Goal: Task Accomplishment & Management: Complete application form

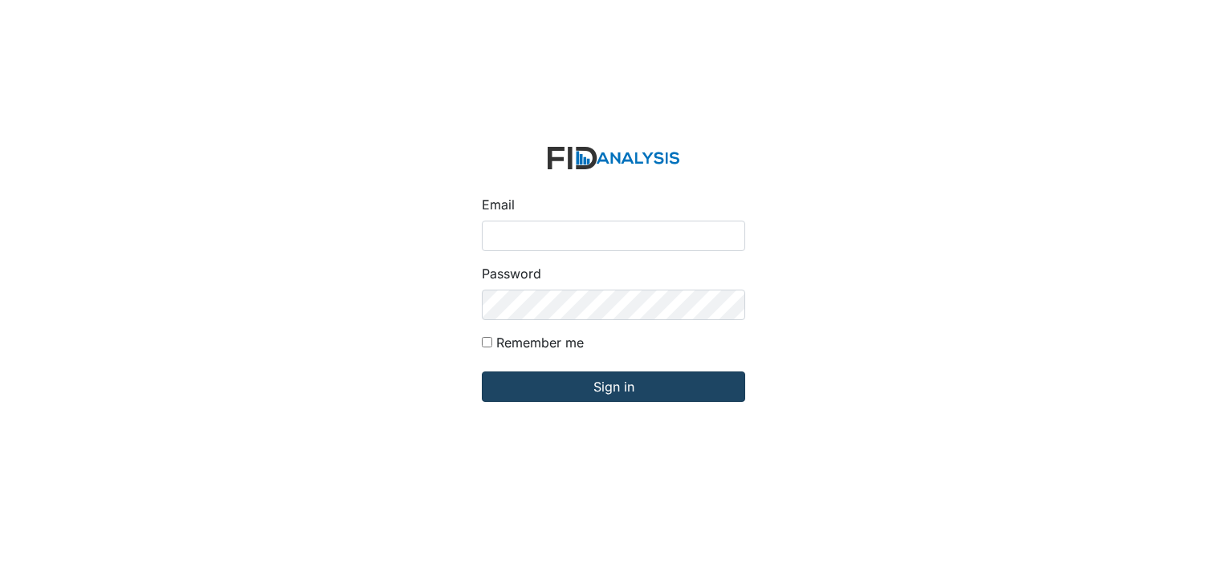
type input "[EMAIL_ADDRESS][DOMAIN_NAME]"
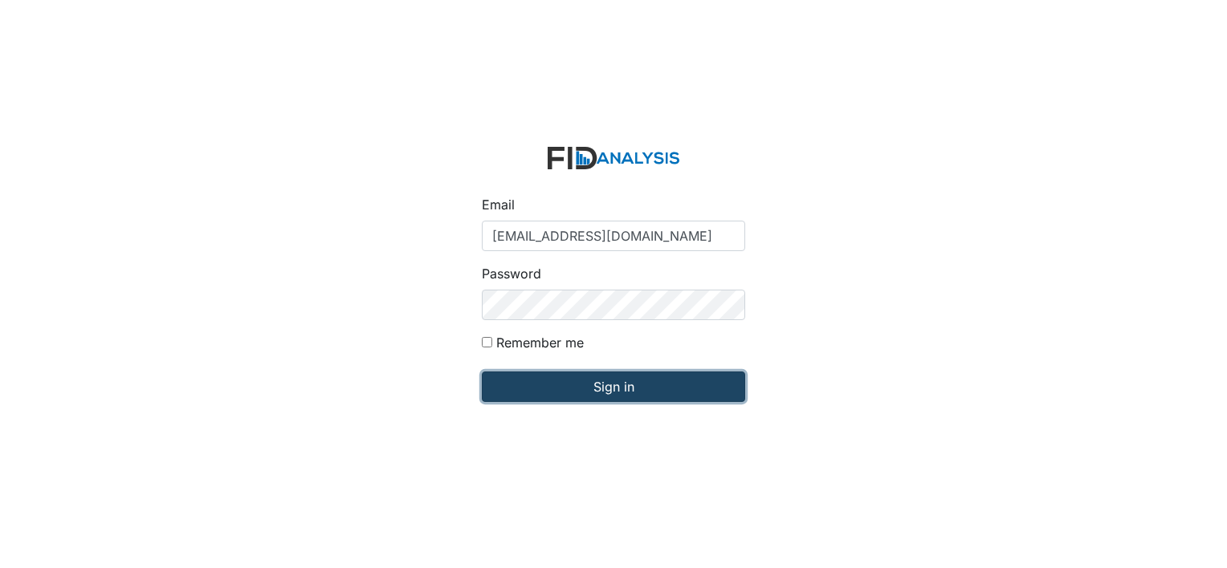
click at [604, 393] on input "Sign in" at bounding box center [613, 387] width 263 height 31
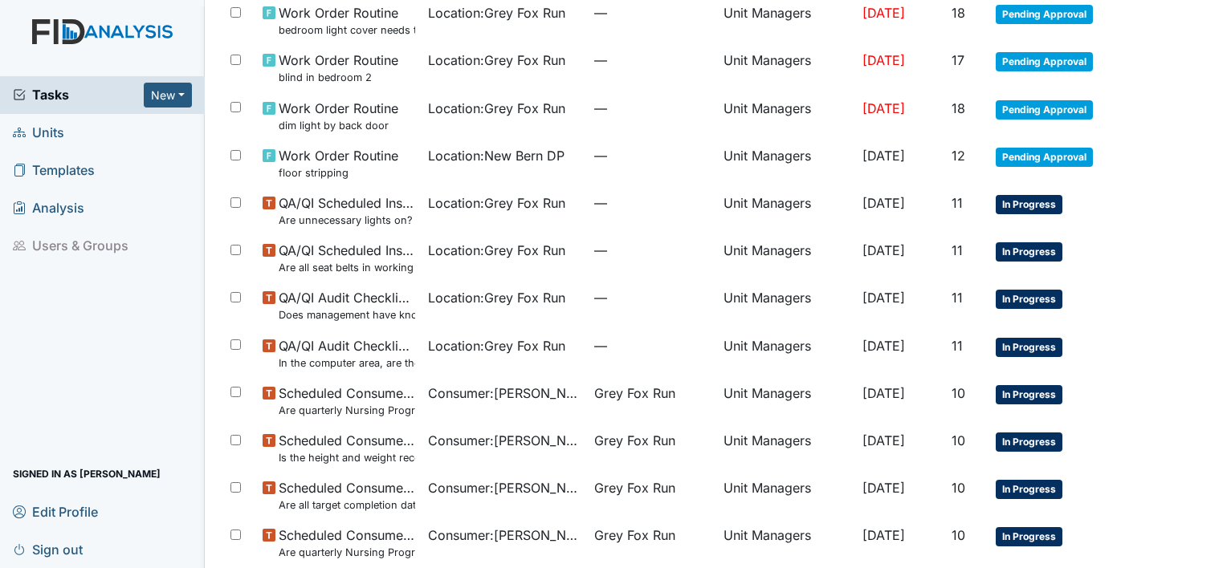
scroll to position [1060, 0]
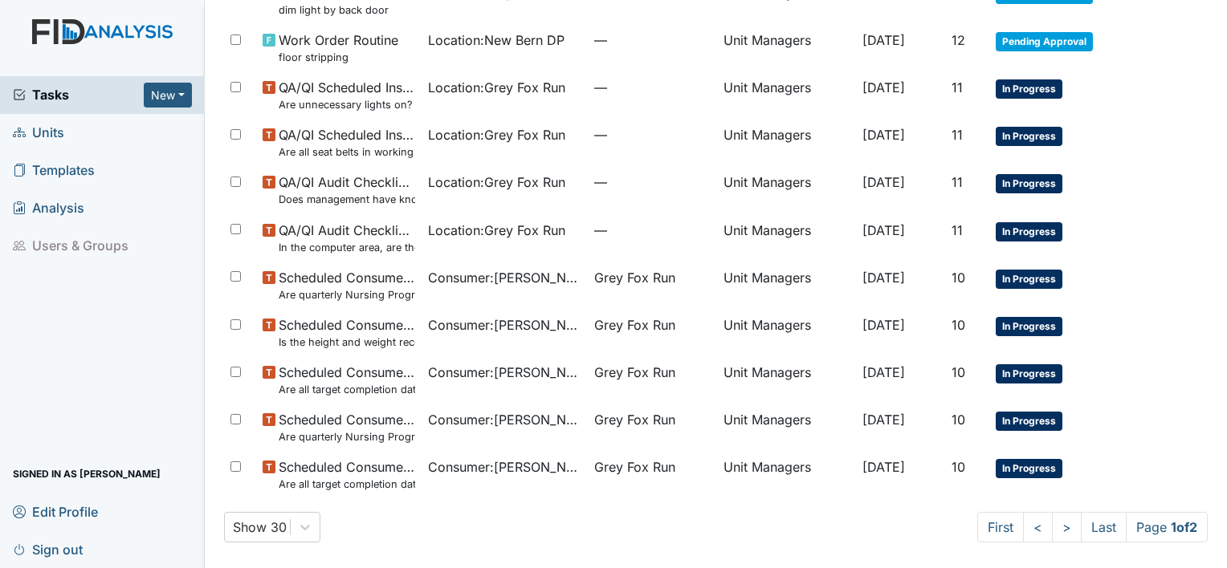
click at [50, 129] on span "Units" at bounding box center [38, 132] width 51 height 25
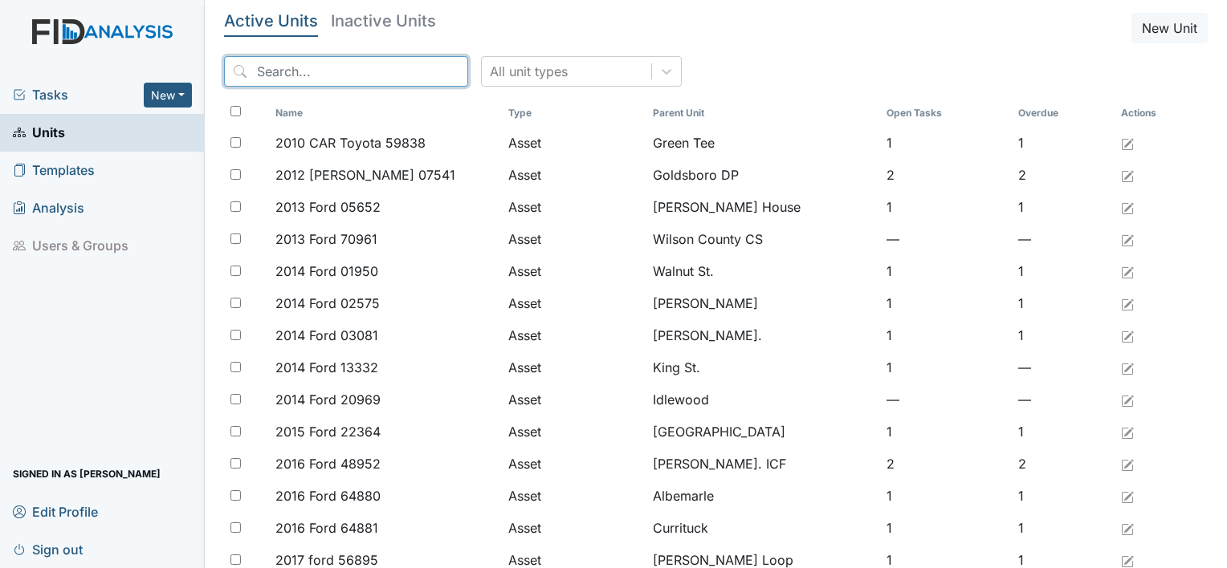
click at [318, 80] on input "search" at bounding box center [346, 71] width 244 height 31
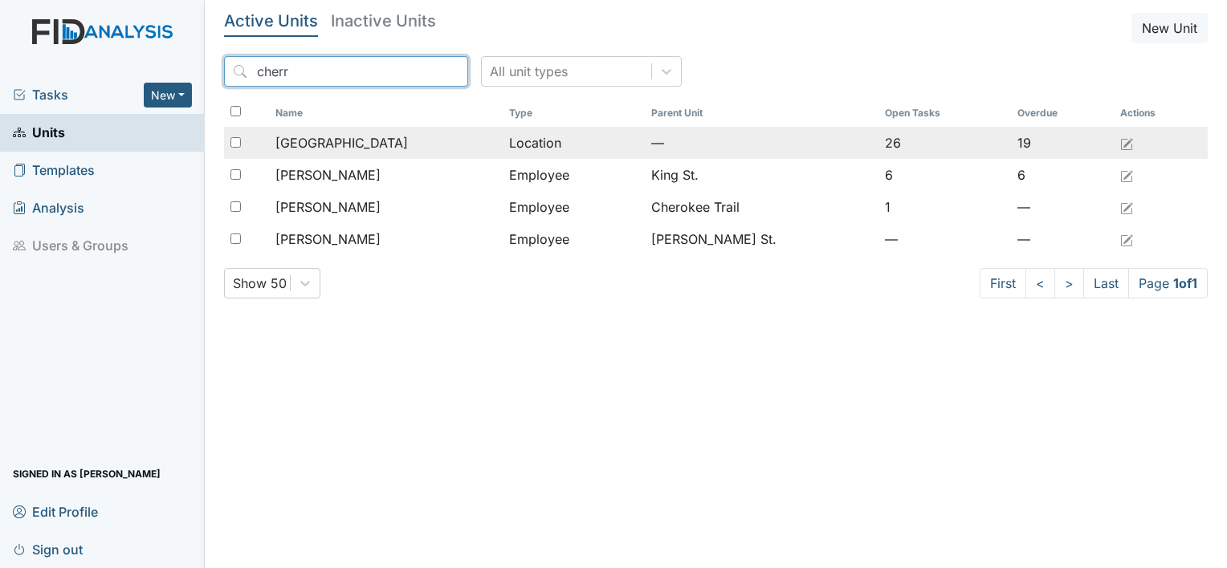
type input "cherr"
click at [332, 144] on span "Cherry Lane" at bounding box center [341, 142] width 132 height 19
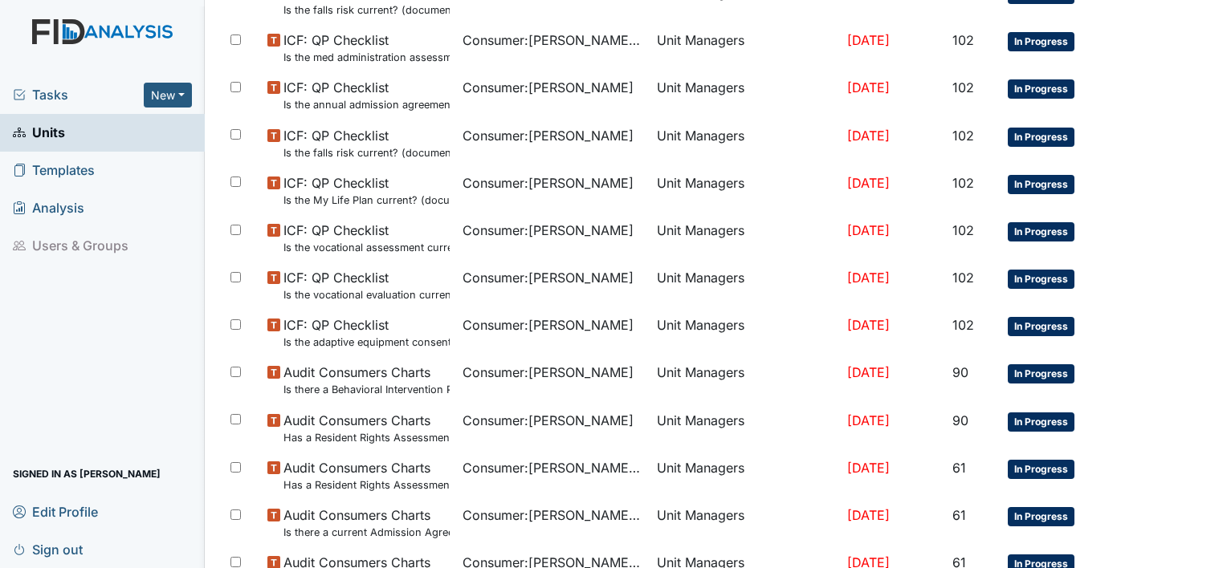
scroll to position [977, 0]
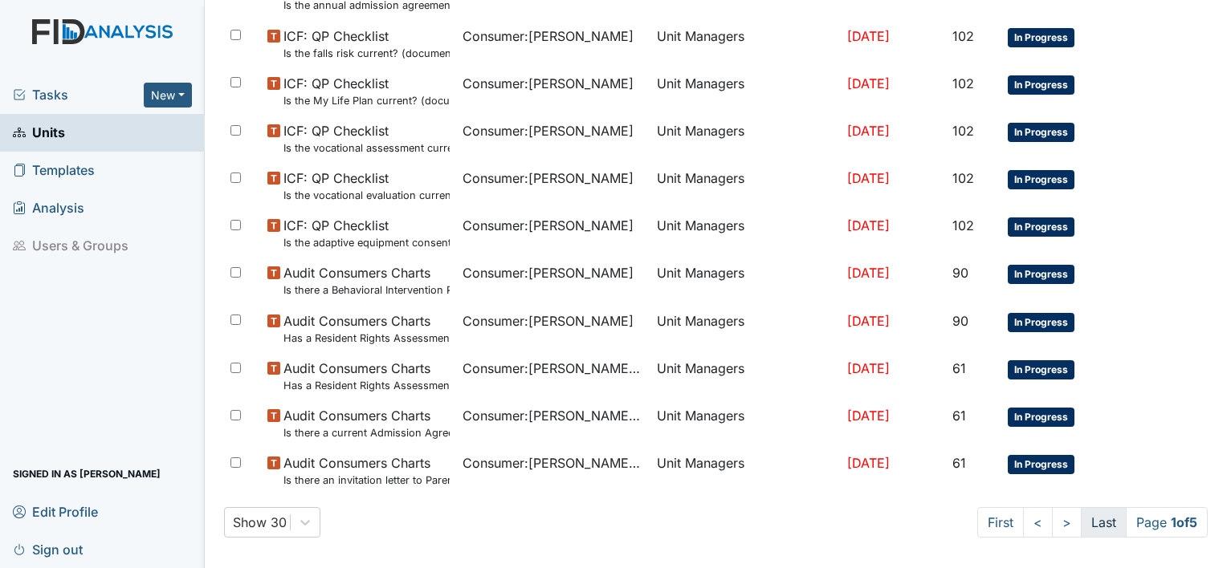
click at [1085, 507] on link "Last" at bounding box center [1103, 522] width 46 height 31
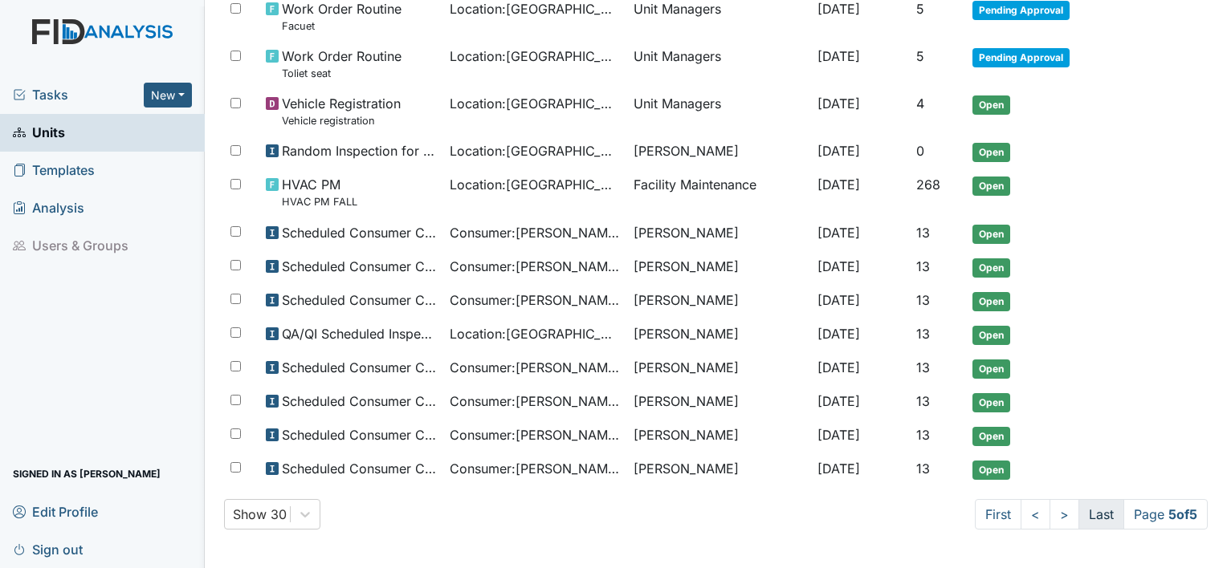
scroll to position [402, 0]
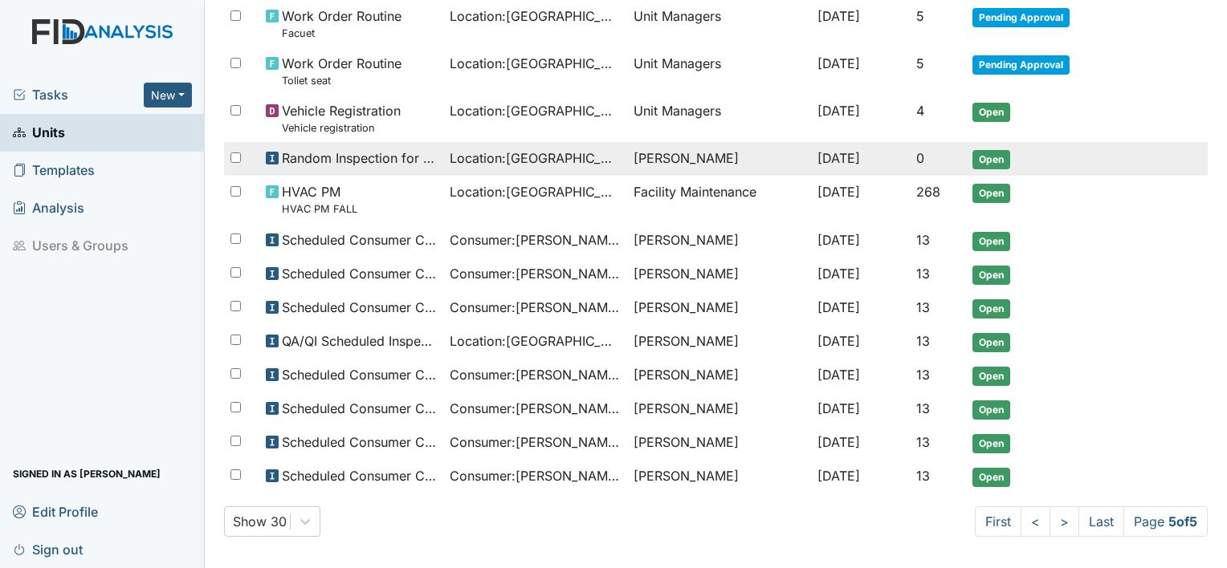
click at [990, 150] on span "Open" at bounding box center [991, 159] width 38 height 19
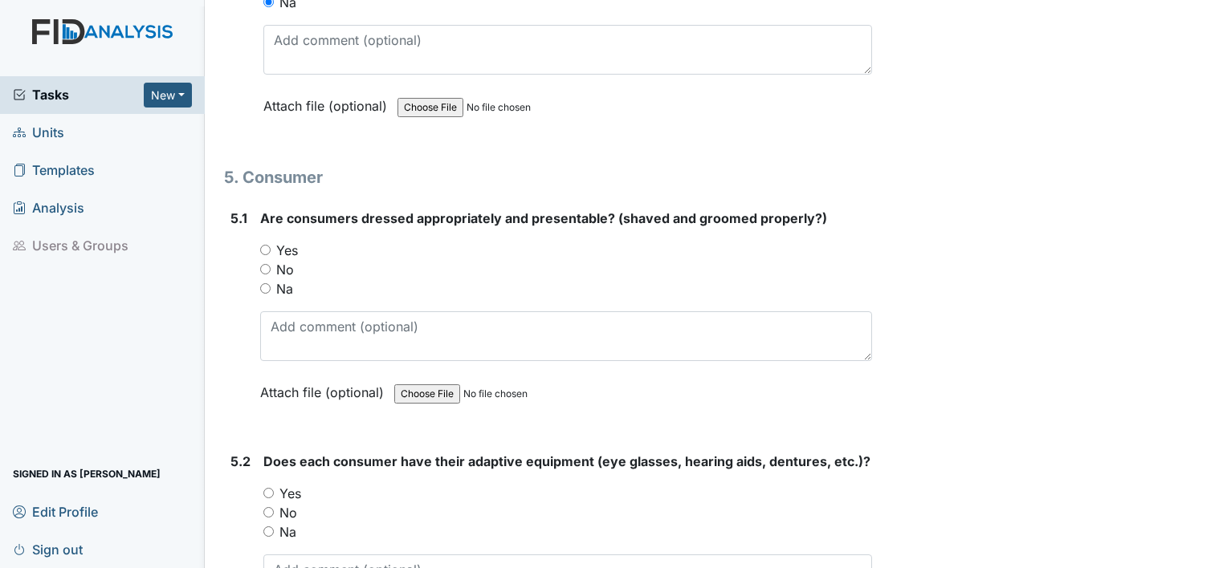
scroll to position [6917, 0]
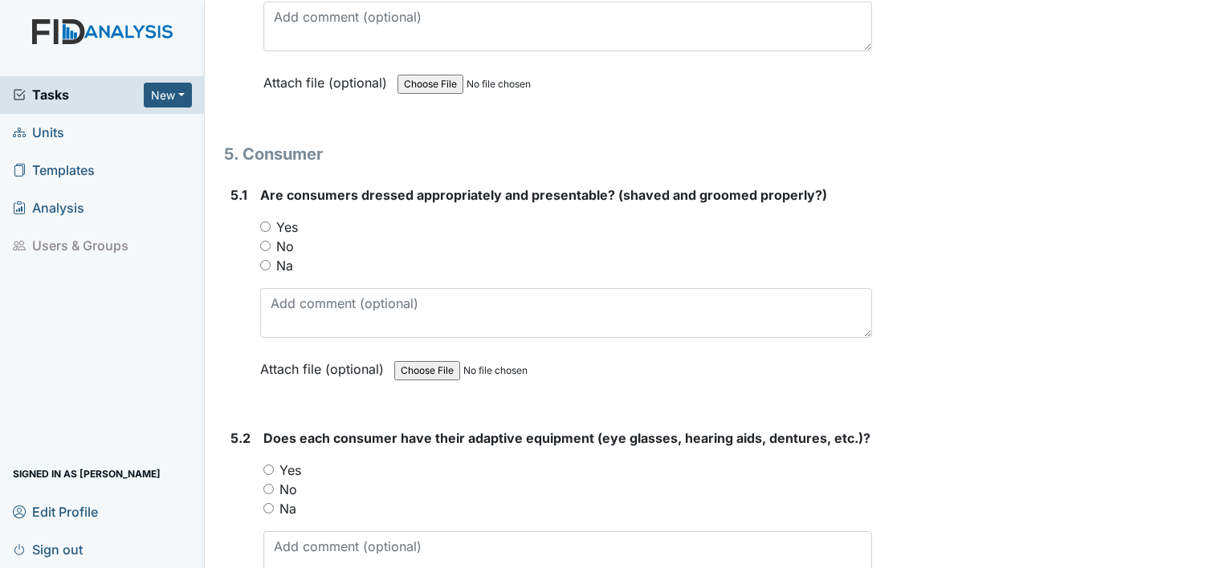
click at [263, 222] on input "Yes" at bounding box center [265, 227] width 10 height 10
radio input "true"
click at [265, 465] on input "Yes" at bounding box center [268, 470] width 10 height 10
radio input "true"
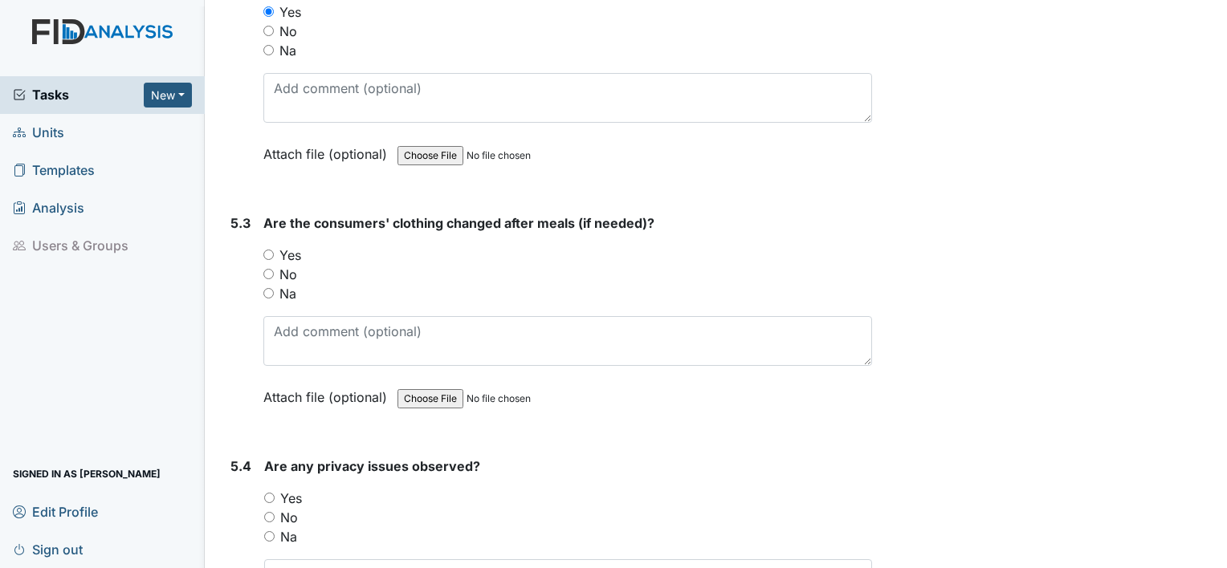
scroll to position [7376, 0]
click at [270, 250] on input "Yes" at bounding box center [268, 255] width 10 height 10
radio input "true"
click at [271, 512] on input "No" at bounding box center [269, 517] width 10 height 10
radio input "true"
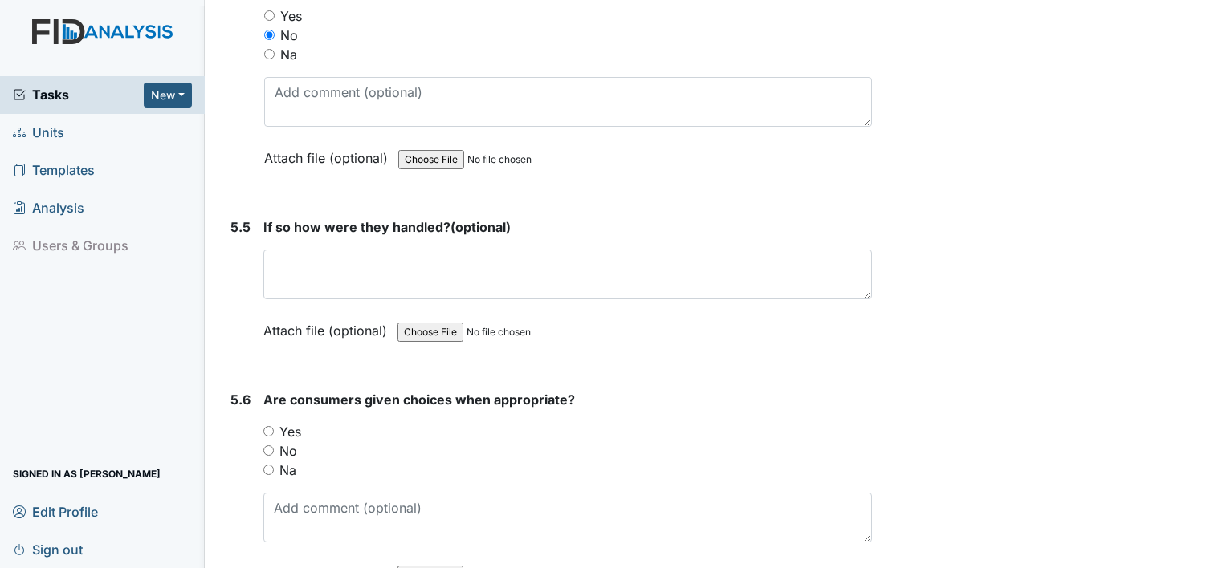
scroll to position [7860, 0]
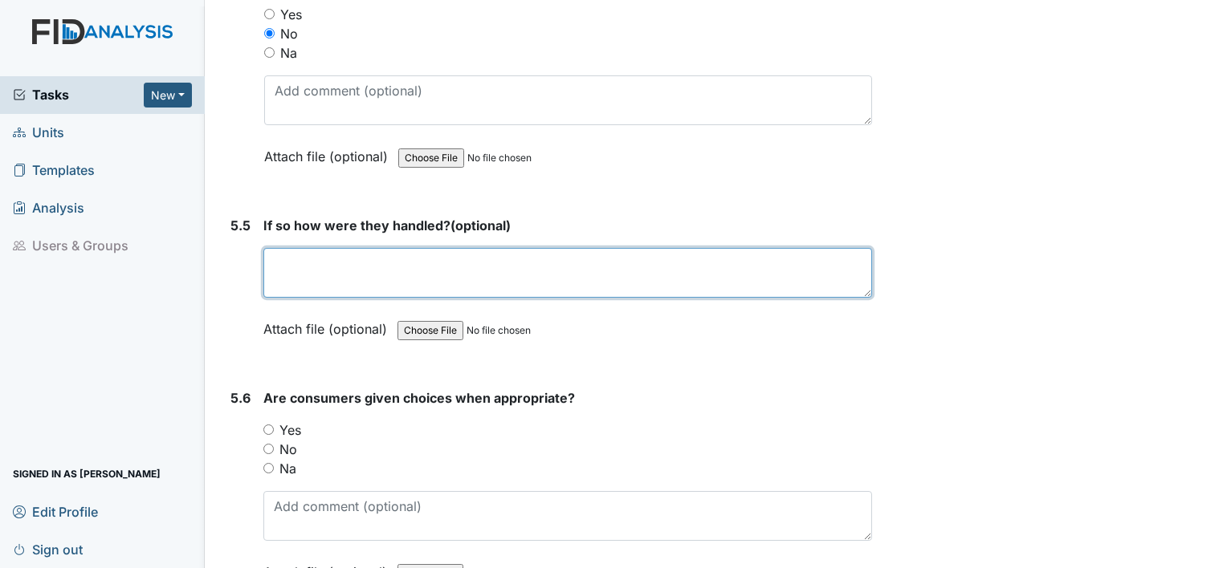
click at [373, 257] on textarea at bounding box center [567, 273] width 608 height 50
type textarea "none"
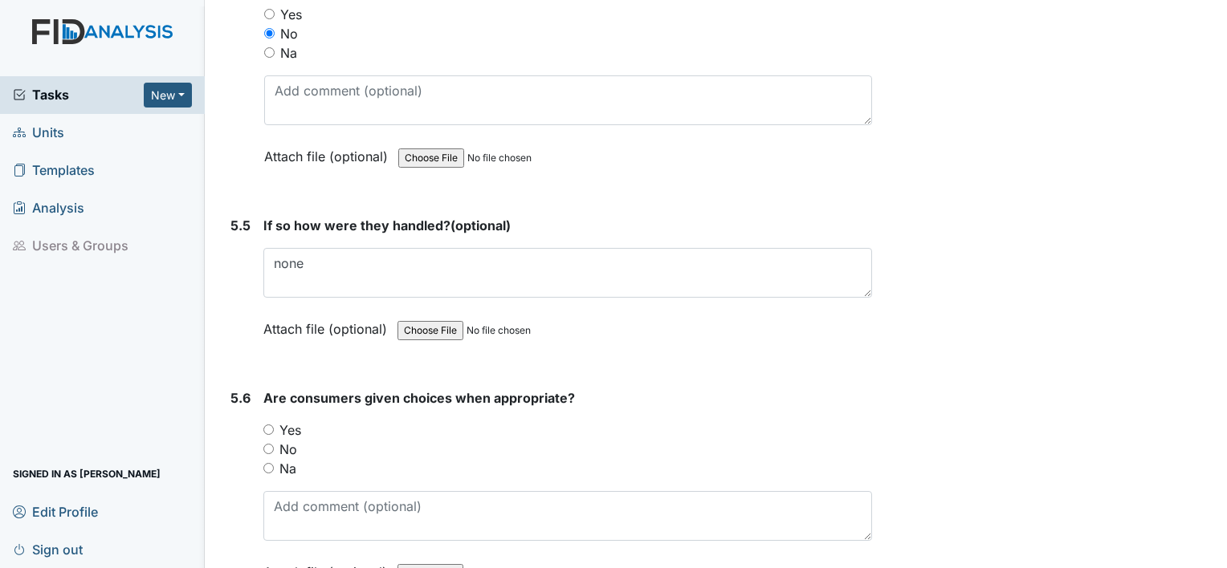
click at [270, 425] on input "Yes" at bounding box center [268, 430] width 10 height 10
radio input "true"
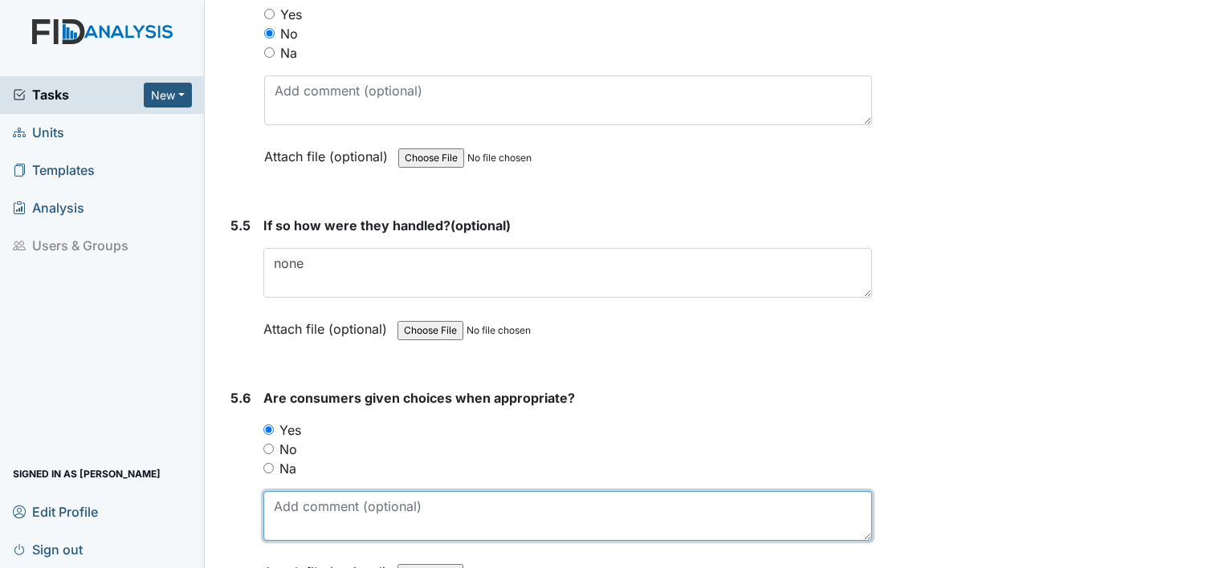
click at [308, 491] on textarea at bounding box center [567, 516] width 608 height 50
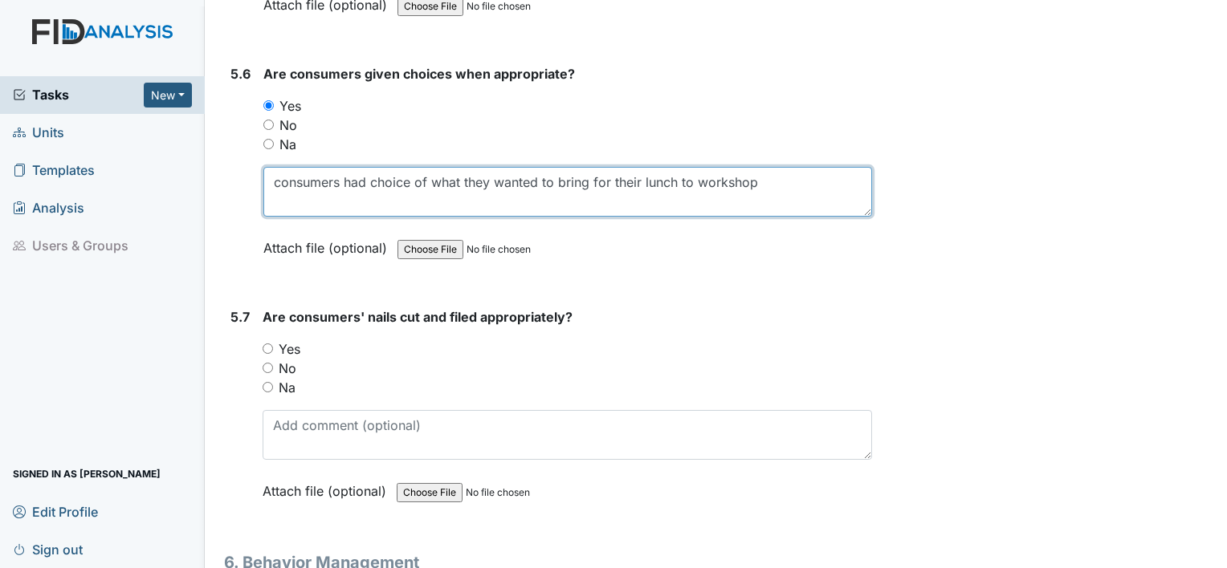
scroll to position [8214, 0]
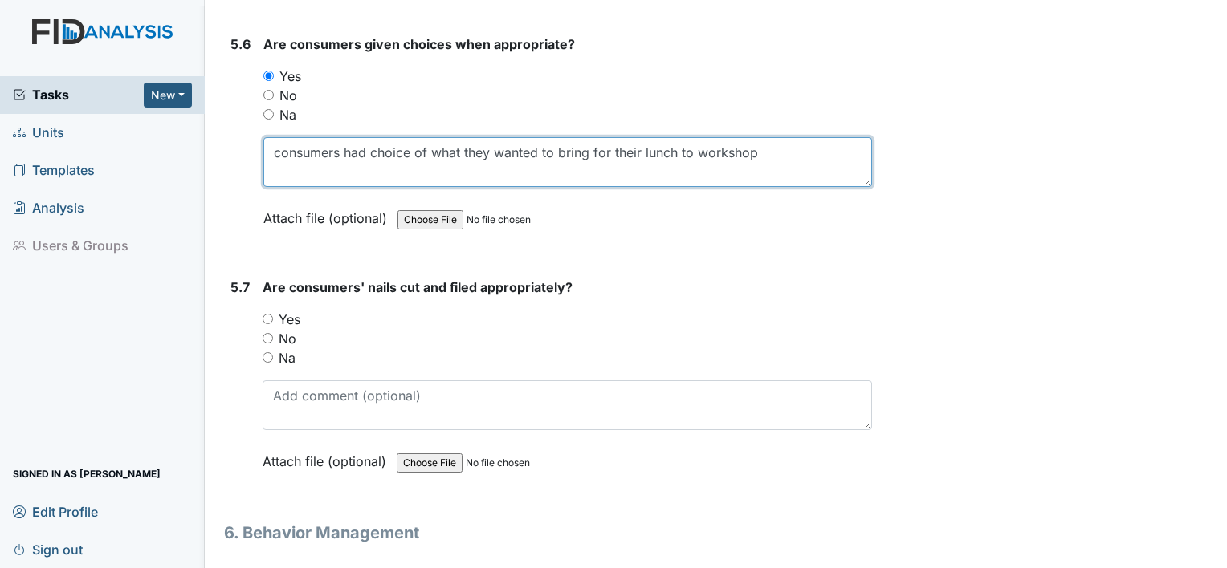
type textarea "consumers had choice of what they wanted to bring for their lunch to workshop"
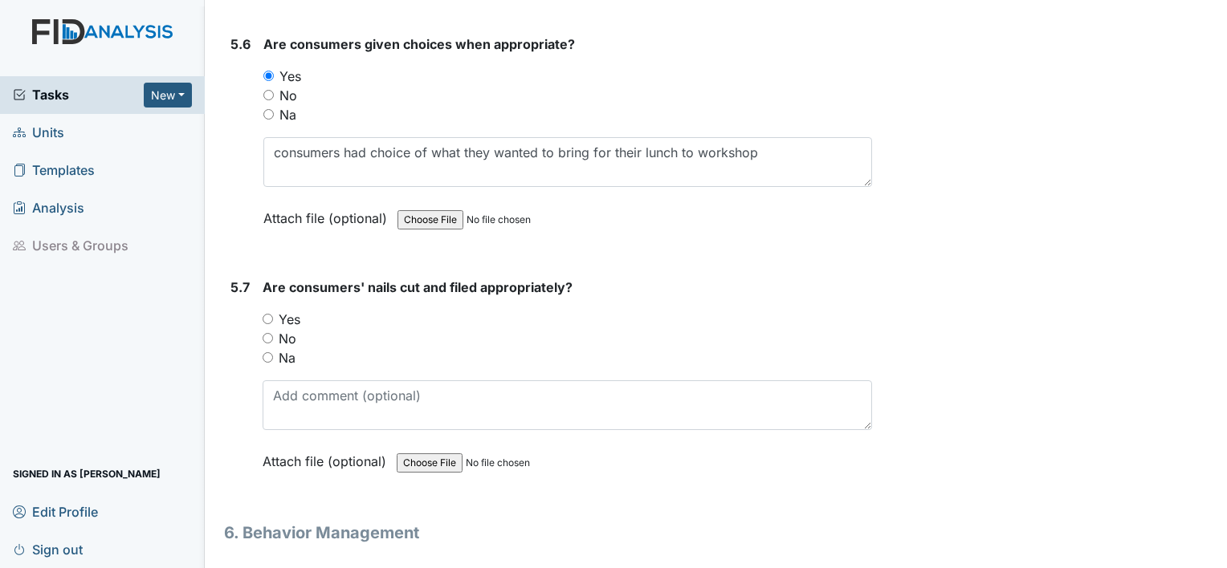
click at [267, 314] on input "Yes" at bounding box center [267, 319] width 10 height 10
radio input "true"
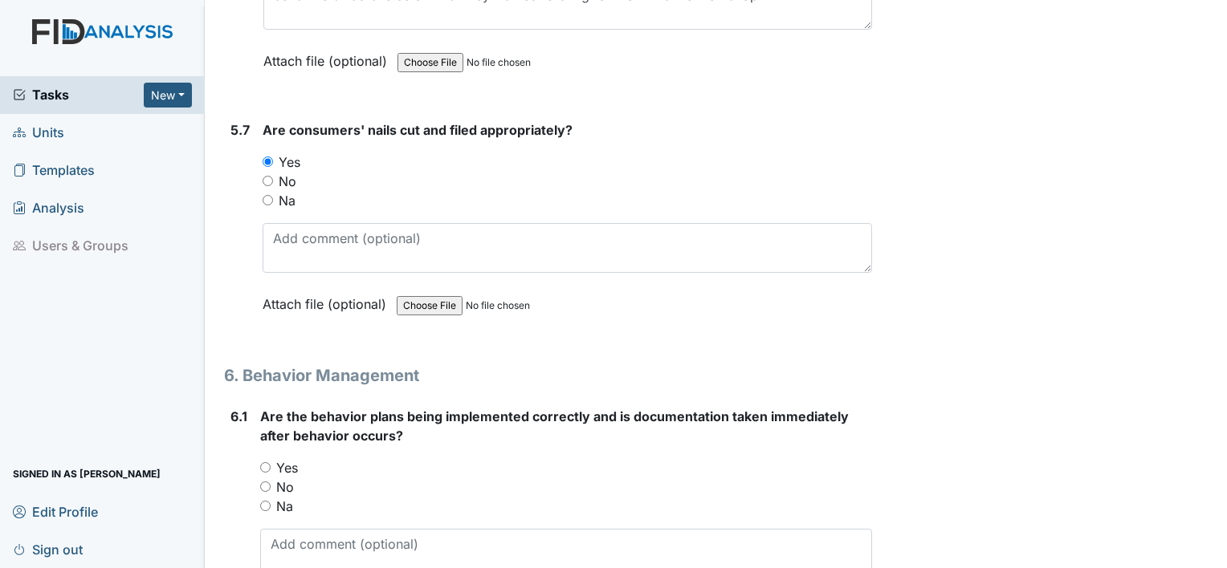
scroll to position [8419, 0]
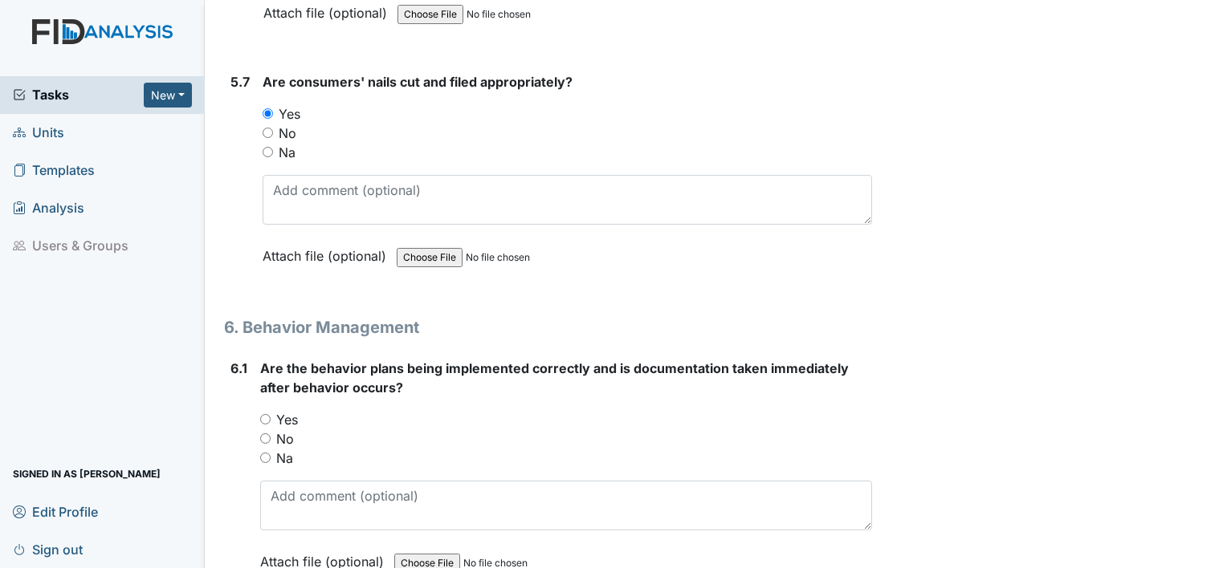
click at [264, 453] on input "Na" at bounding box center [265, 458] width 10 height 10
radio input "true"
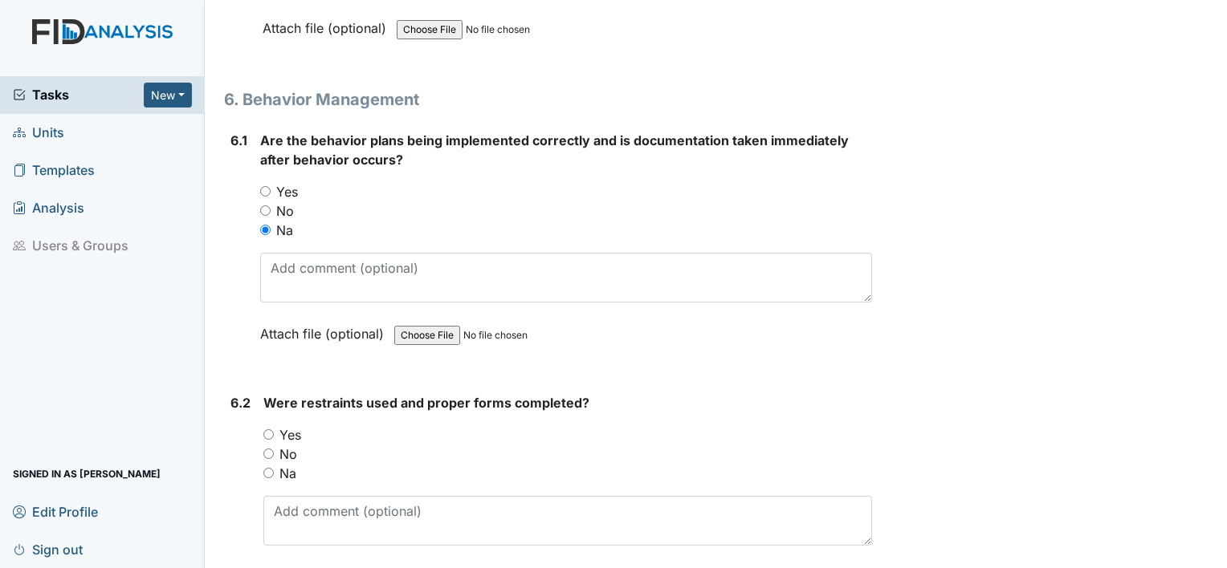
scroll to position [8654, 0]
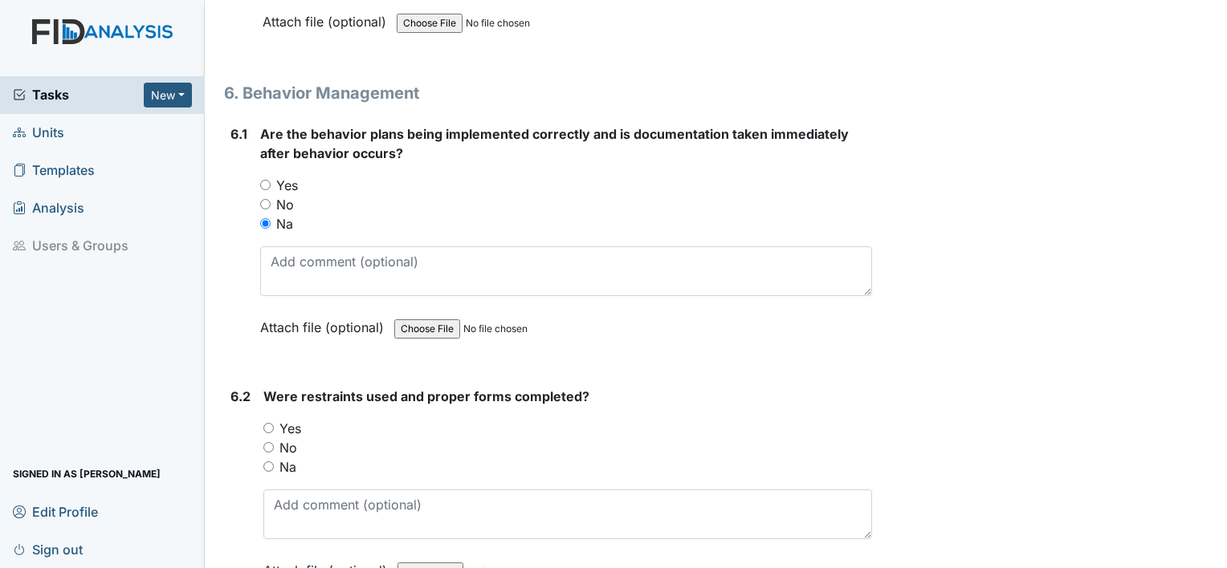
click at [267, 462] on input "Na" at bounding box center [268, 467] width 10 height 10
radio input "true"
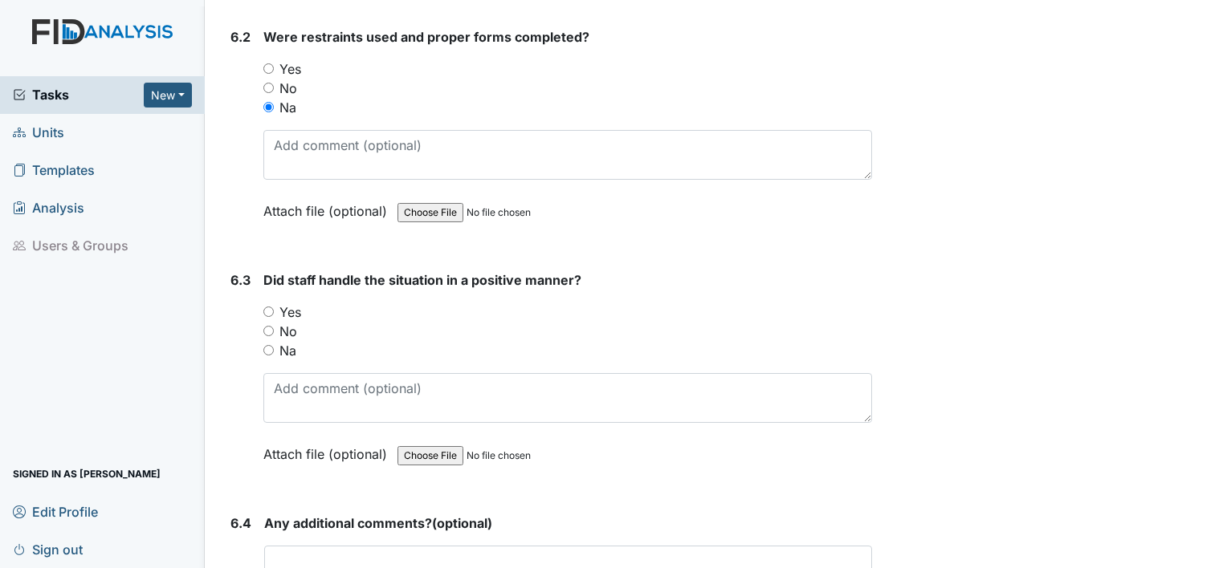
scroll to position [9016, 0]
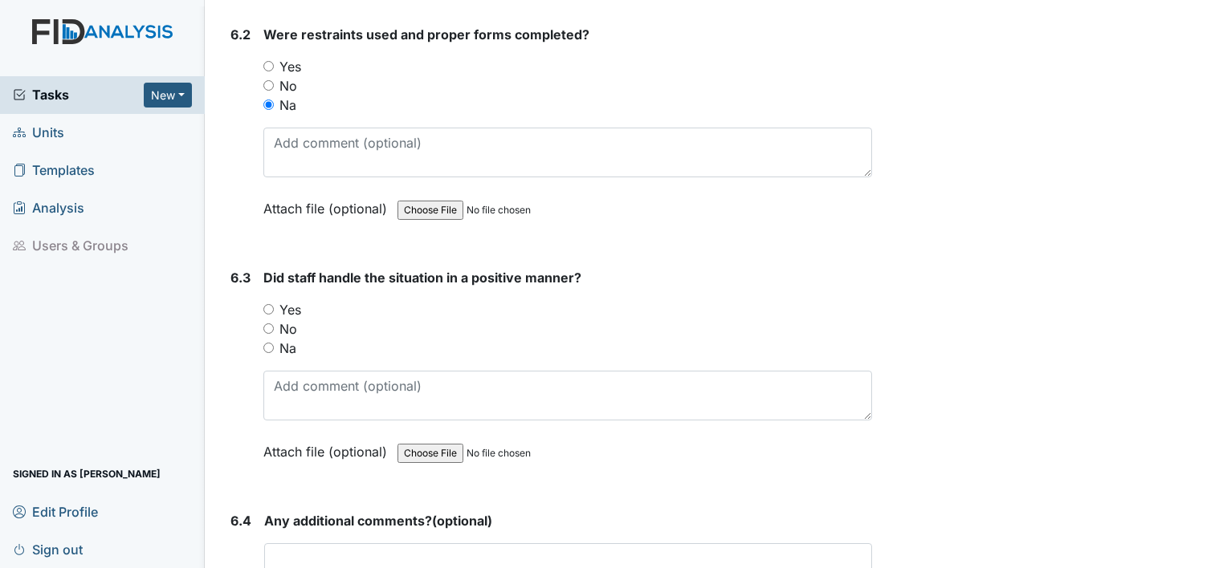
click at [267, 343] on input "Na" at bounding box center [268, 348] width 10 height 10
radio input "true"
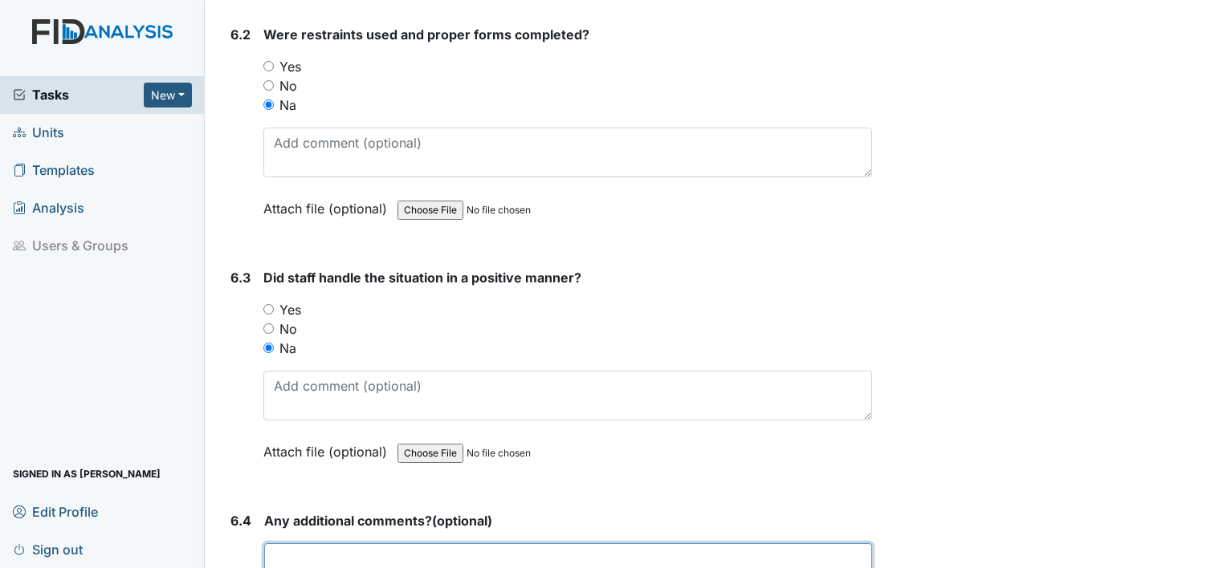
click at [319, 543] on textarea at bounding box center [568, 568] width 608 height 50
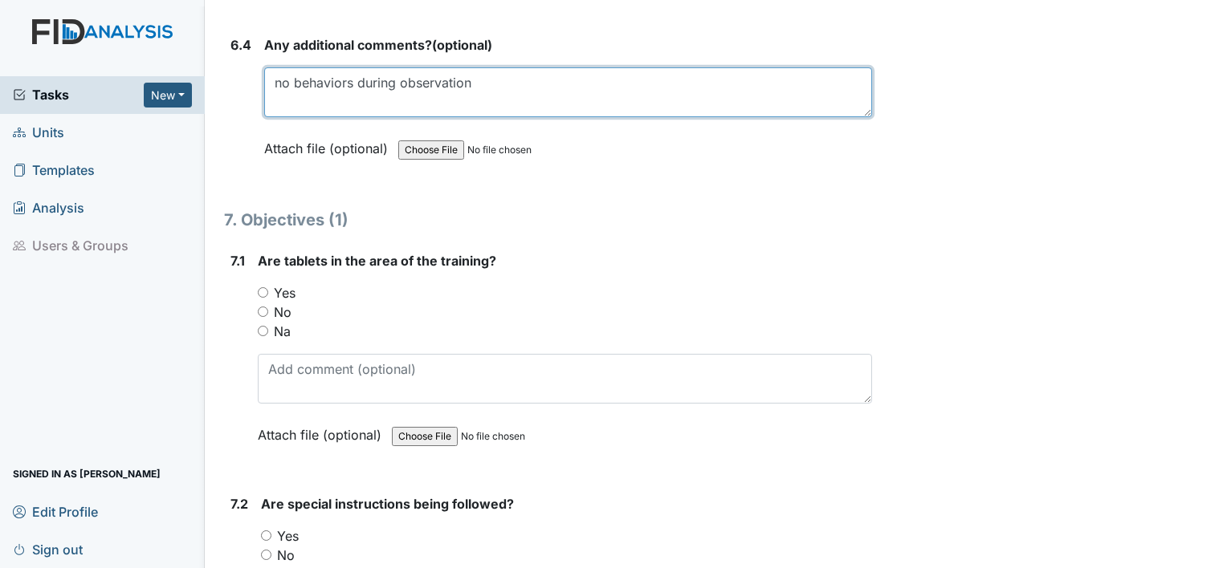
scroll to position [9508, 0]
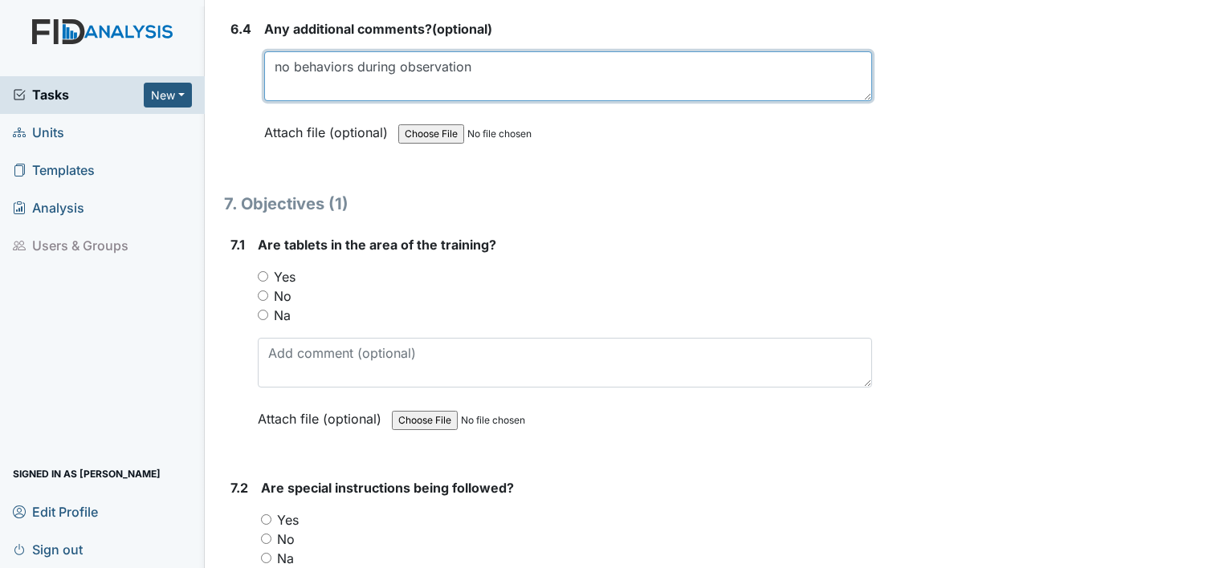
type textarea "no behaviors during observation"
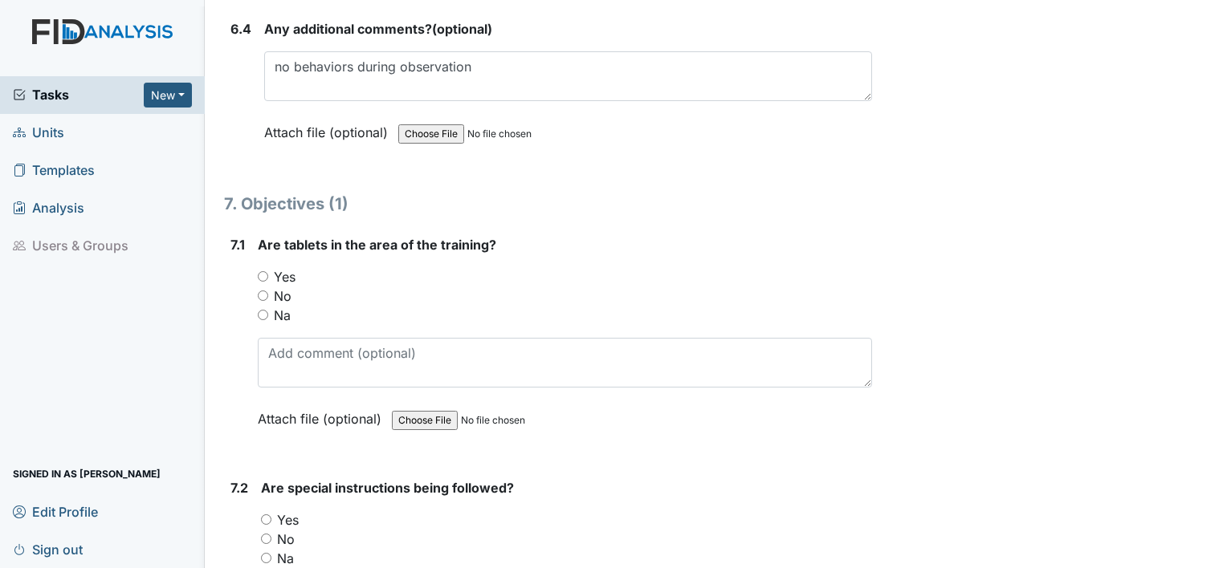
click at [258, 271] on input "Yes" at bounding box center [263, 276] width 10 height 10
radio input "true"
click at [266, 515] on input "Yes" at bounding box center [266, 520] width 10 height 10
radio input "true"
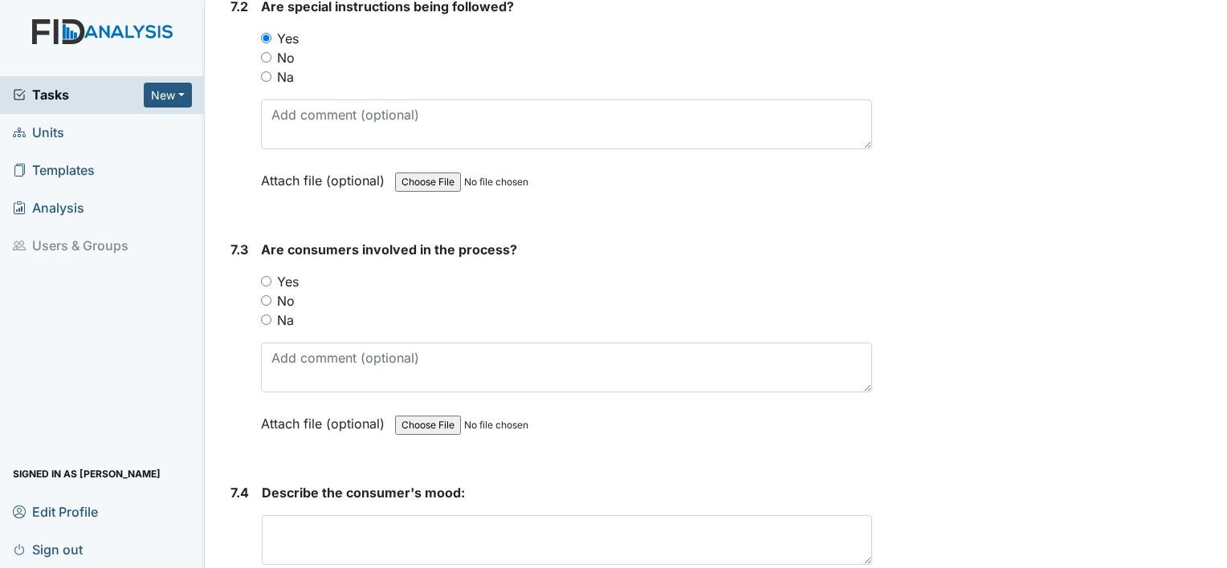
scroll to position [9993, 0]
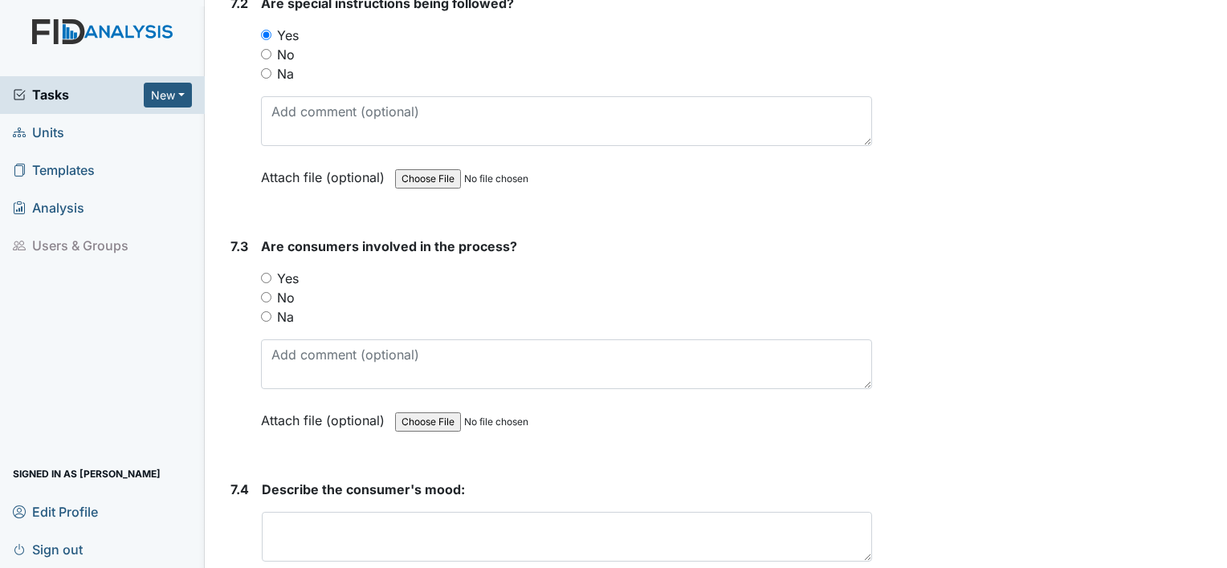
click at [268, 273] on input "Yes" at bounding box center [266, 278] width 10 height 10
radio input "true"
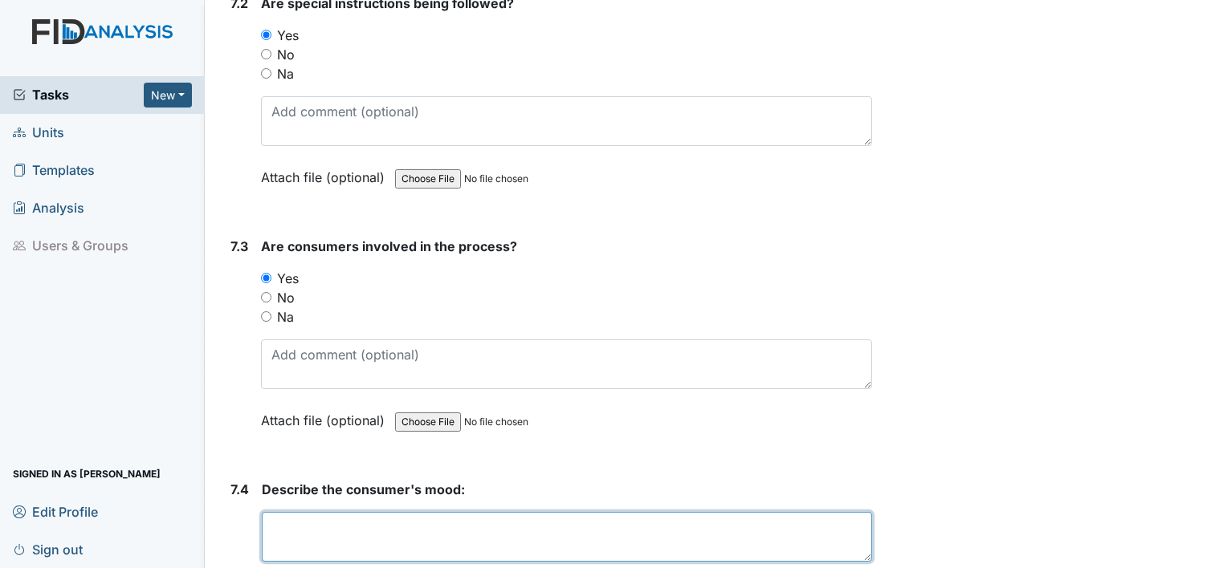
click at [303, 512] on textarea at bounding box center [567, 537] width 610 height 50
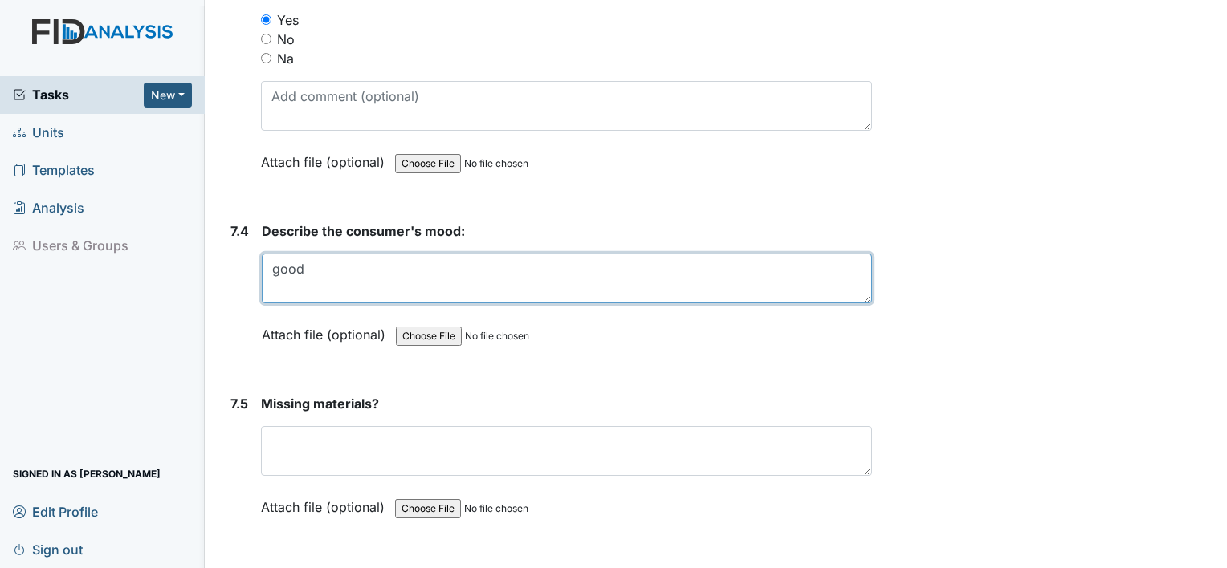
scroll to position [10255, 0]
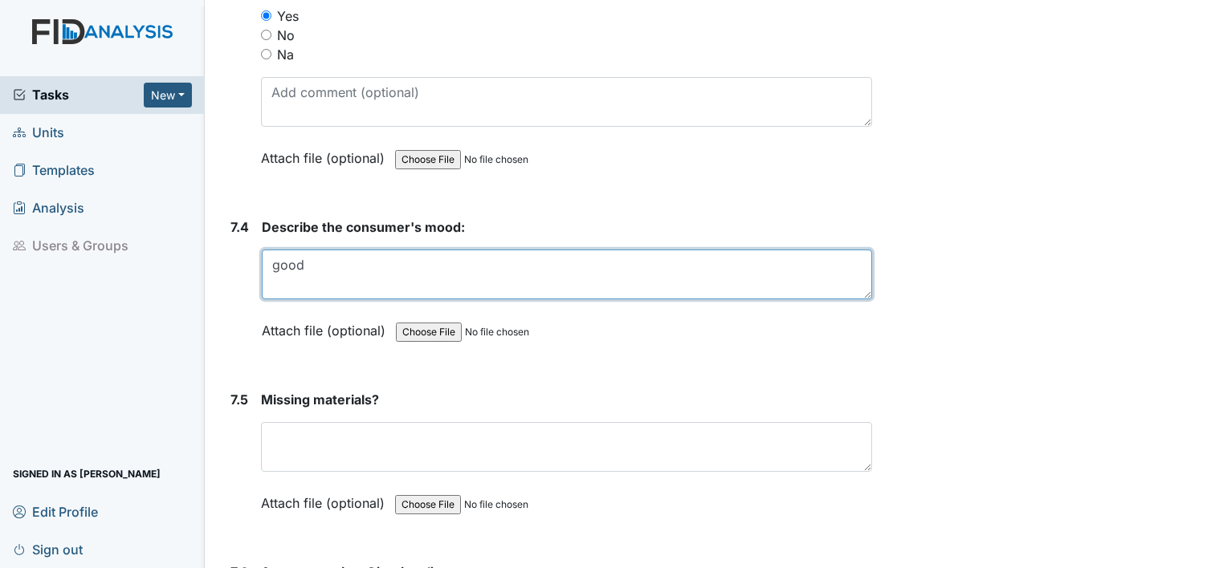
type textarea "good"
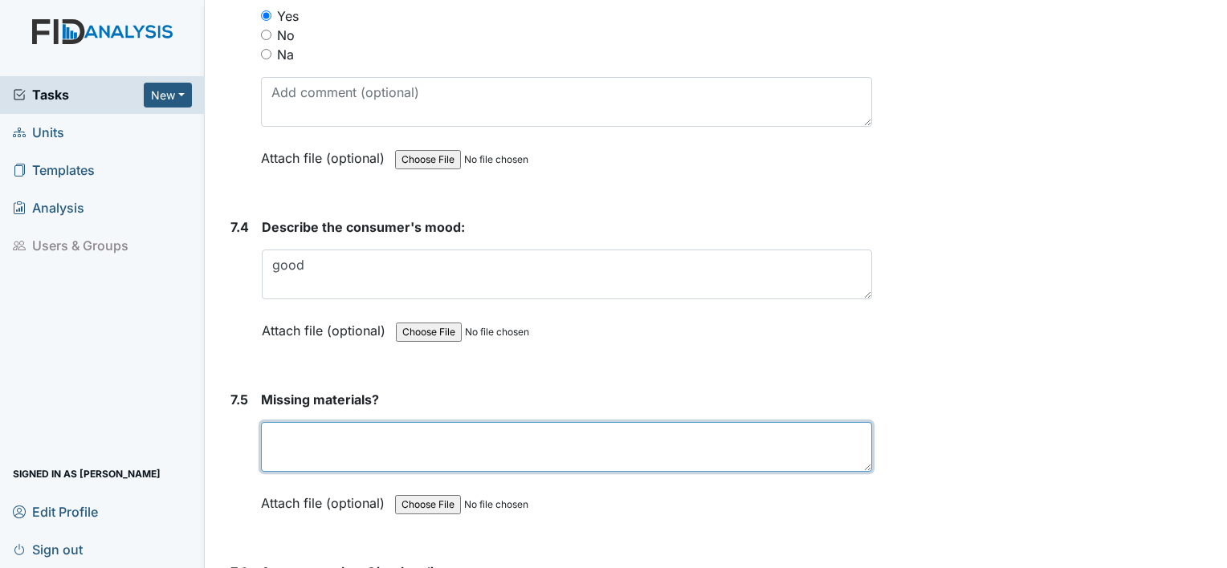
click at [398, 422] on textarea at bounding box center [566, 447] width 611 height 50
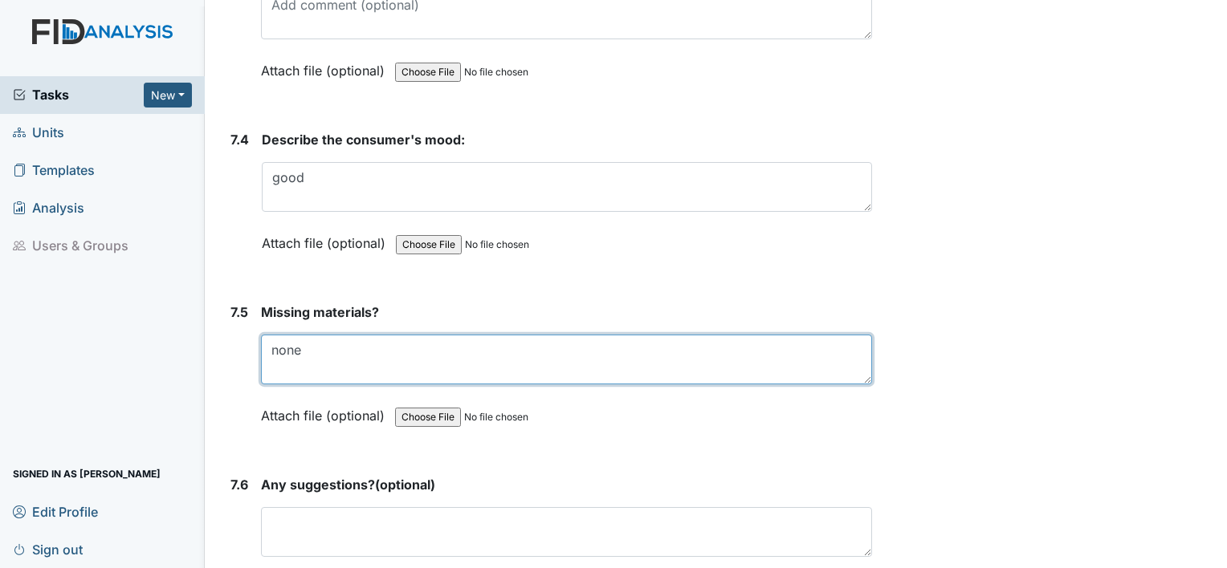
scroll to position [10347, 0]
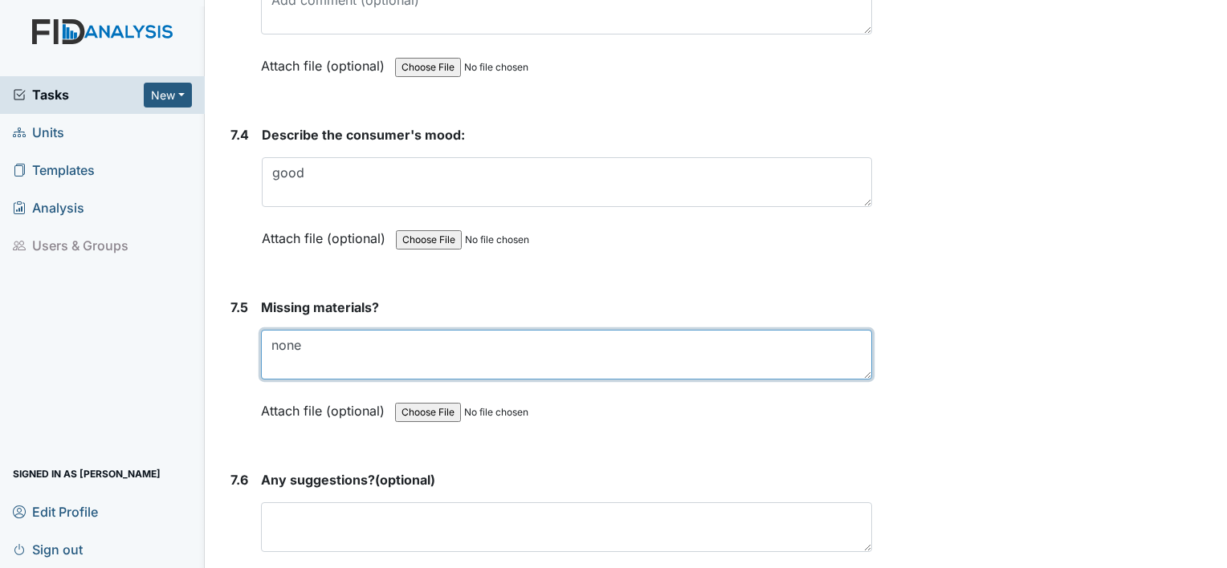
type textarea "none"
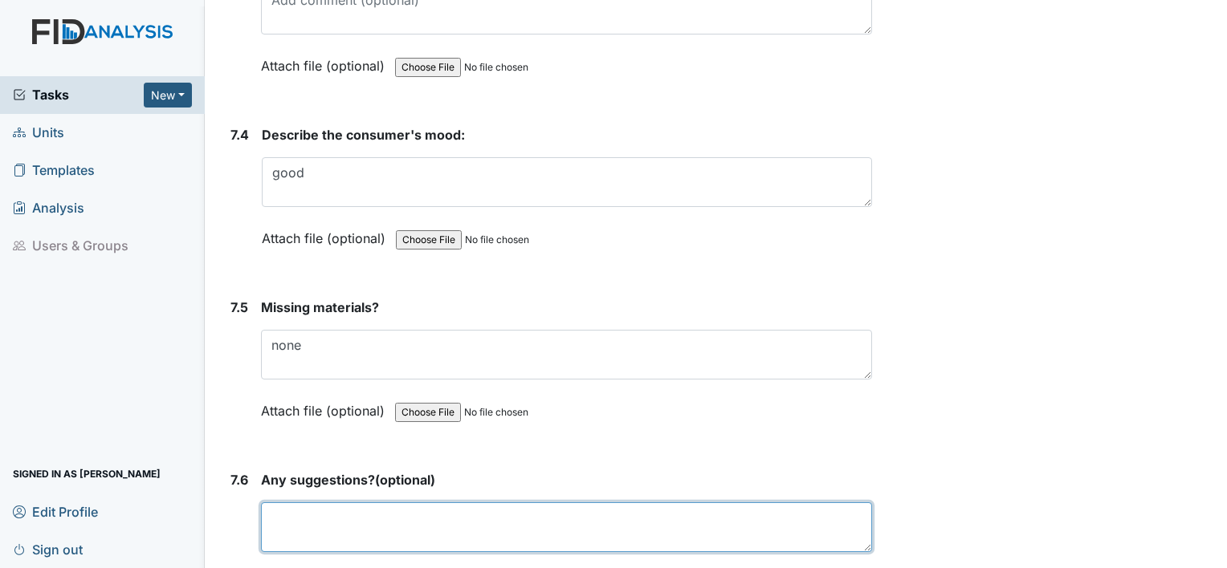
click at [461, 503] on textarea at bounding box center [566, 528] width 611 height 50
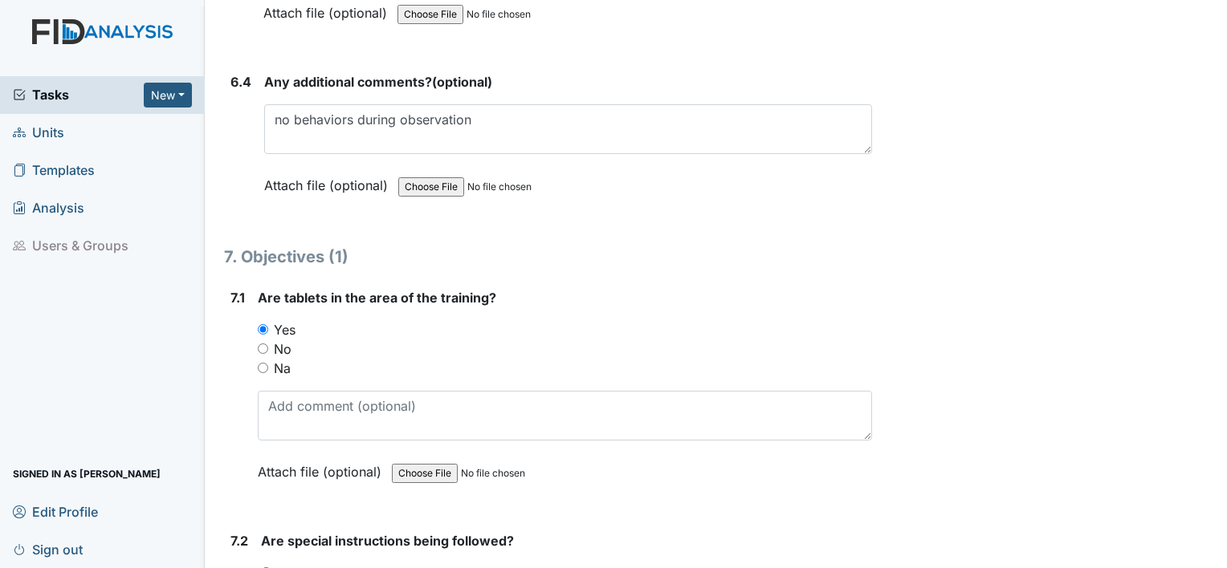
scroll to position [9453, 0]
type textarea "none"
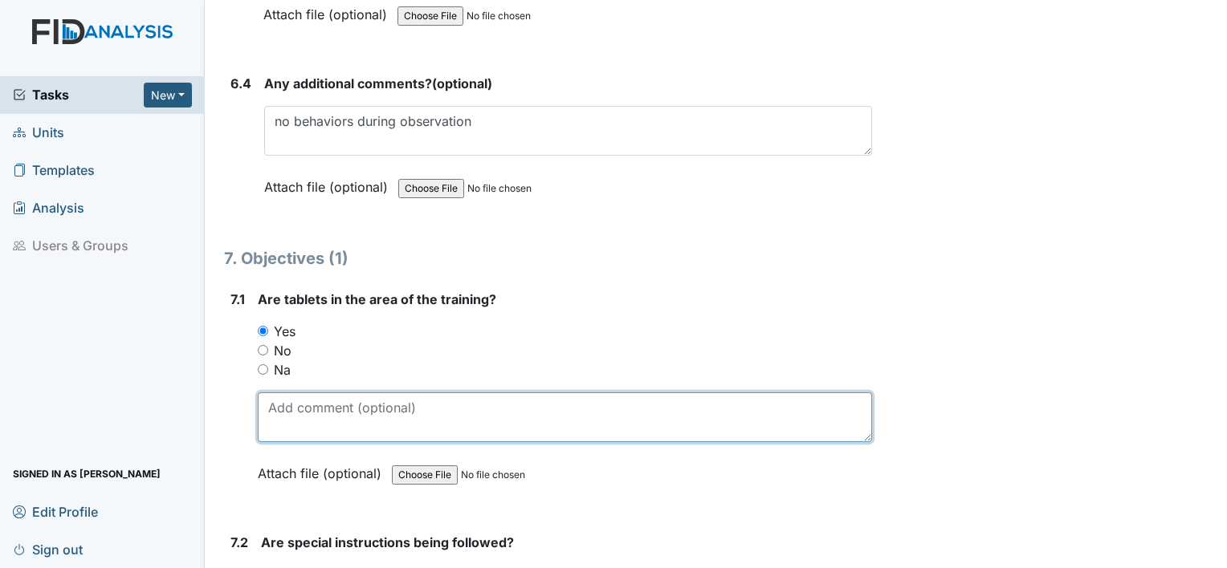
click at [377, 393] on textarea at bounding box center [565, 418] width 614 height 50
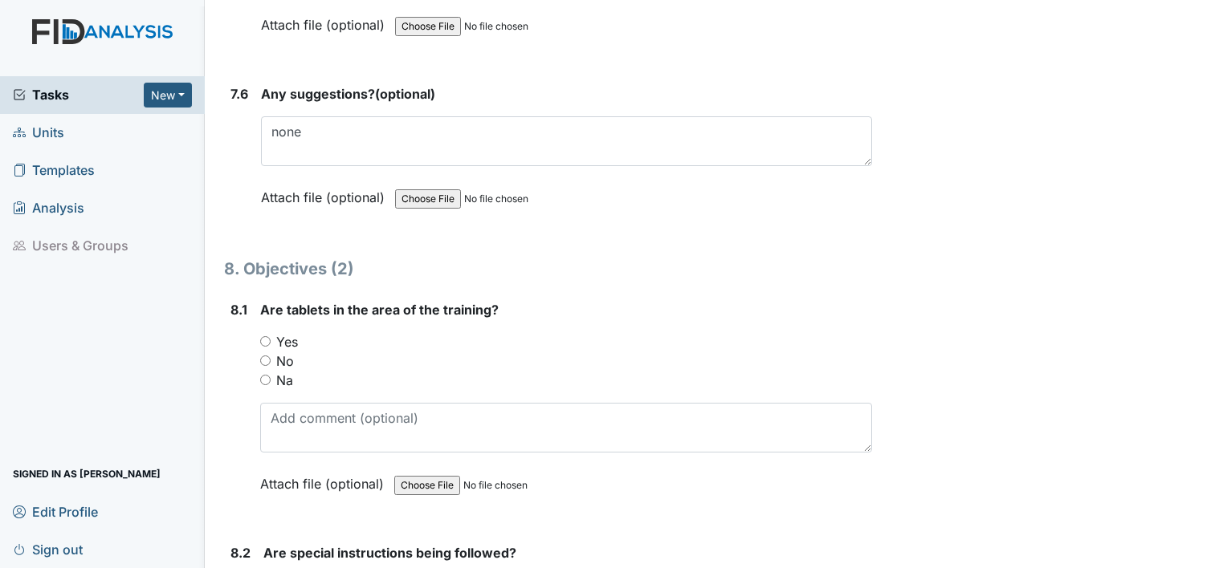
scroll to position [10737, 0]
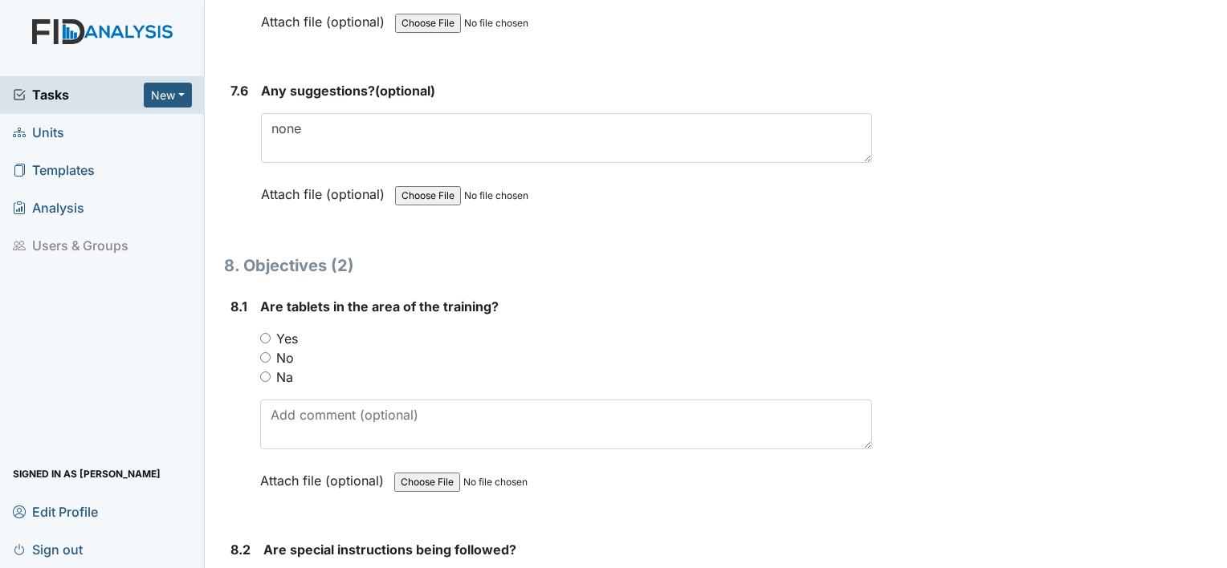
type textarea "EH/DIL003/make bed"
click at [267, 333] on input "Yes" at bounding box center [265, 338] width 10 height 10
radio input "true"
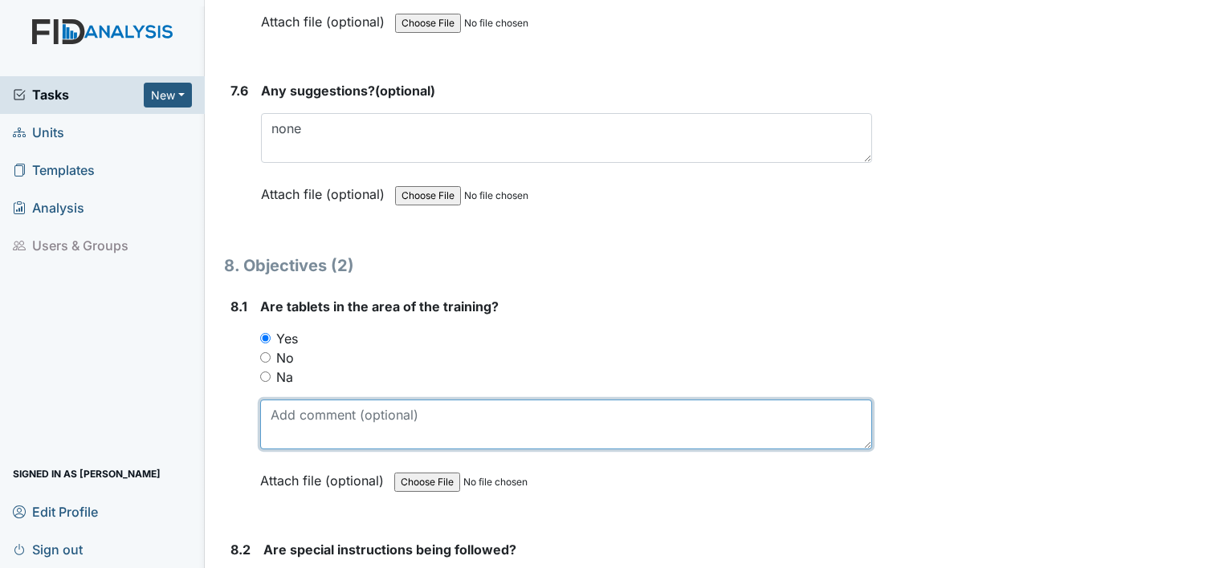
click at [299, 400] on textarea at bounding box center [566, 425] width 612 height 50
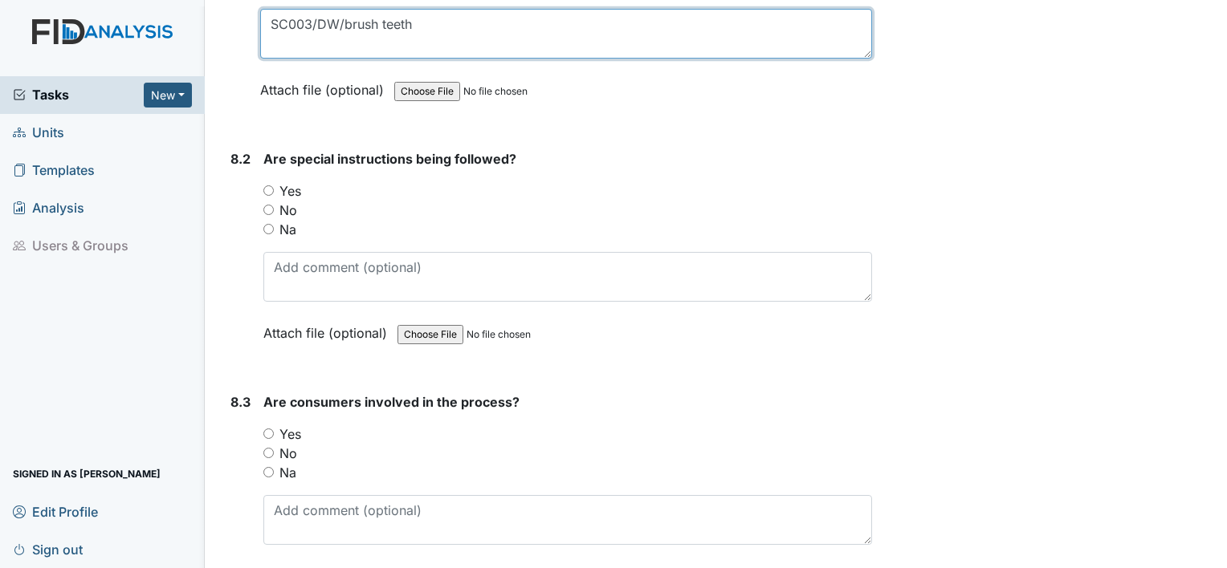
scroll to position [11132, 0]
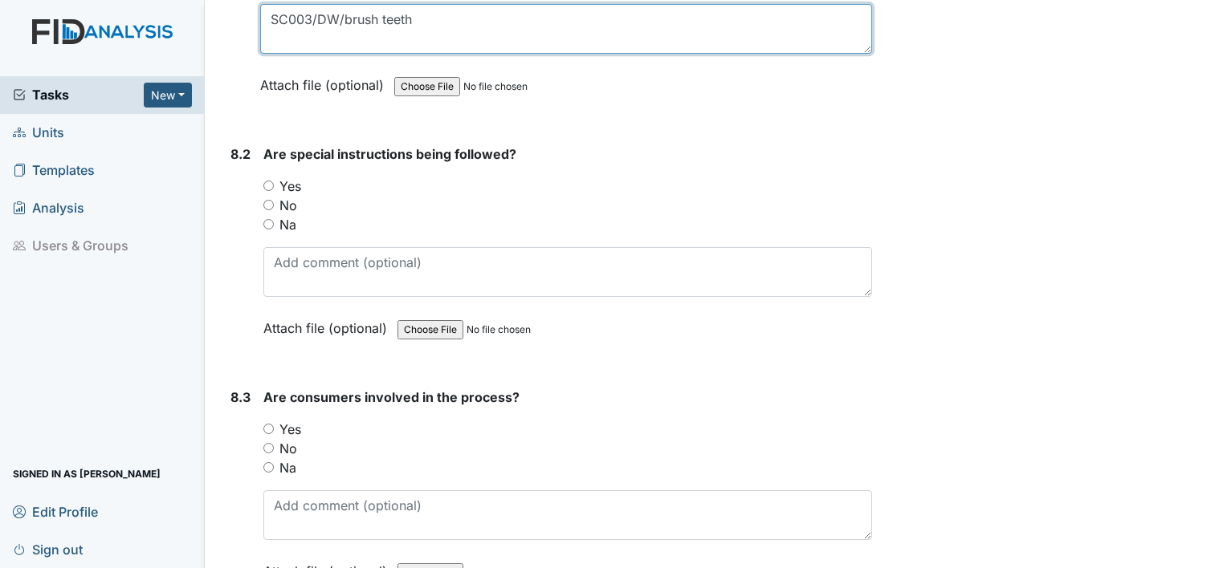
type textarea "SC003/DW/brush teeth"
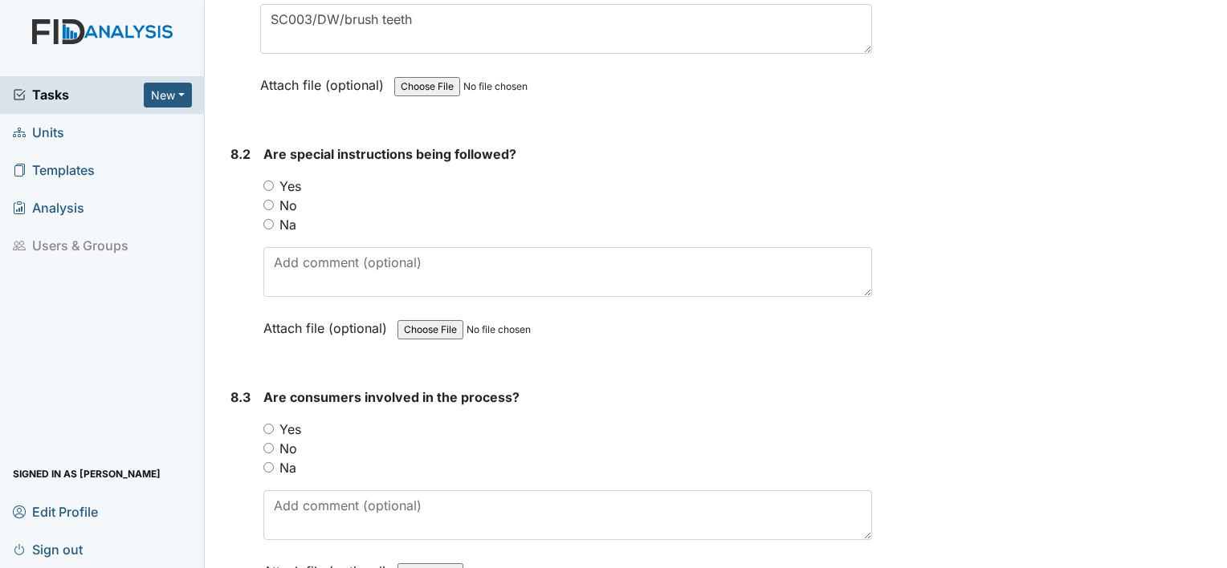
click at [269, 181] on input "Yes" at bounding box center [268, 186] width 10 height 10
radio input "true"
click at [267, 424] on input "Yes" at bounding box center [268, 429] width 10 height 10
radio input "true"
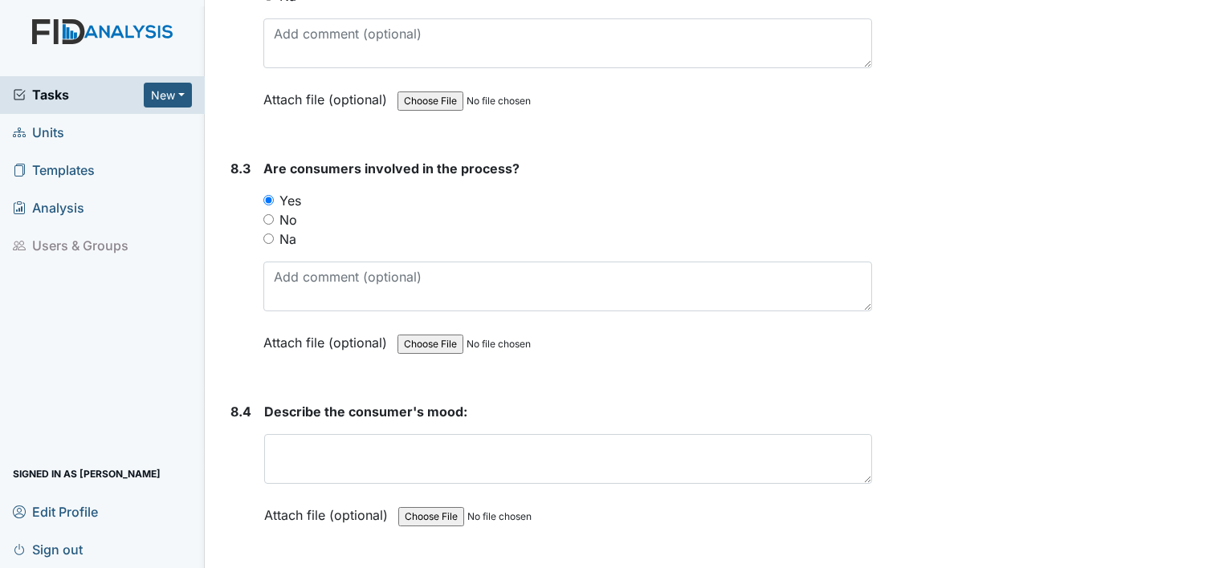
scroll to position [11370, 0]
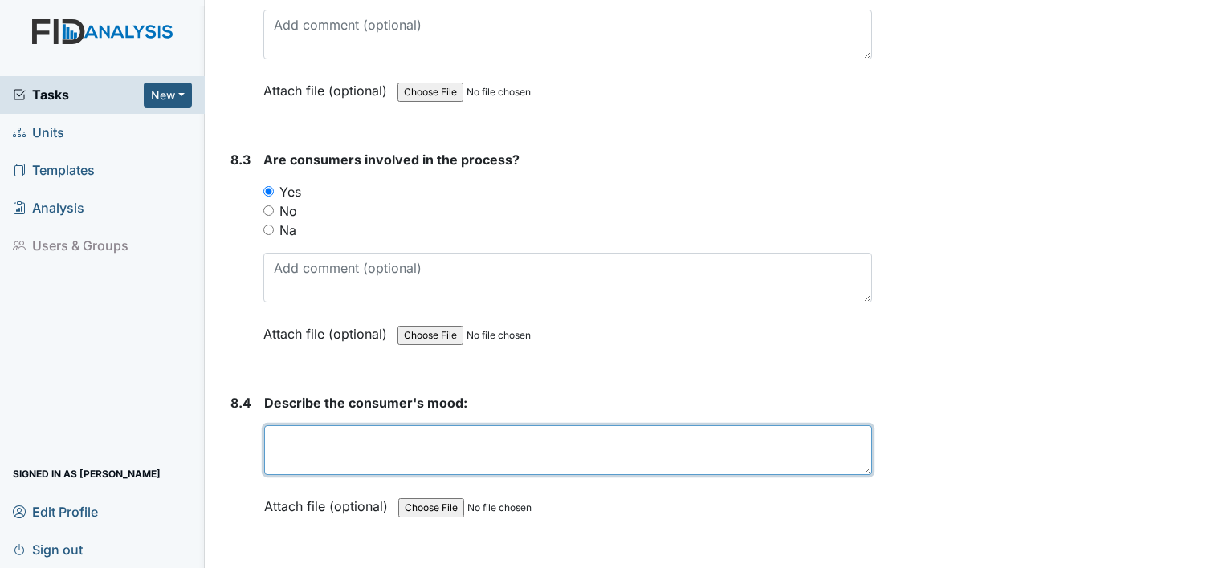
click at [332, 426] on textarea at bounding box center [568, 450] width 608 height 50
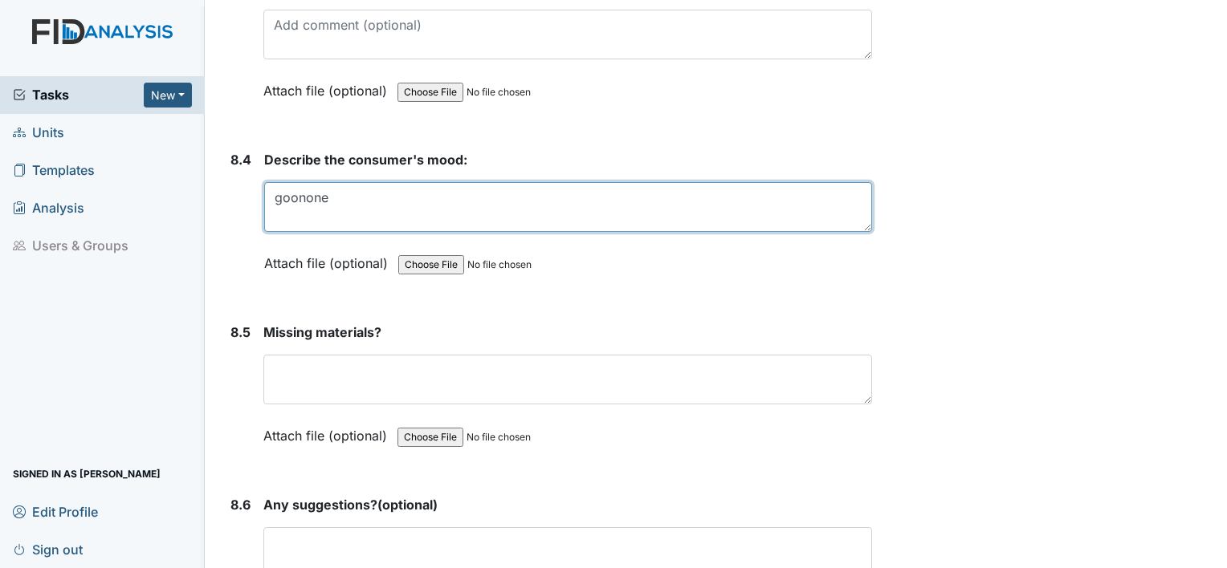
scroll to position [11682, 0]
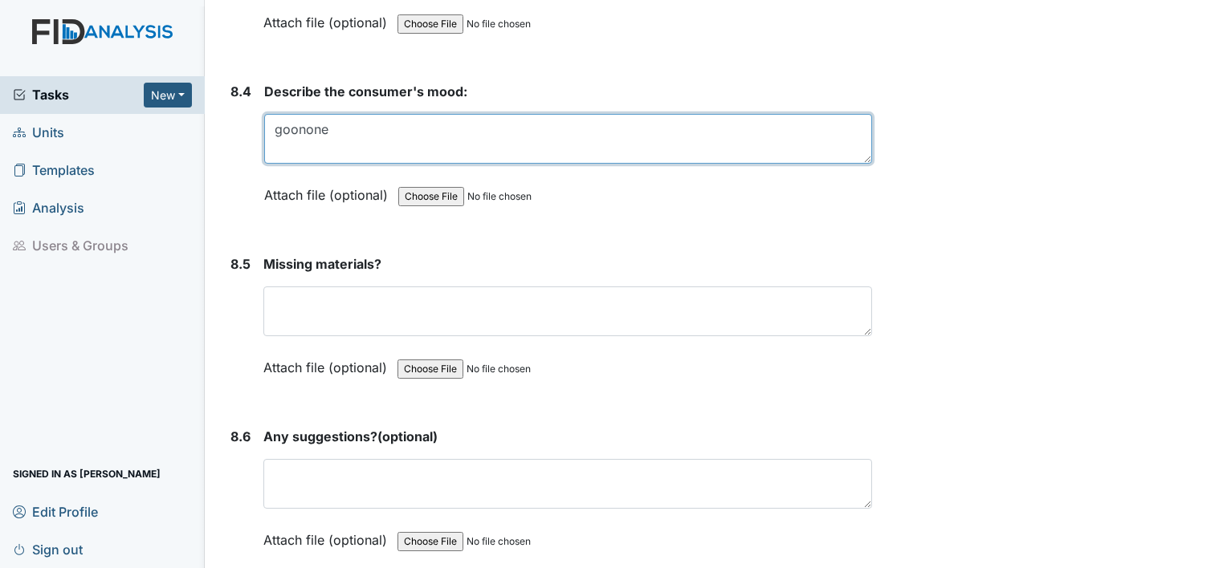
type textarea "goonone"
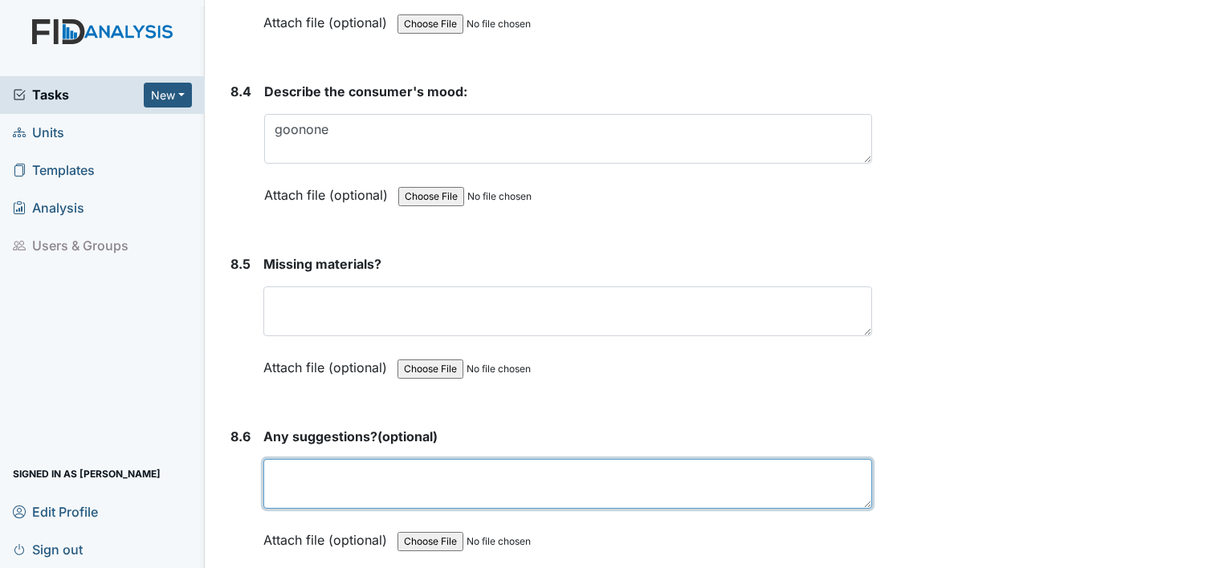
click at [379, 459] on textarea at bounding box center [567, 484] width 608 height 50
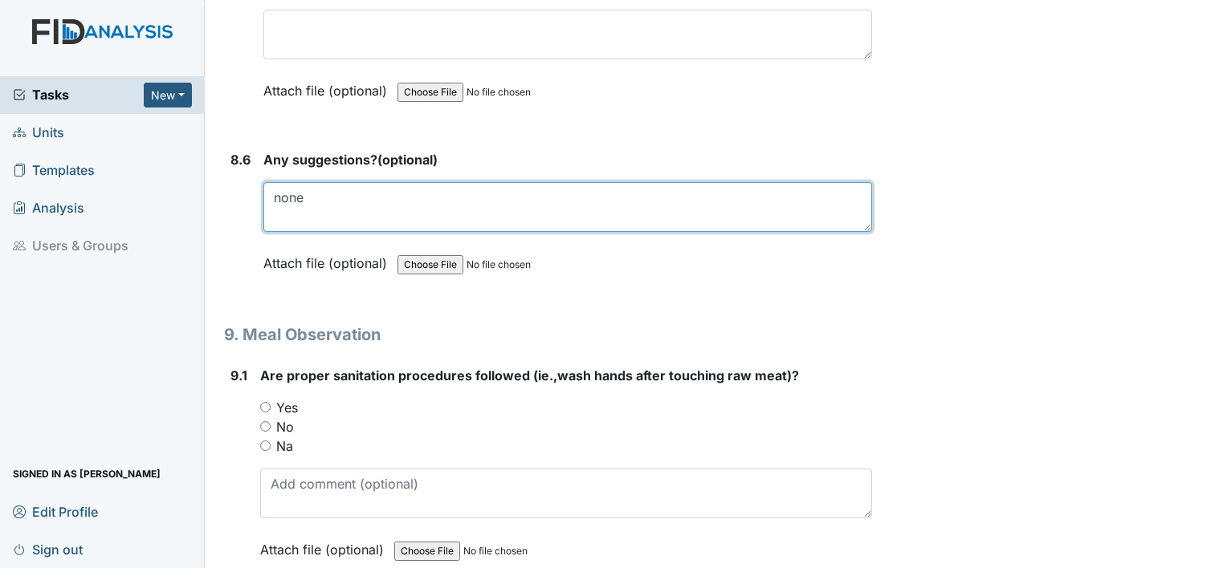
scroll to position [11968, 0]
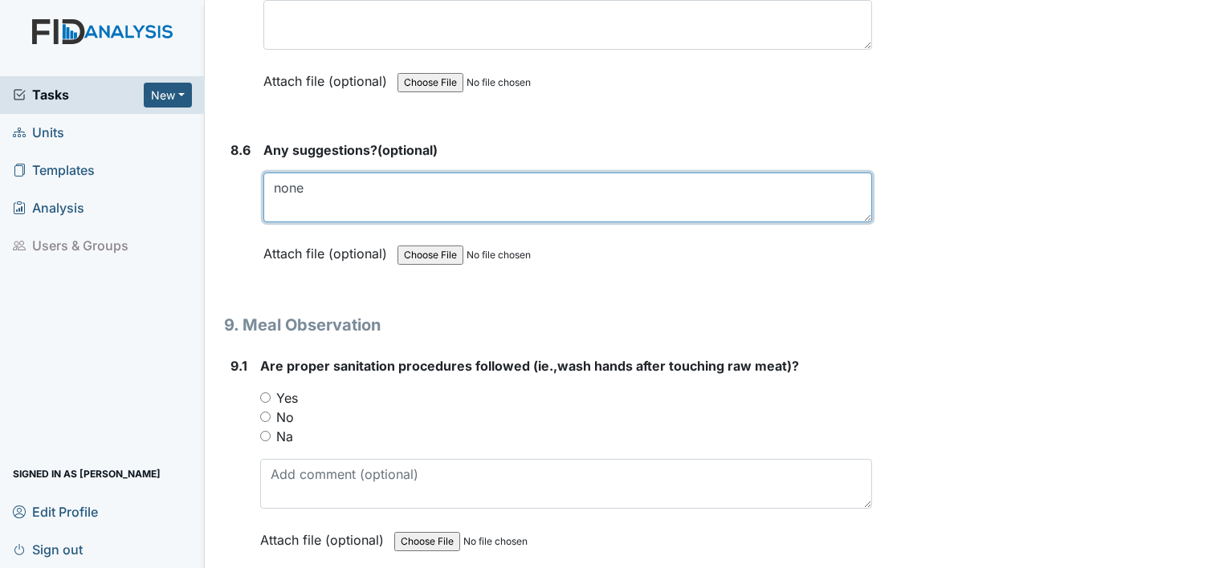
type textarea "none"
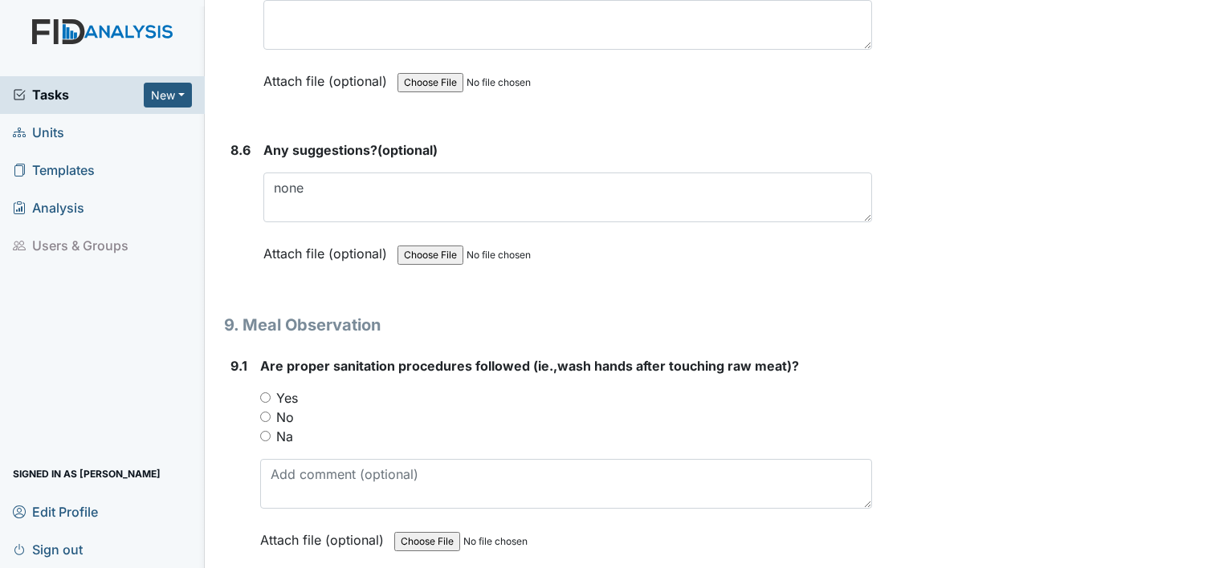
click at [267, 393] on input "Yes" at bounding box center [265, 398] width 10 height 10
radio input "true"
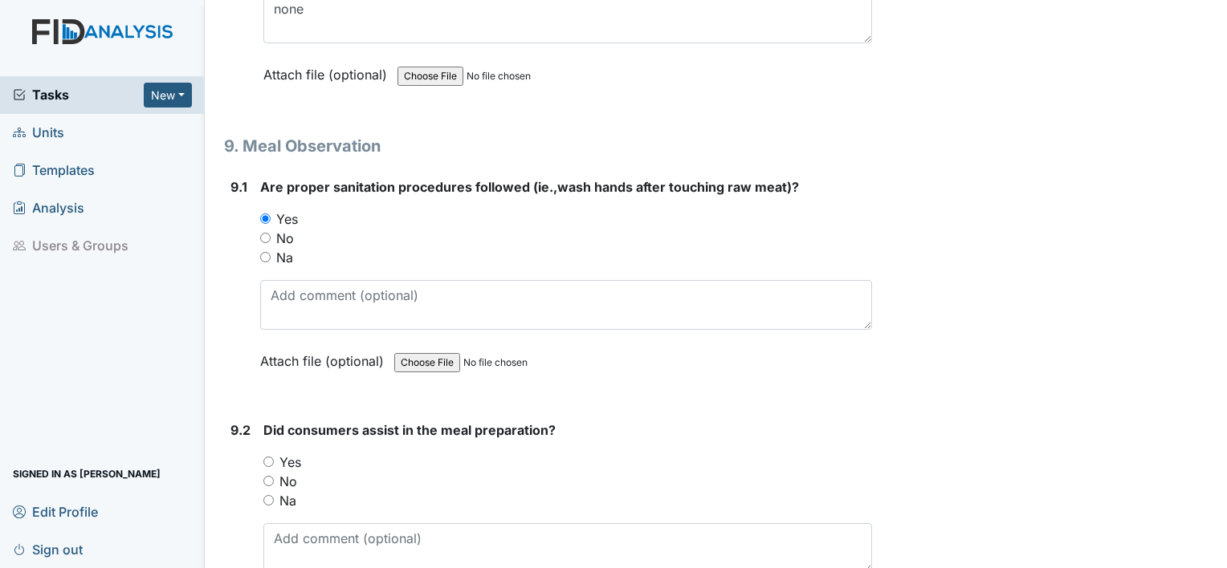
scroll to position [12158, 0]
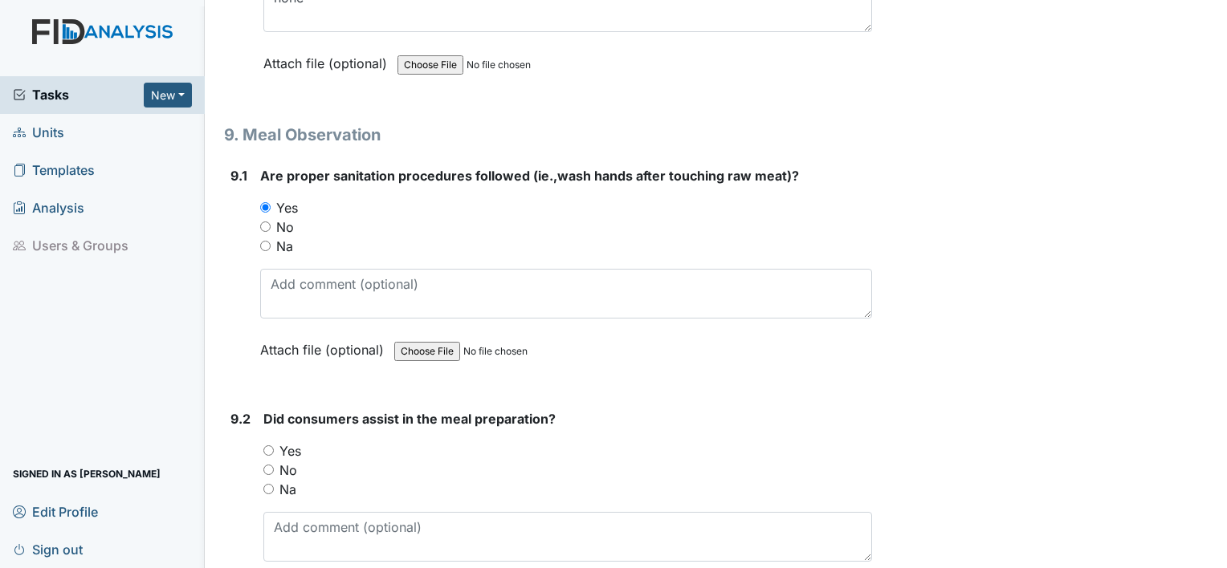
click at [268, 446] on input "Yes" at bounding box center [268, 451] width 10 height 10
radio input "true"
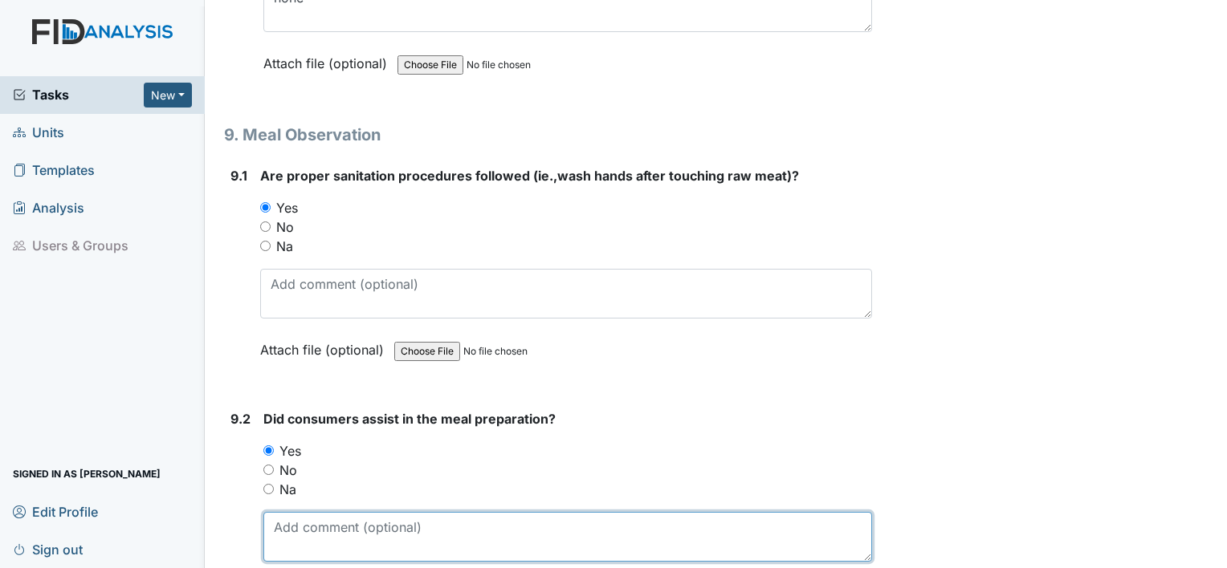
click at [360, 512] on textarea at bounding box center [567, 537] width 608 height 50
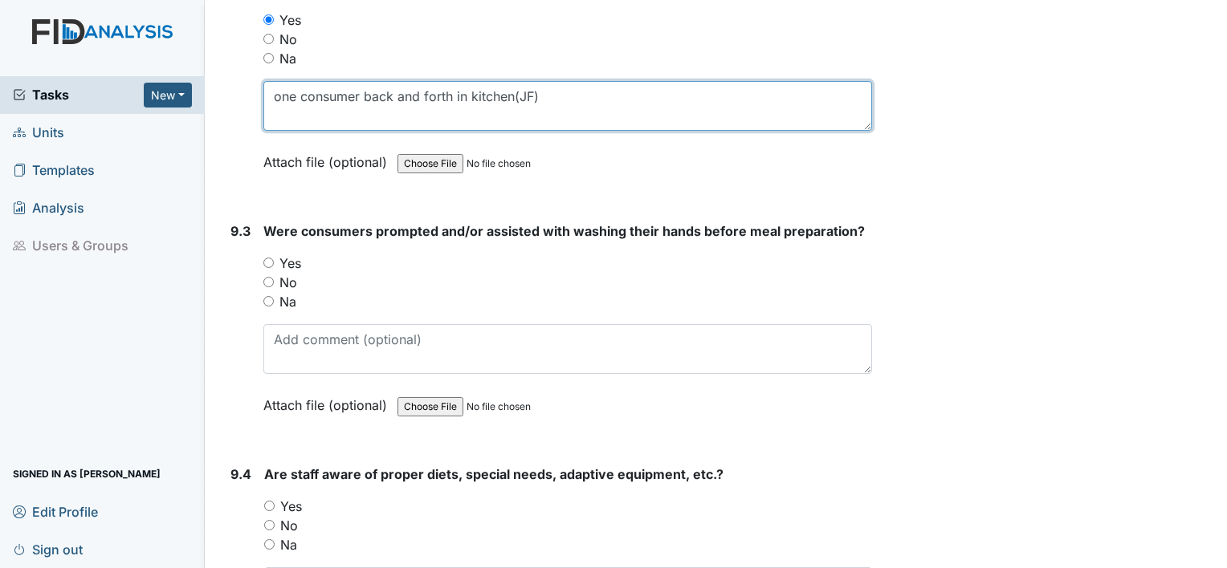
scroll to position [12592, 0]
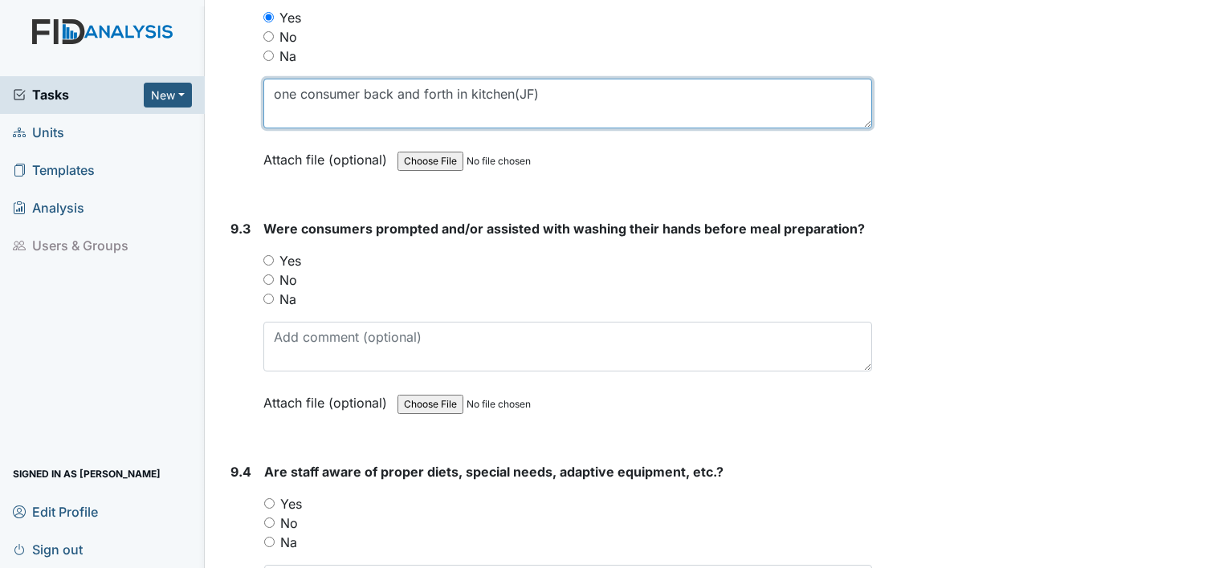
type textarea "one consumer back and forth in kitchen(JF)"
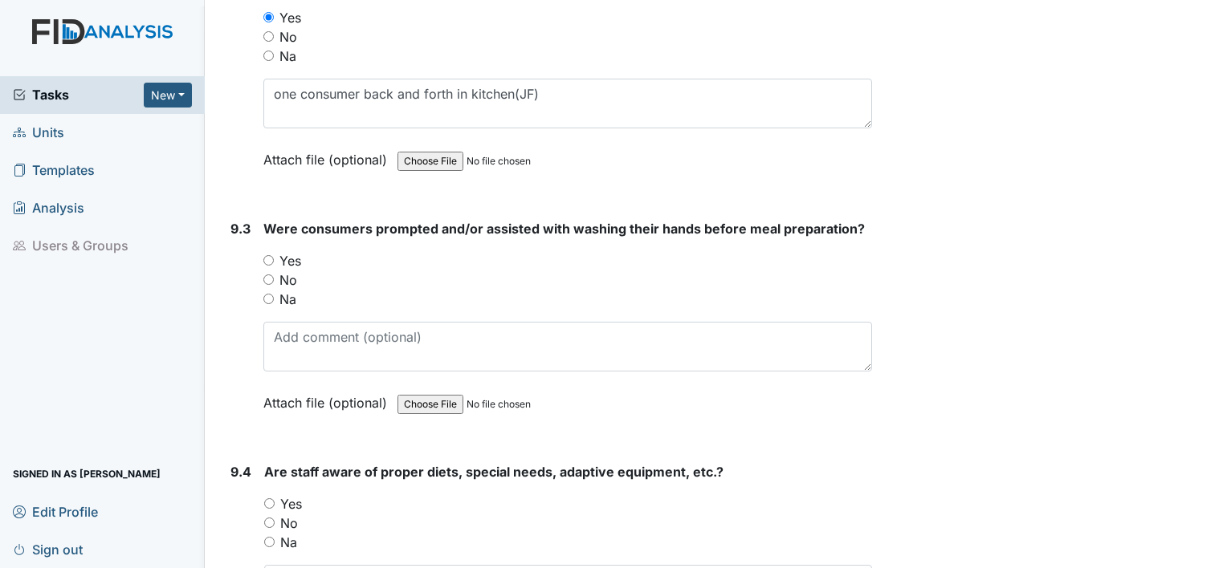
click at [270, 255] on input "Yes" at bounding box center [268, 260] width 10 height 10
radio input "true"
click at [269, 499] on input "Yes" at bounding box center [269, 504] width 10 height 10
radio input "true"
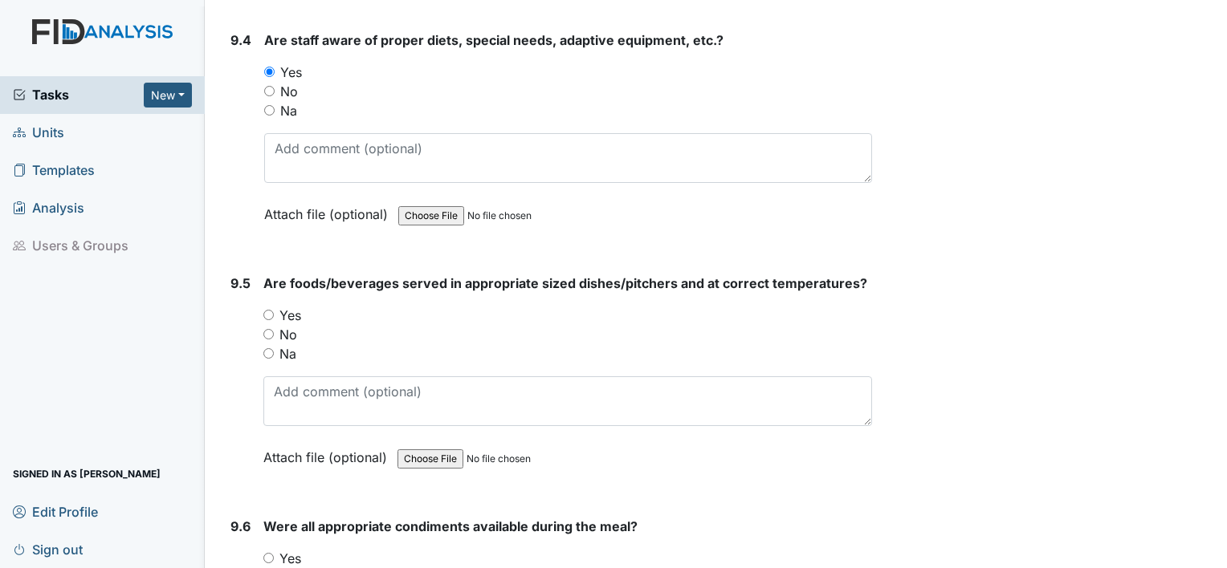
scroll to position [13030, 0]
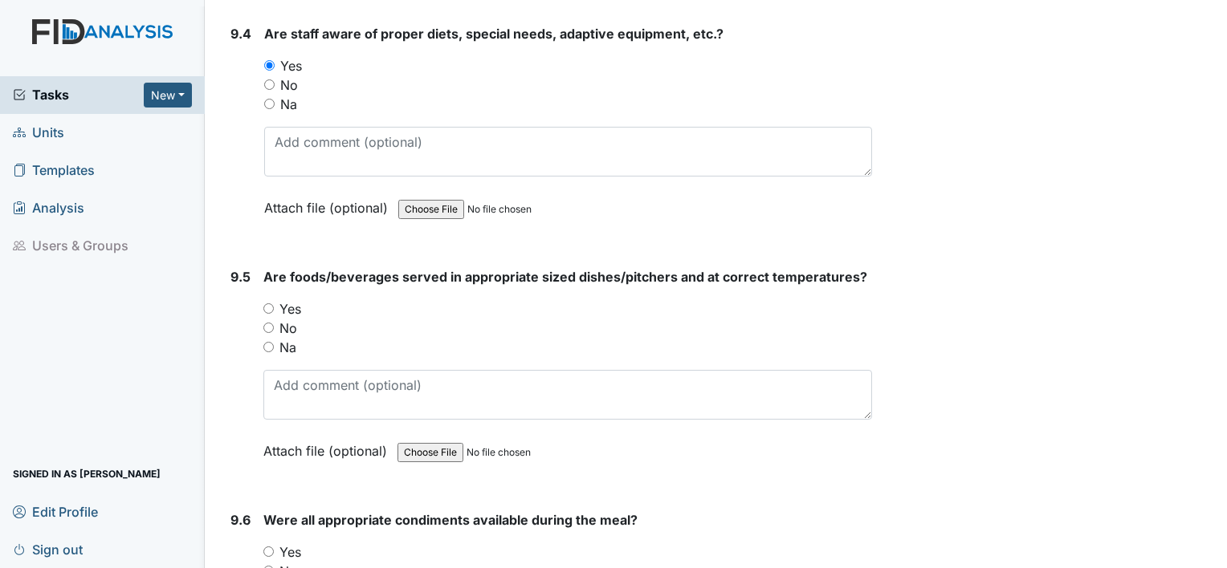
click at [270, 303] on input "Yes" at bounding box center [268, 308] width 10 height 10
radio input "true"
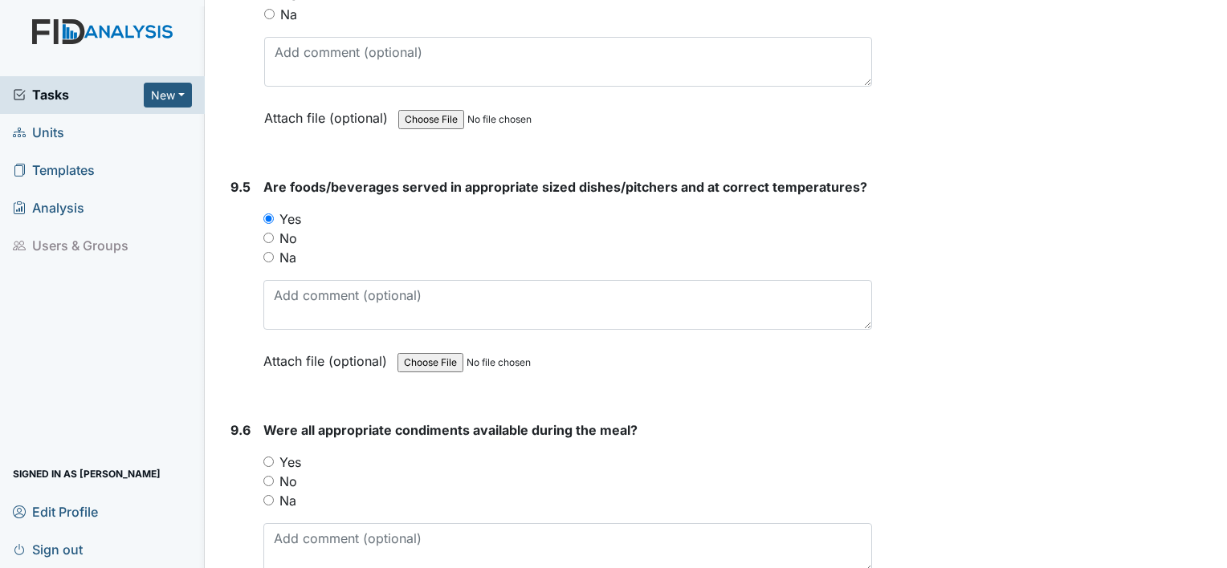
scroll to position [13126, 0]
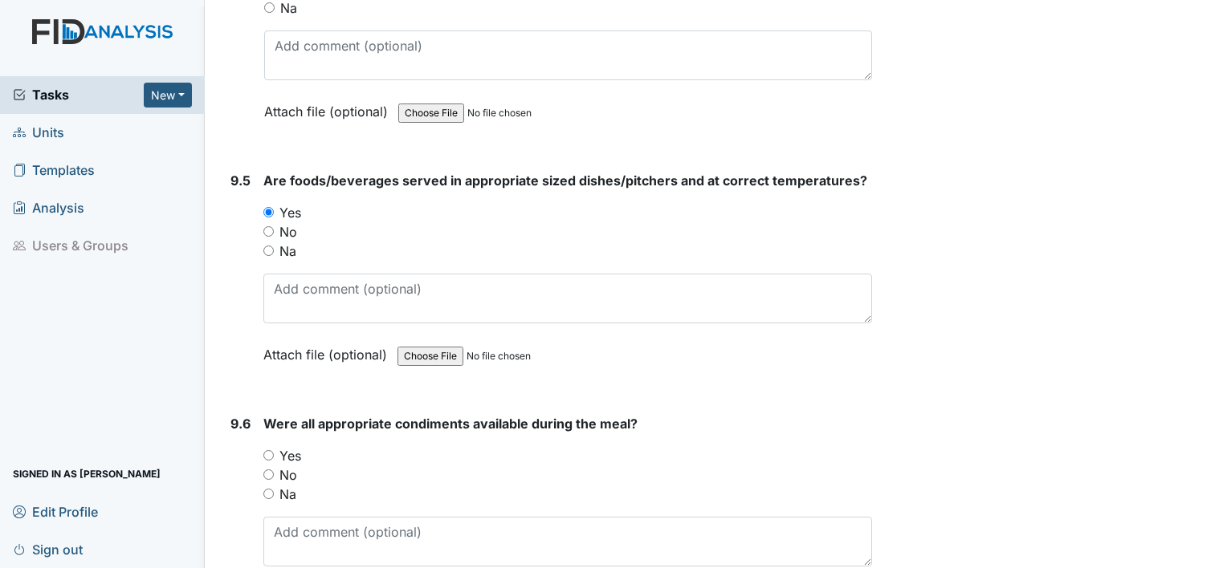
click at [267, 450] on input "Yes" at bounding box center [268, 455] width 10 height 10
radio input "true"
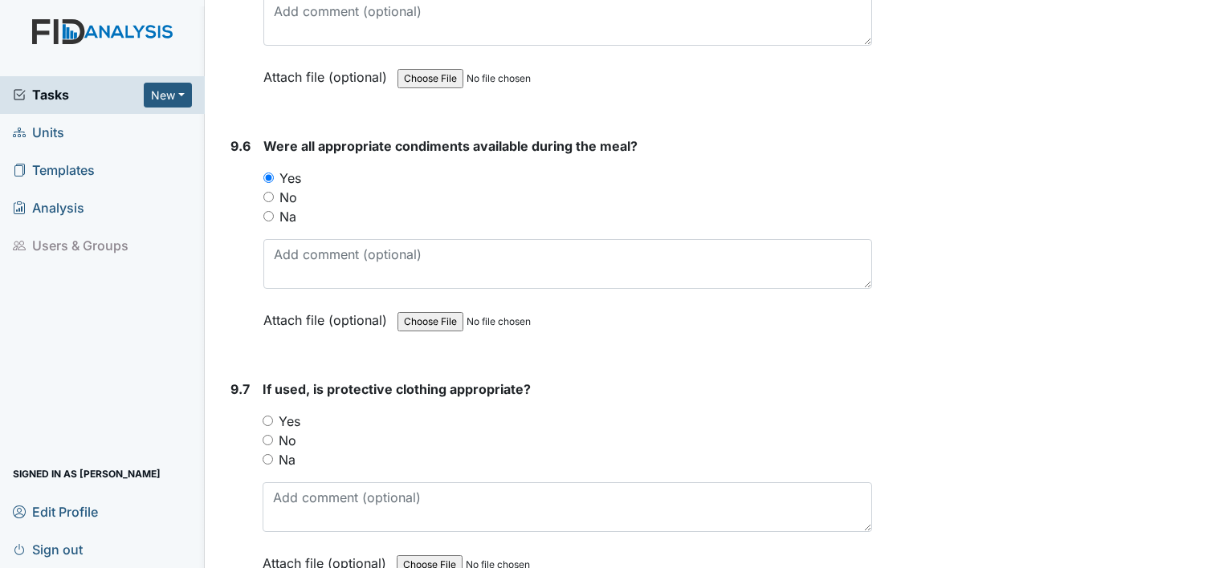
scroll to position [13465, 0]
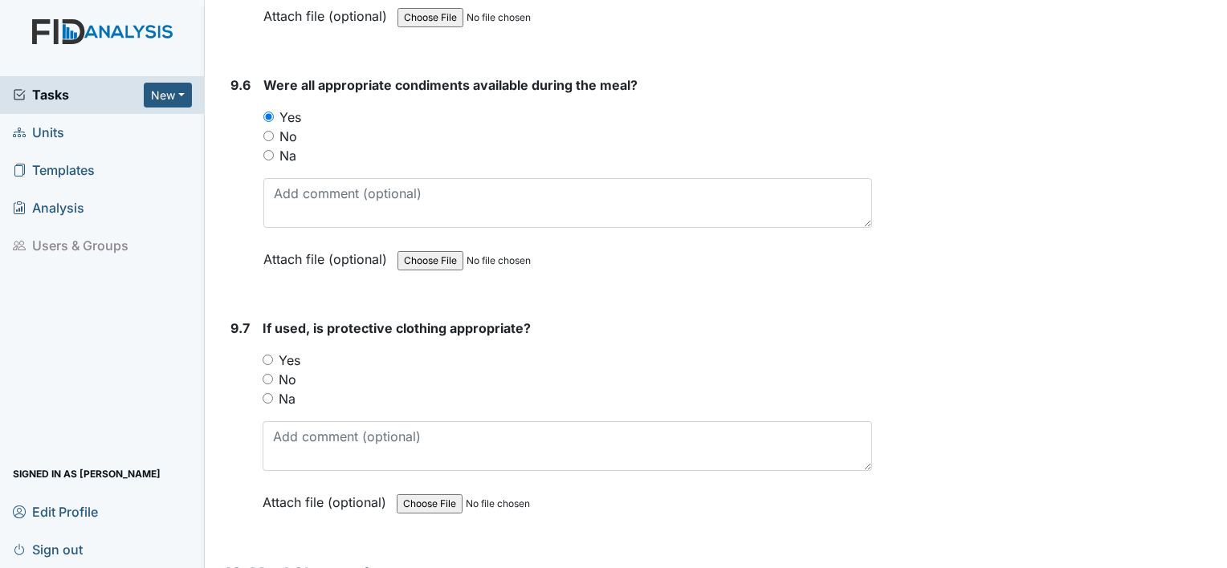
click at [270, 355] on input "Yes" at bounding box center [267, 360] width 10 height 10
radio input "true"
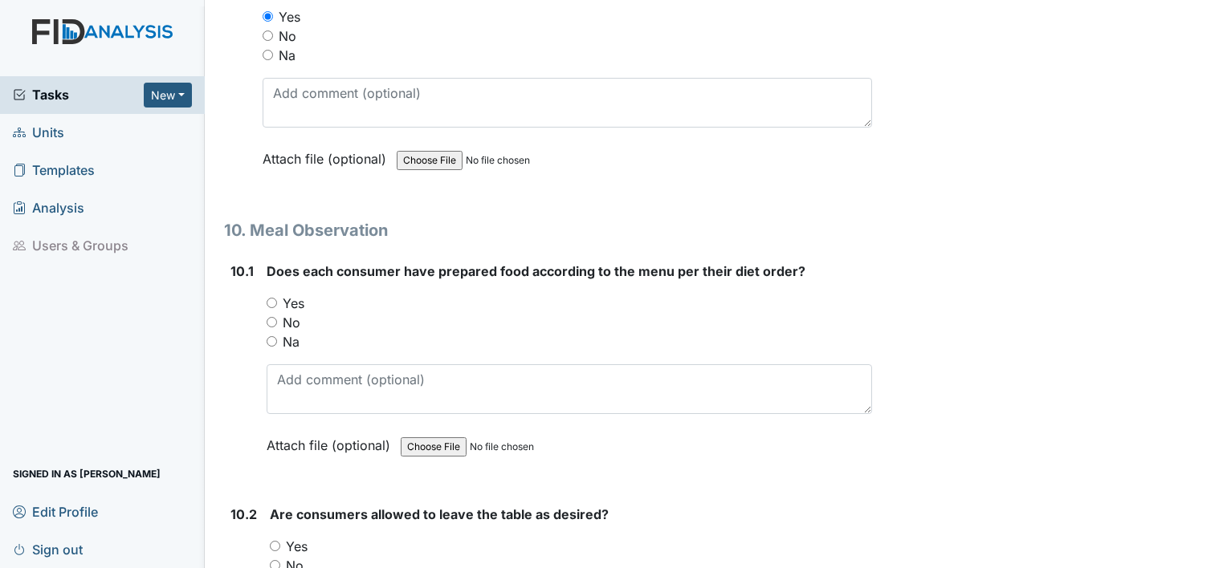
scroll to position [13814, 0]
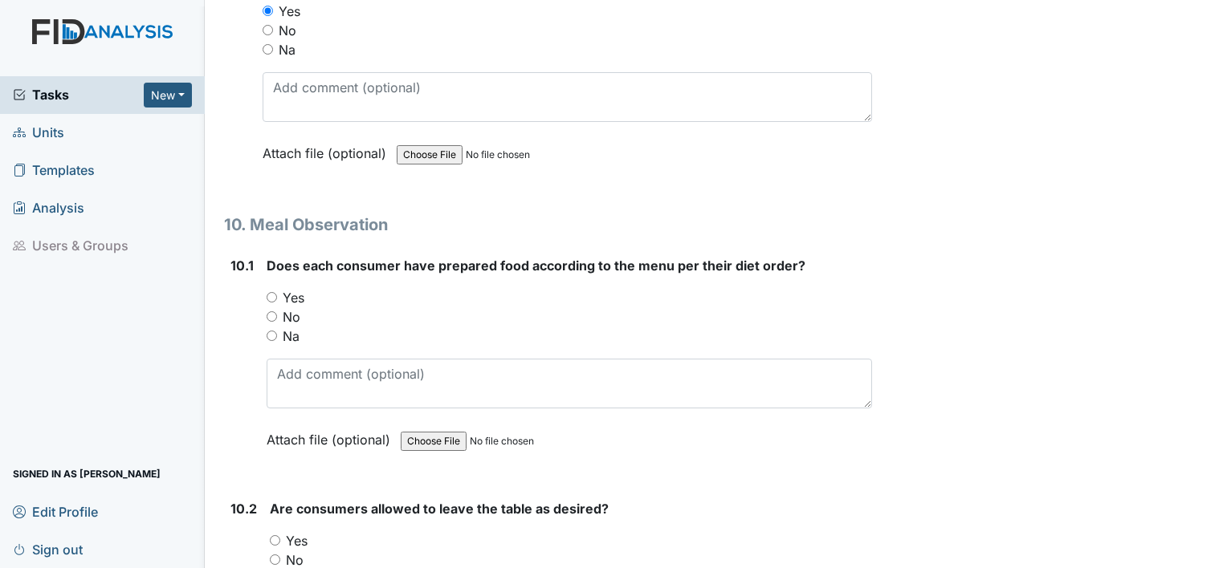
click at [271, 292] on input "Yes" at bounding box center [272, 297] width 10 height 10
radio input "true"
click at [273, 535] on input "Yes" at bounding box center [275, 540] width 10 height 10
radio input "true"
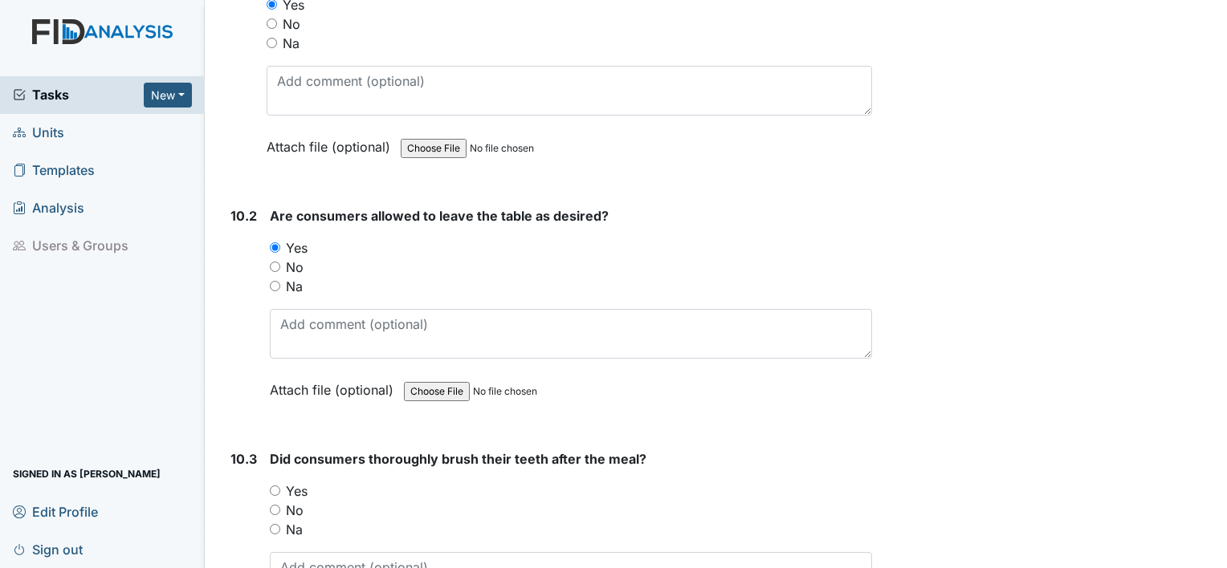
scroll to position [14110, 0]
click at [274, 483] on input "Yes" at bounding box center [275, 488] width 10 height 10
radio input "true"
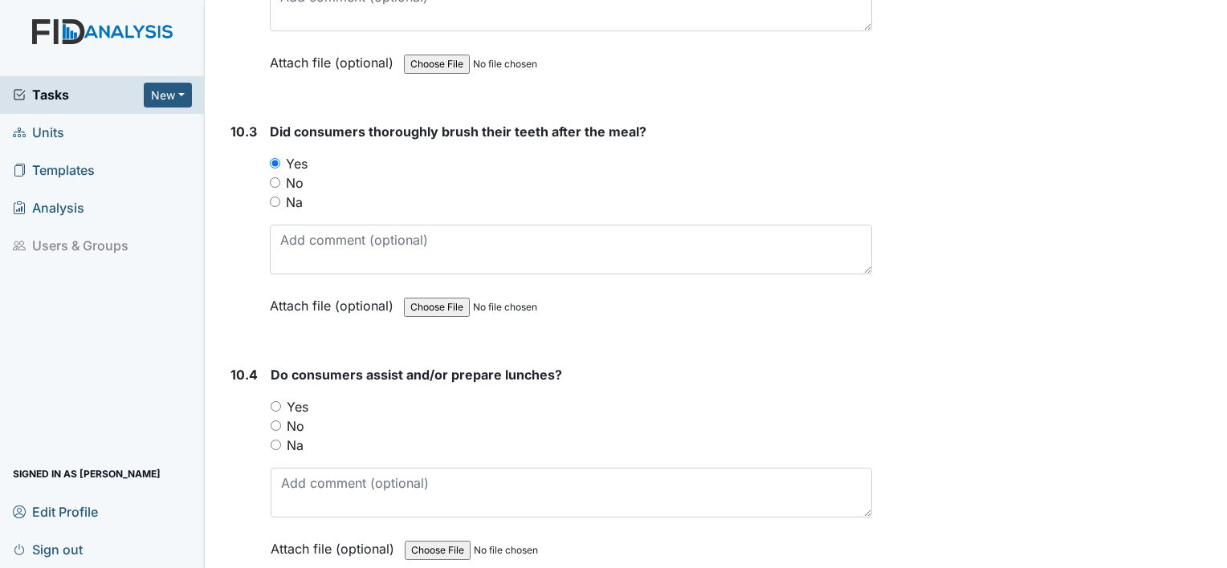
scroll to position [14453, 0]
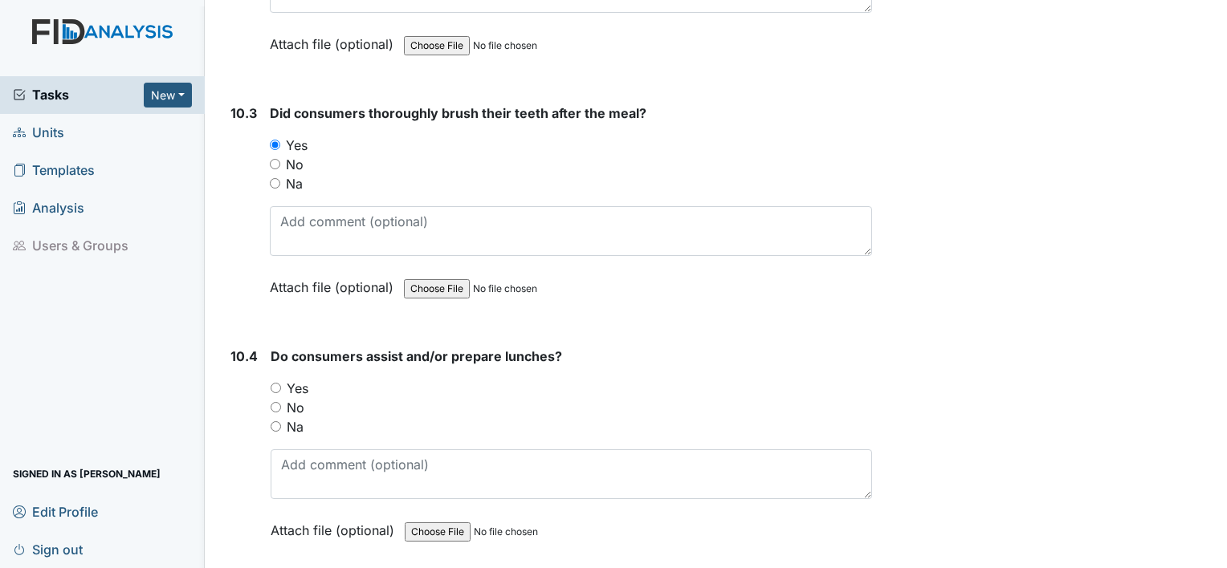
click at [278, 383] on input "Yes" at bounding box center [276, 388] width 10 height 10
radio input "true"
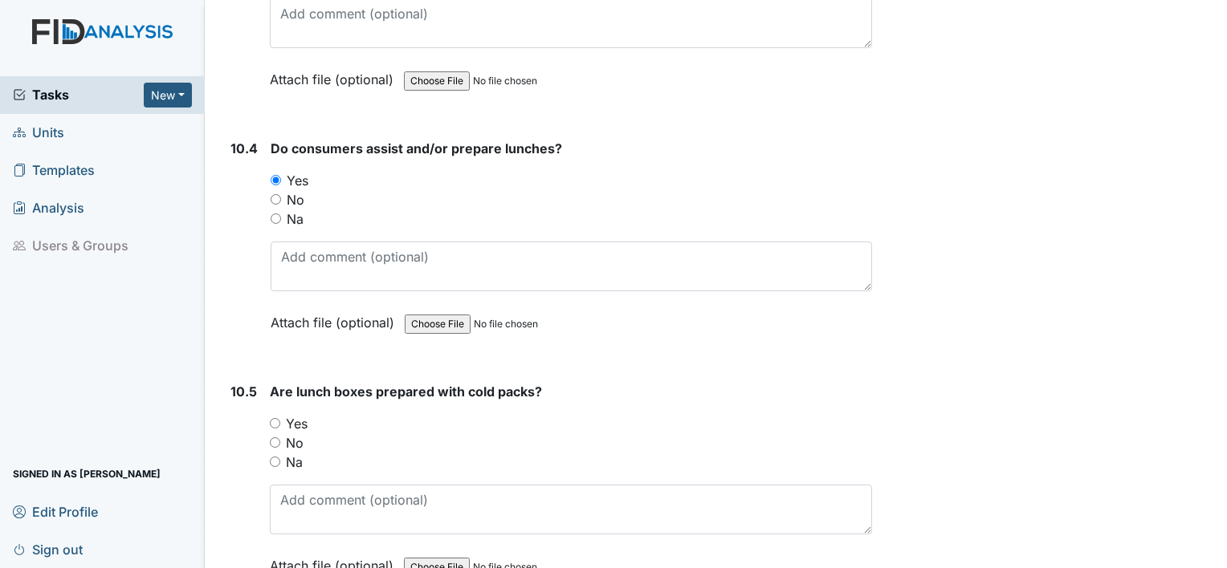
scroll to position [14662, 0]
click at [272, 417] on input "Yes" at bounding box center [275, 422] width 10 height 10
radio input "true"
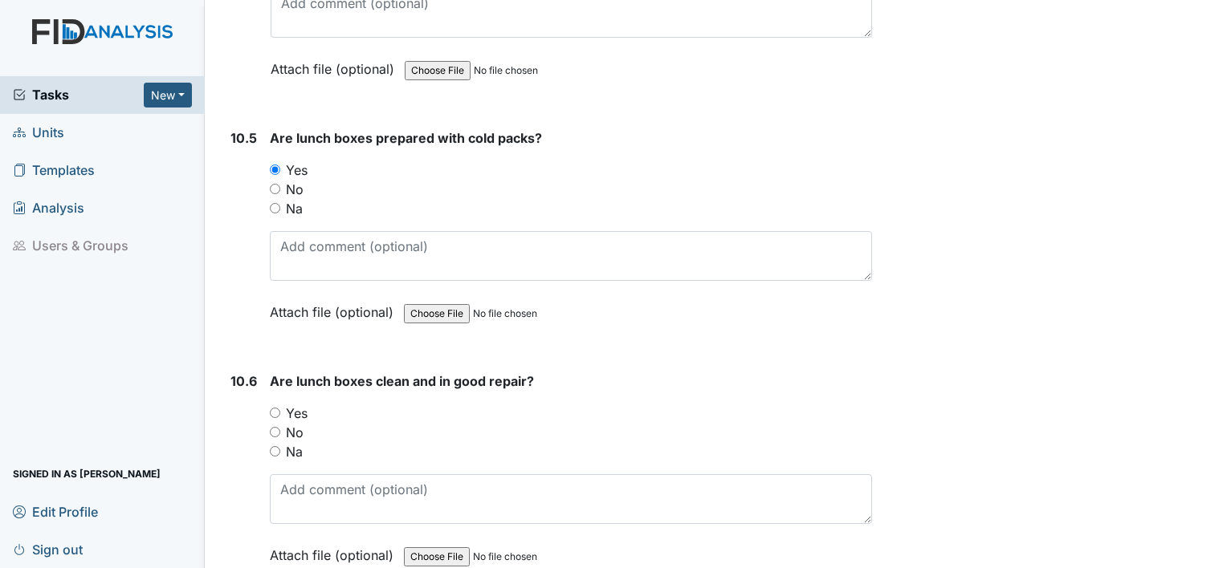
scroll to position [14915, 0]
click at [278, 408] on input "Yes" at bounding box center [275, 413] width 10 height 10
radio input "true"
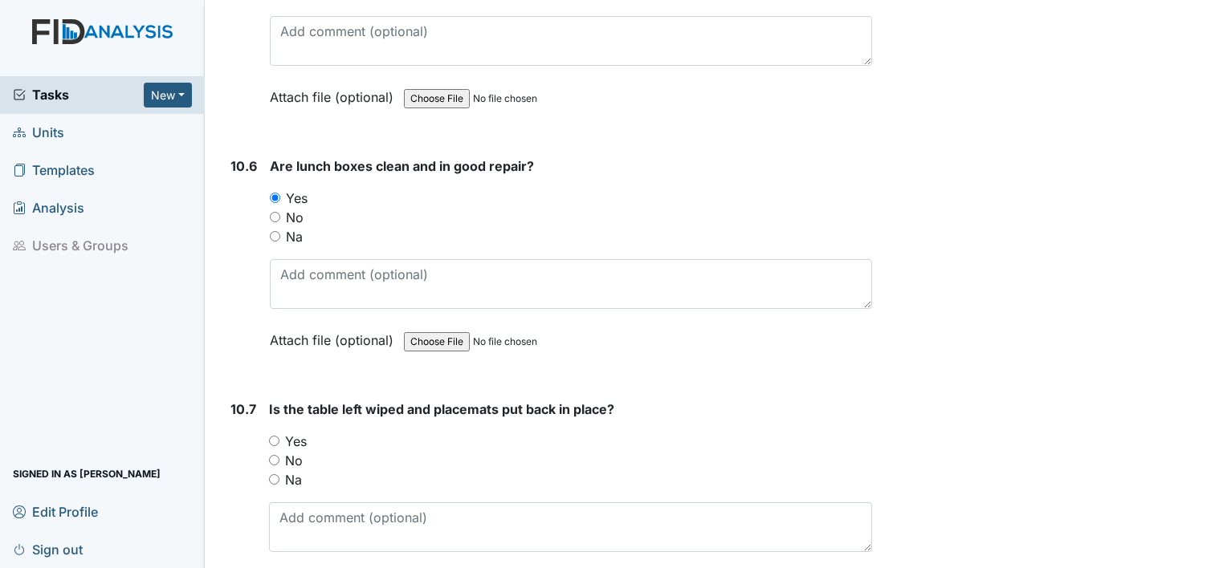
scroll to position [15150, 0]
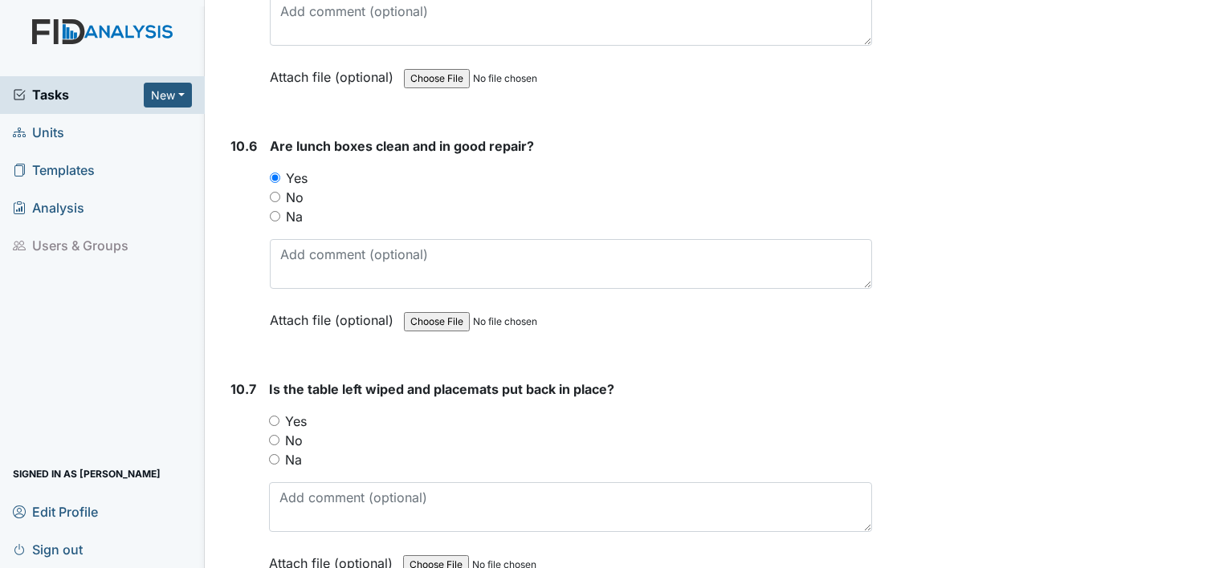
click at [273, 416] on input "Yes" at bounding box center [274, 421] width 10 height 10
radio input "true"
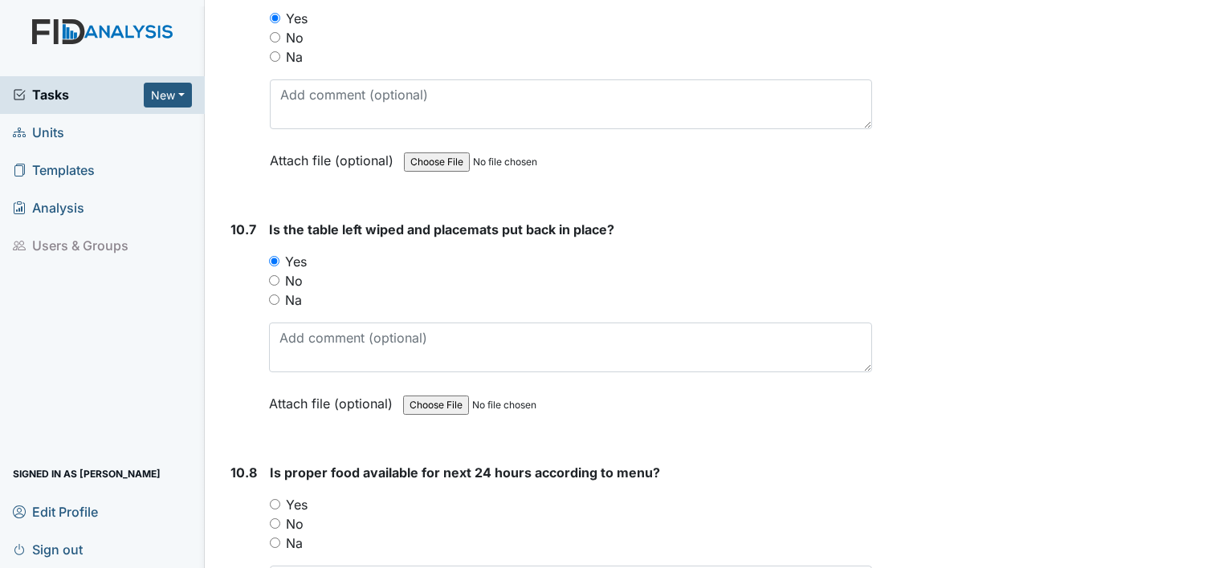
scroll to position [15352, 0]
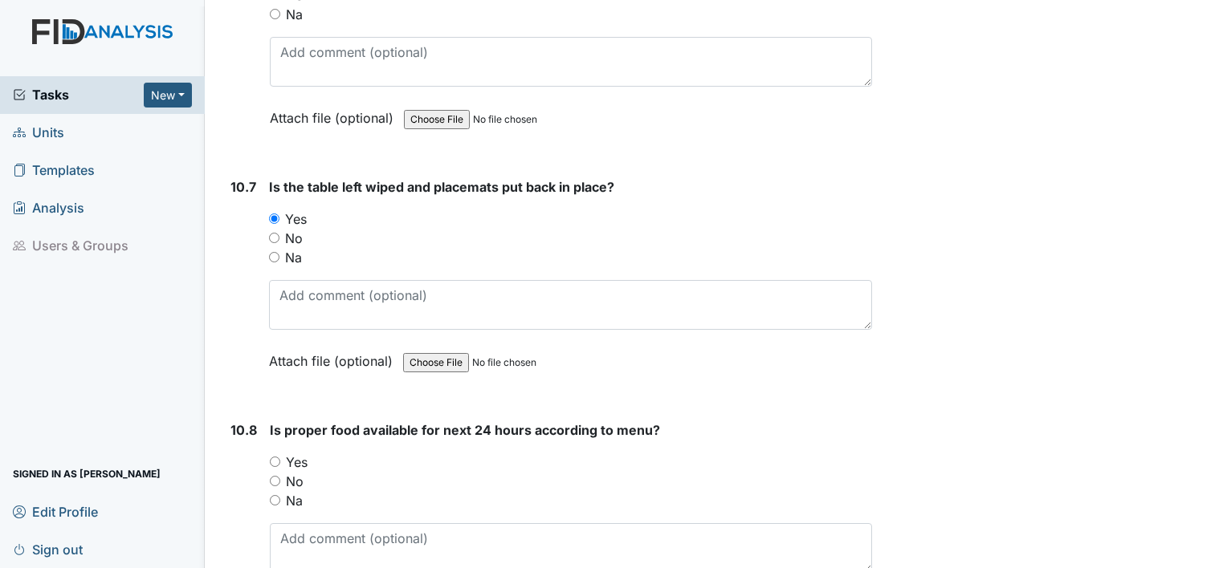
click at [271, 457] on input "Yes" at bounding box center [275, 462] width 10 height 10
radio input "true"
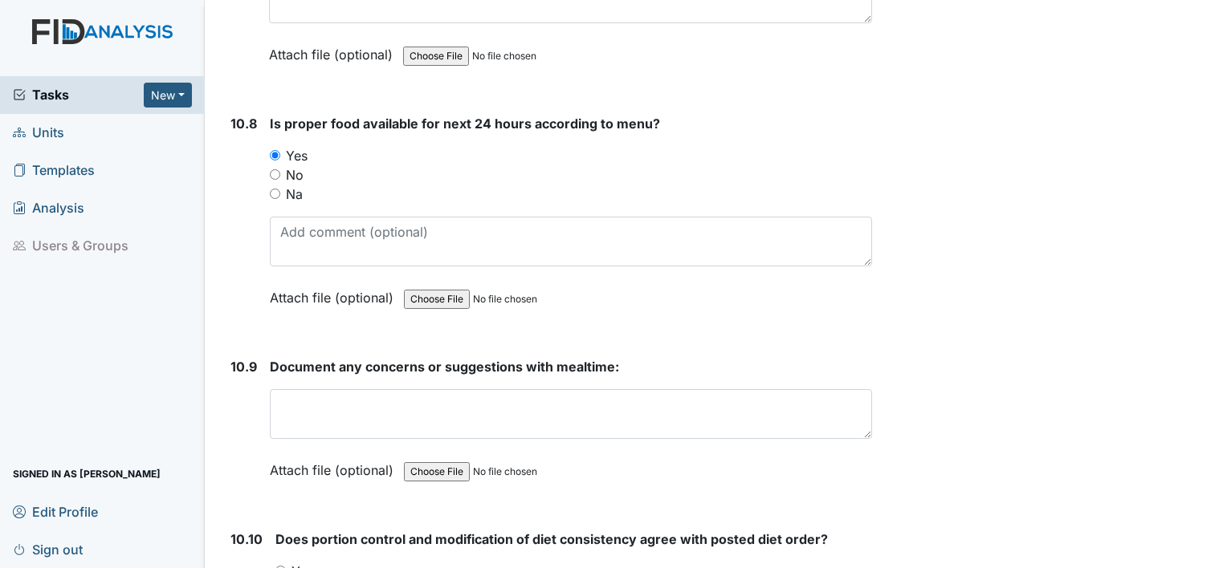
scroll to position [15660, 0]
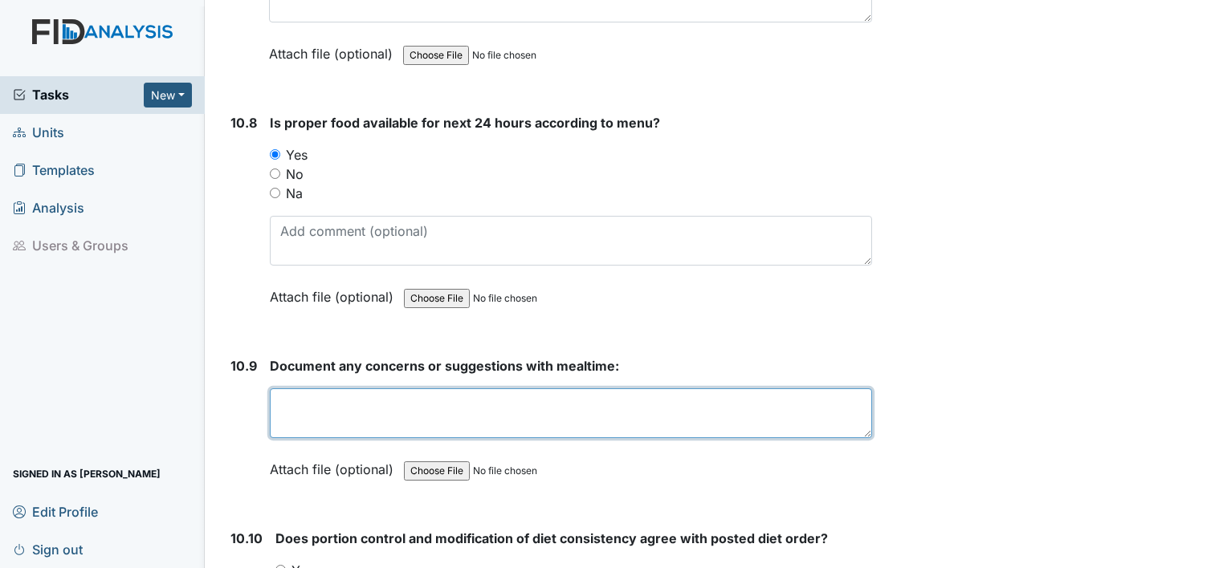
click at [354, 389] on textarea at bounding box center [571, 414] width 602 height 50
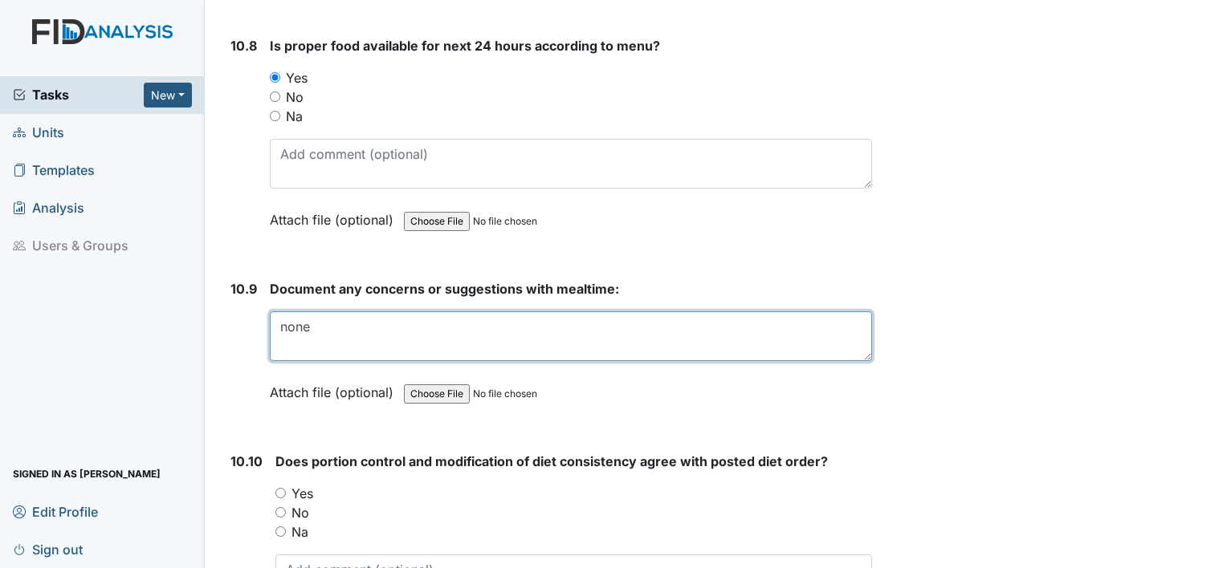
scroll to position [15737, 0]
type textarea "none"
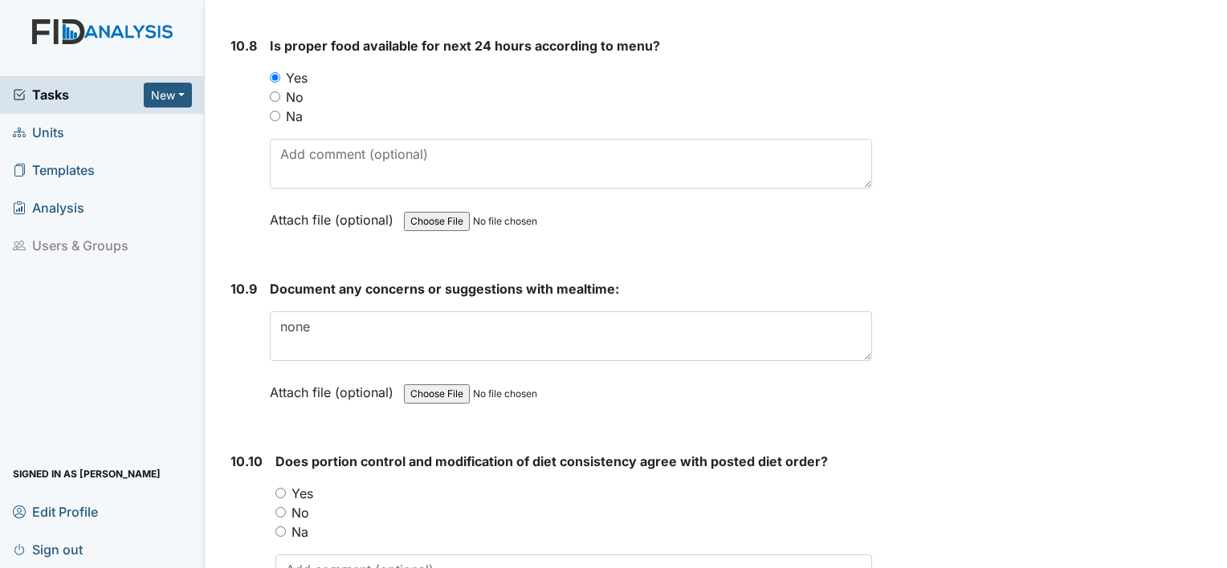
click at [275, 488] on input "Yes" at bounding box center [280, 493] width 10 height 10
radio input "true"
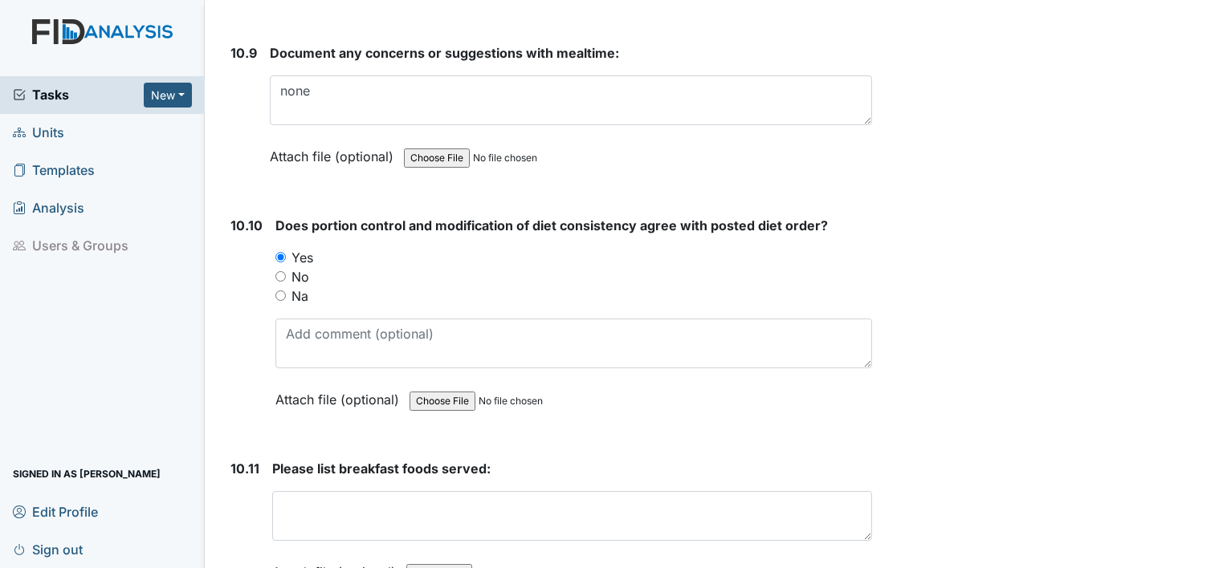
scroll to position [15975, 0]
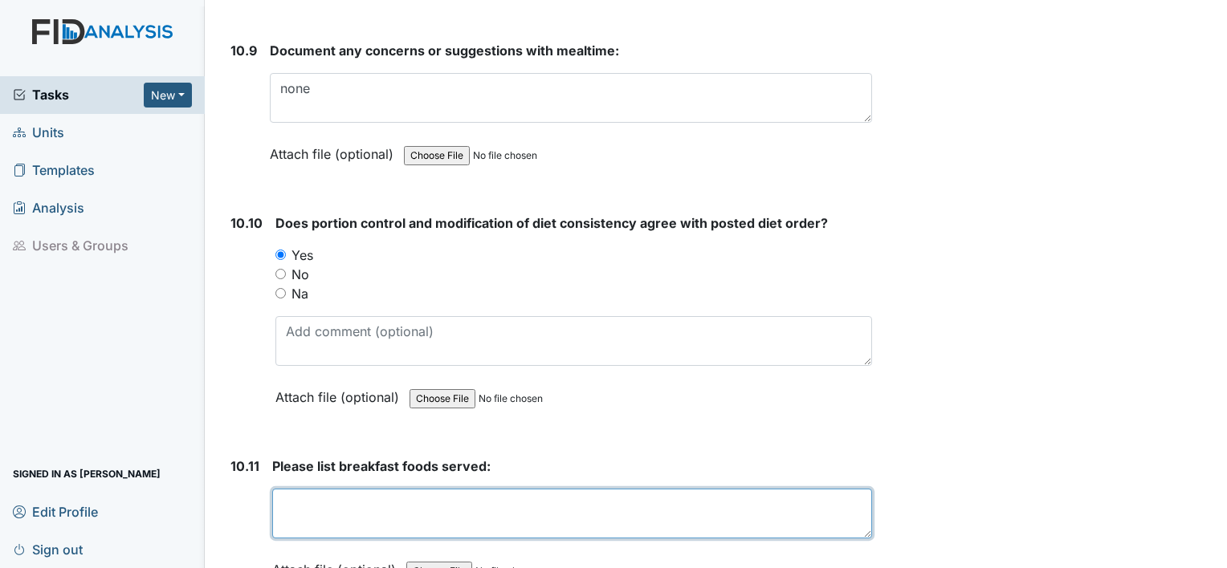
click at [327, 489] on textarea at bounding box center [572, 514] width 600 height 50
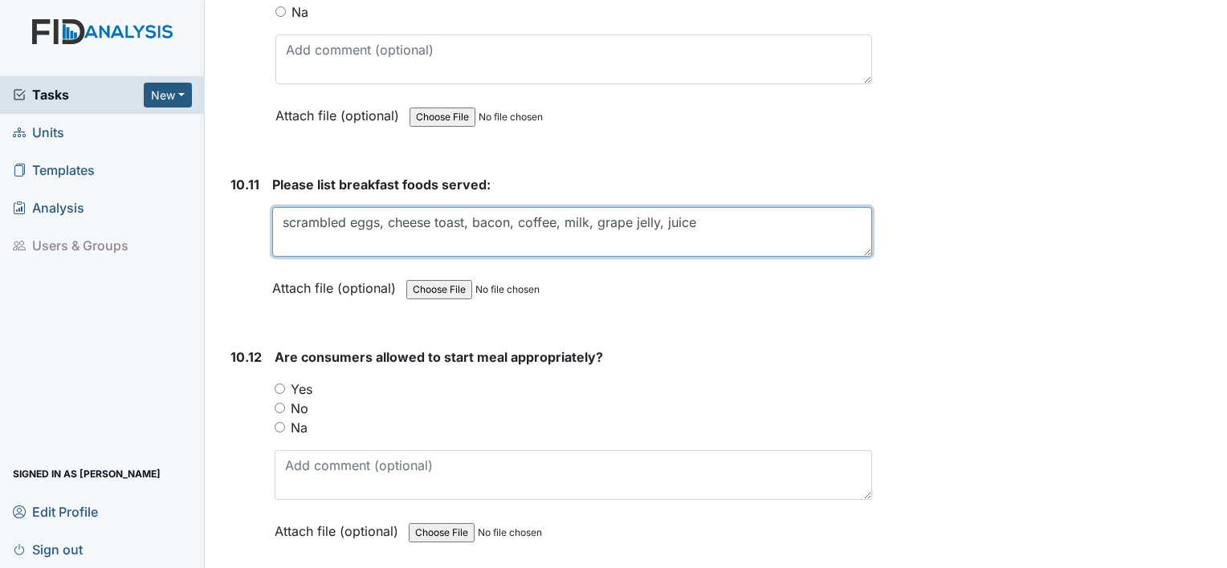
scroll to position [16242, 0]
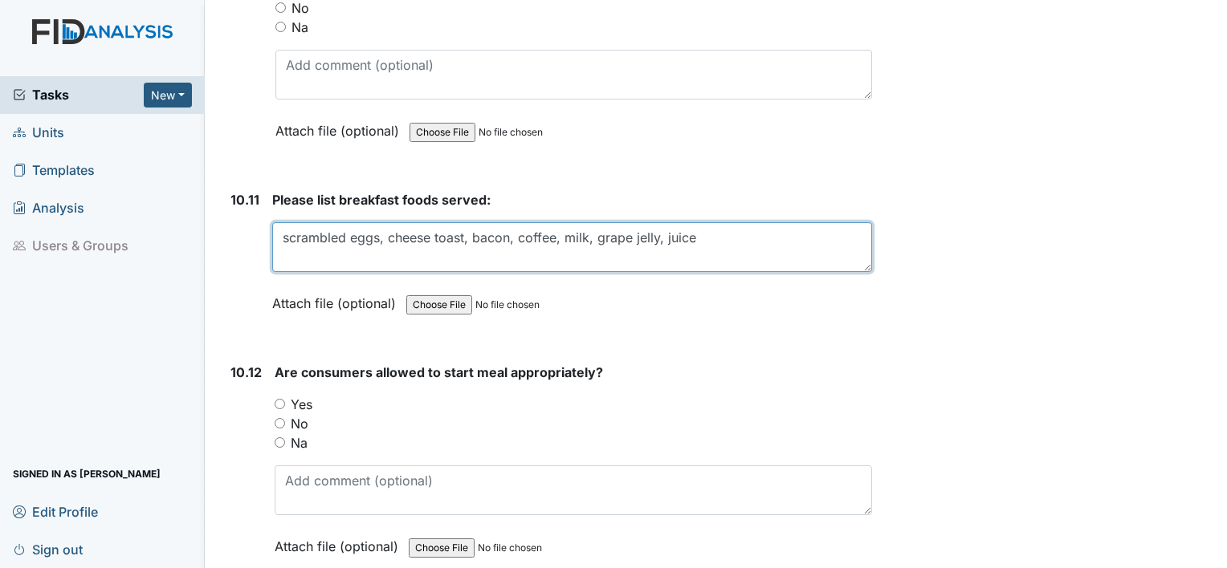
type textarea "scrambled eggs, cheese toast, bacon, coffee, milk, grape jelly, juice"
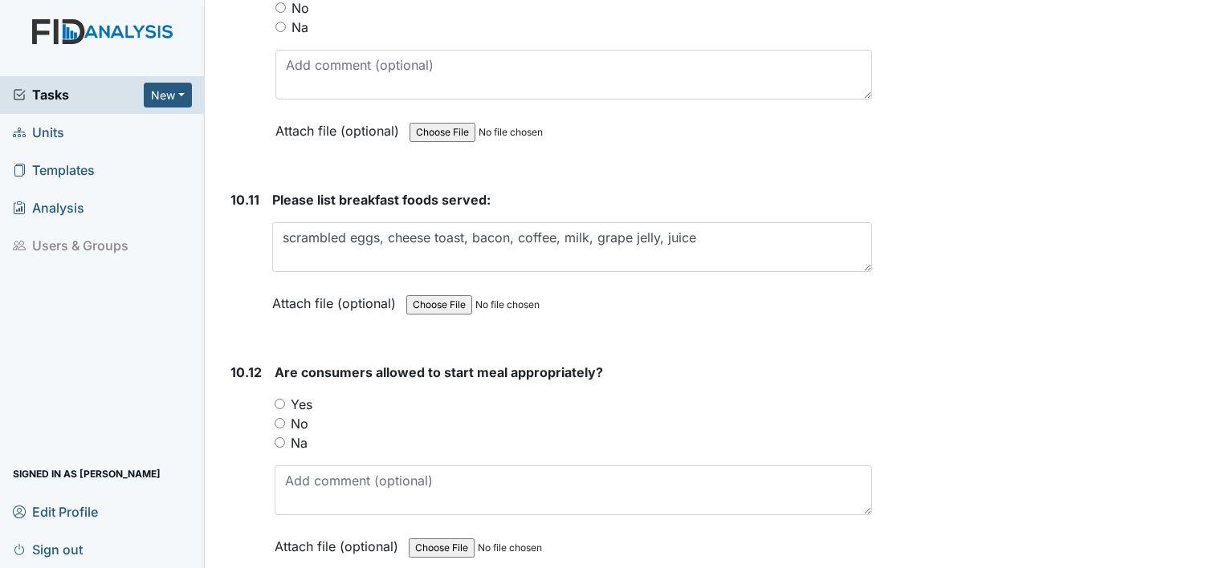
click at [276, 399] on input "Yes" at bounding box center [280, 404] width 10 height 10
radio input "true"
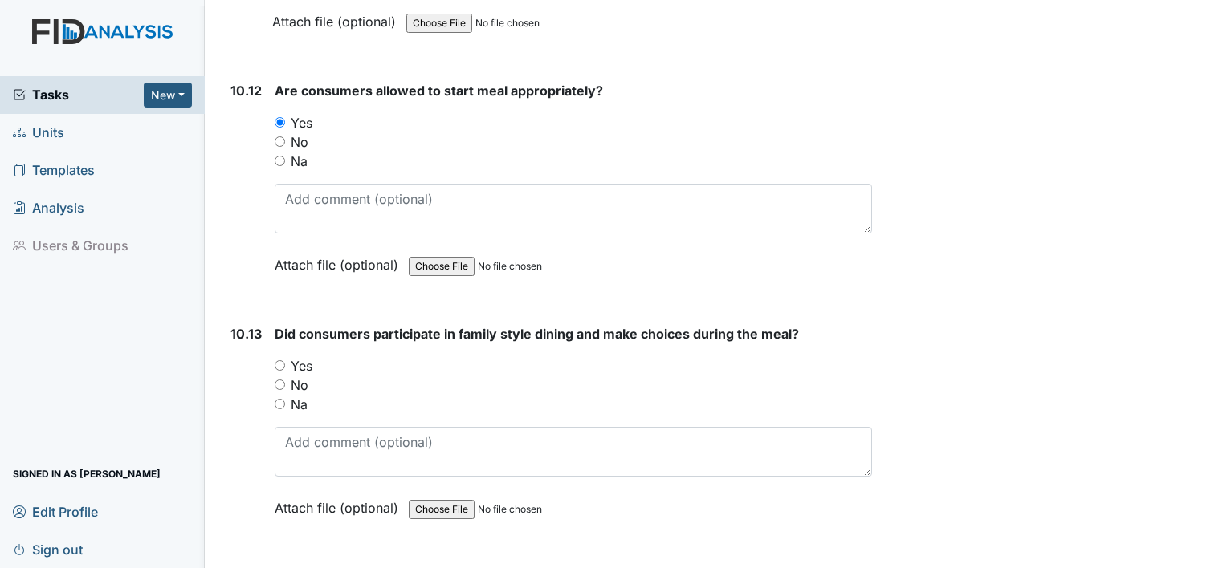
scroll to position [16531, 0]
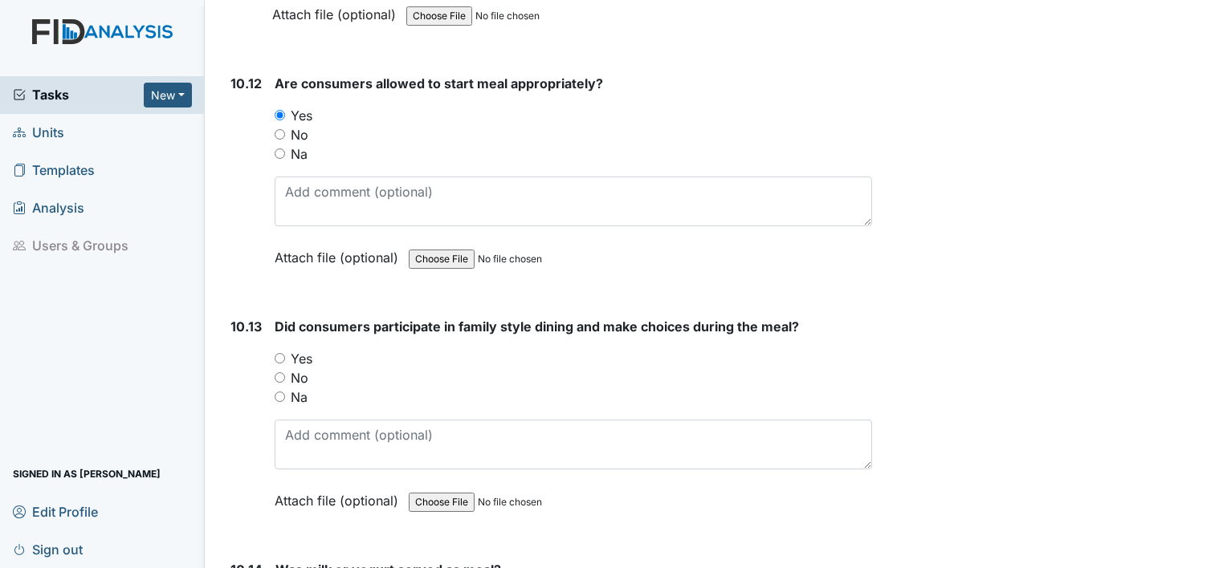
click at [279, 353] on input "Yes" at bounding box center [280, 358] width 10 height 10
radio input "true"
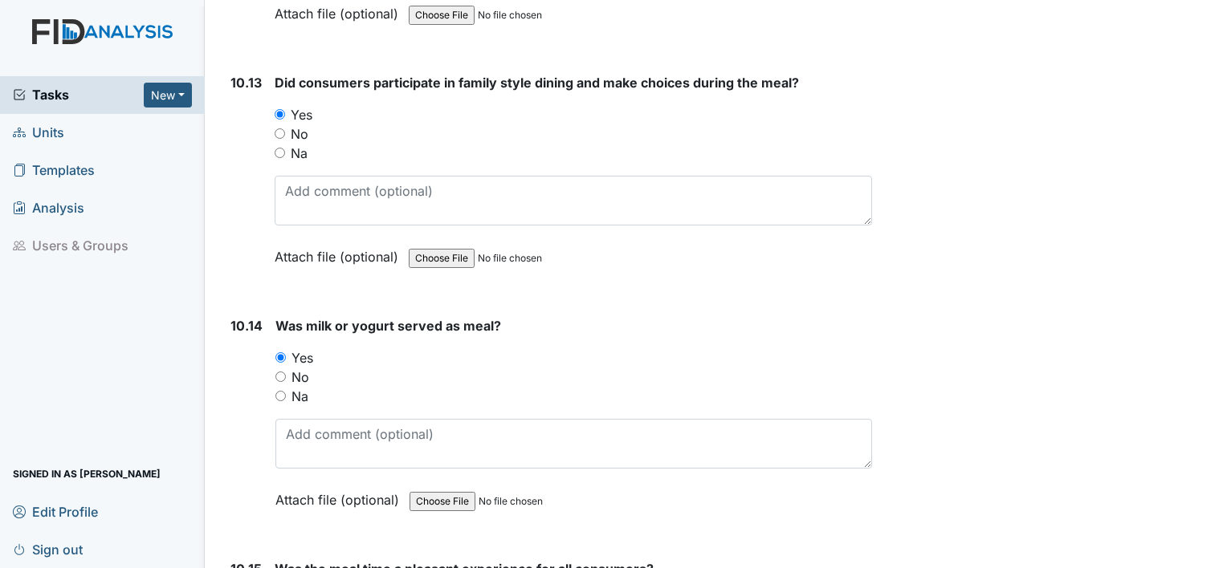
scroll to position [16822, 0]
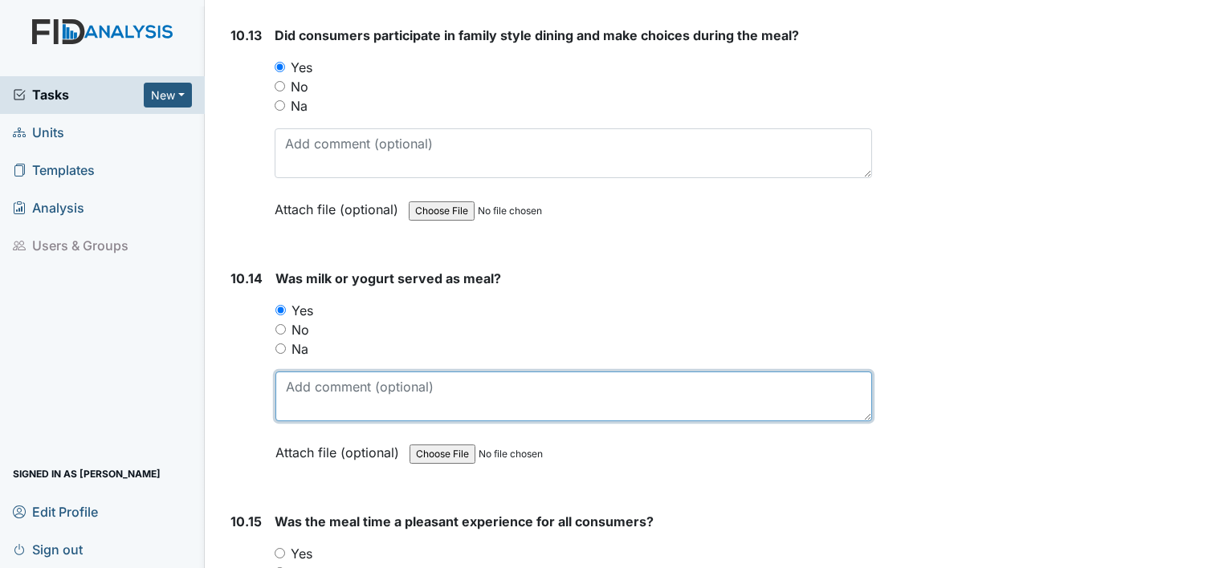
click at [381, 372] on textarea at bounding box center [573, 397] width 596 height 50
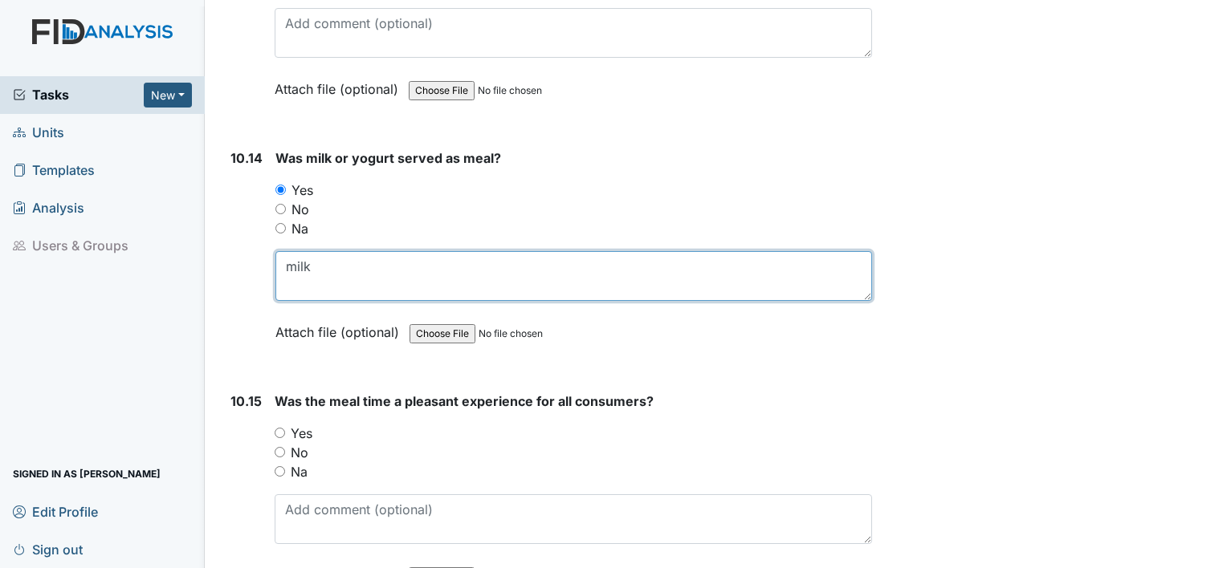
scroll to position [16964, 0]
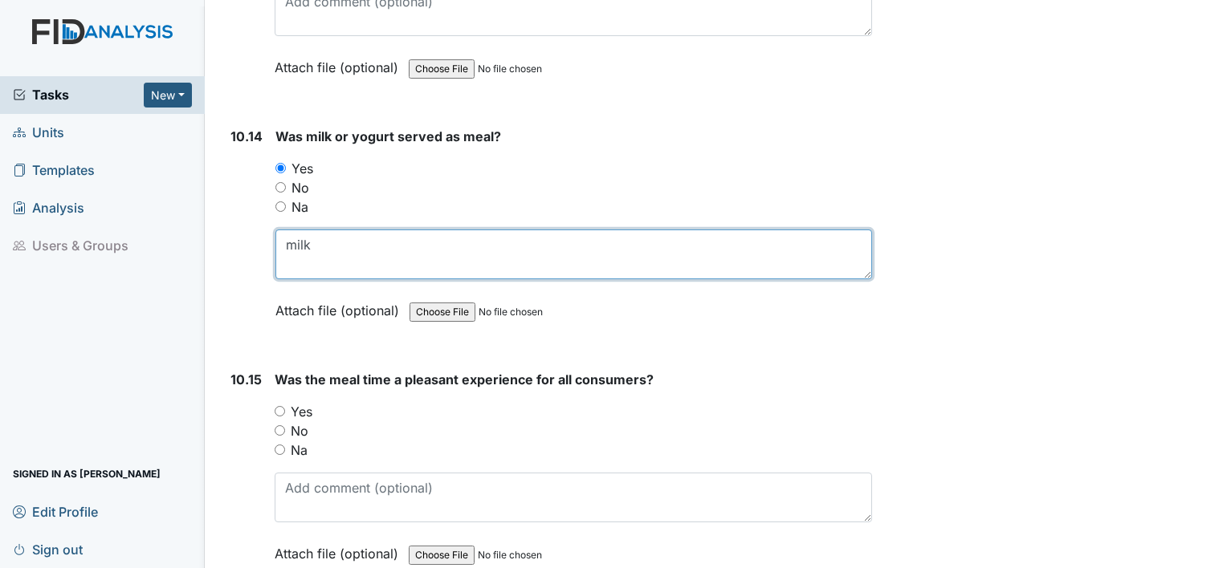
type textarea "milk"
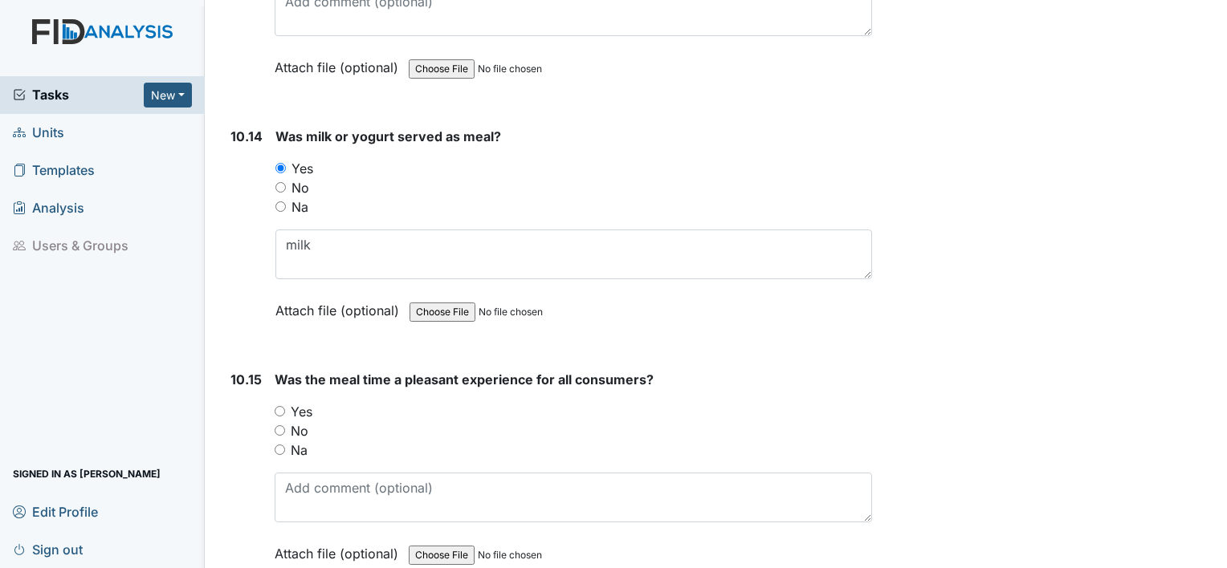
click at [281, 406] on input "Yes" at bounding box center [280, 411] width 10 height 10
radio input "true"
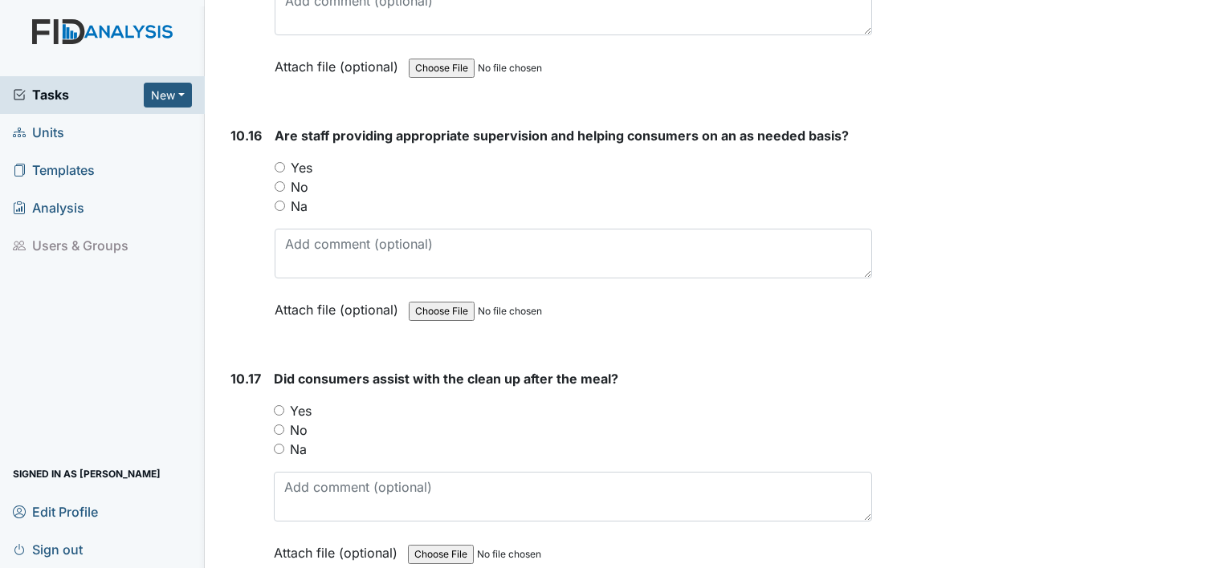
scroll to position [17455, 0]
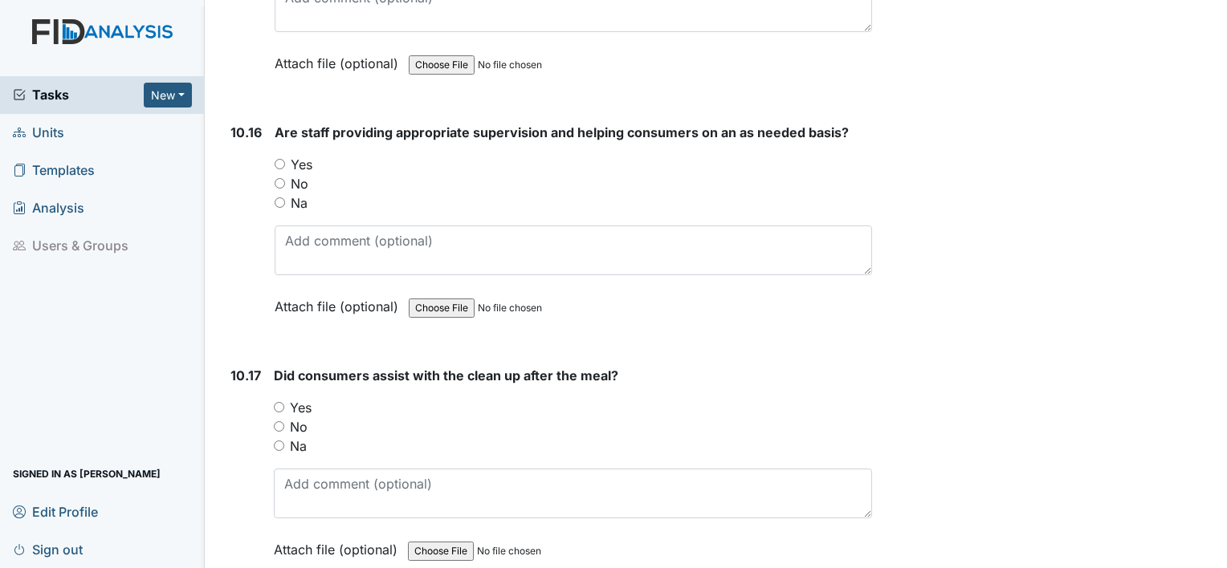
click at [280, 402] on input "Yes" at bounding box center [279, 407] width 10 height 10
radio input "true"
click at [276, 159] on input "Yes" at bounding box center [280, 164] width 10 height 10
radio input "true"
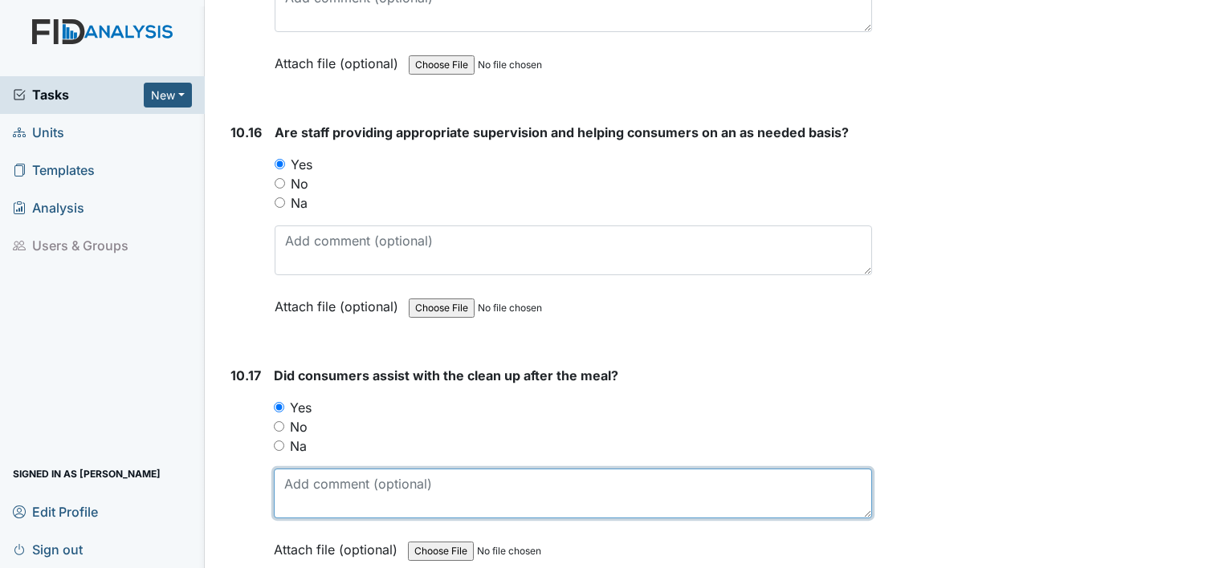
click at [349, 469] on textarea at bounding box center [573, 494] width 598 height 50
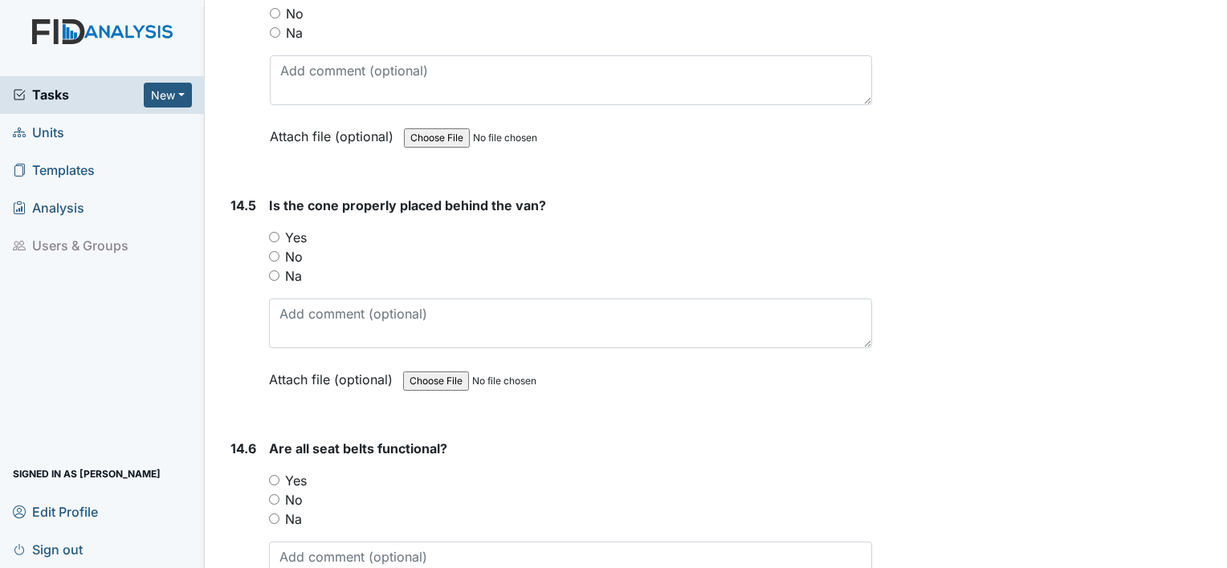
scroll to position [30396, 0]
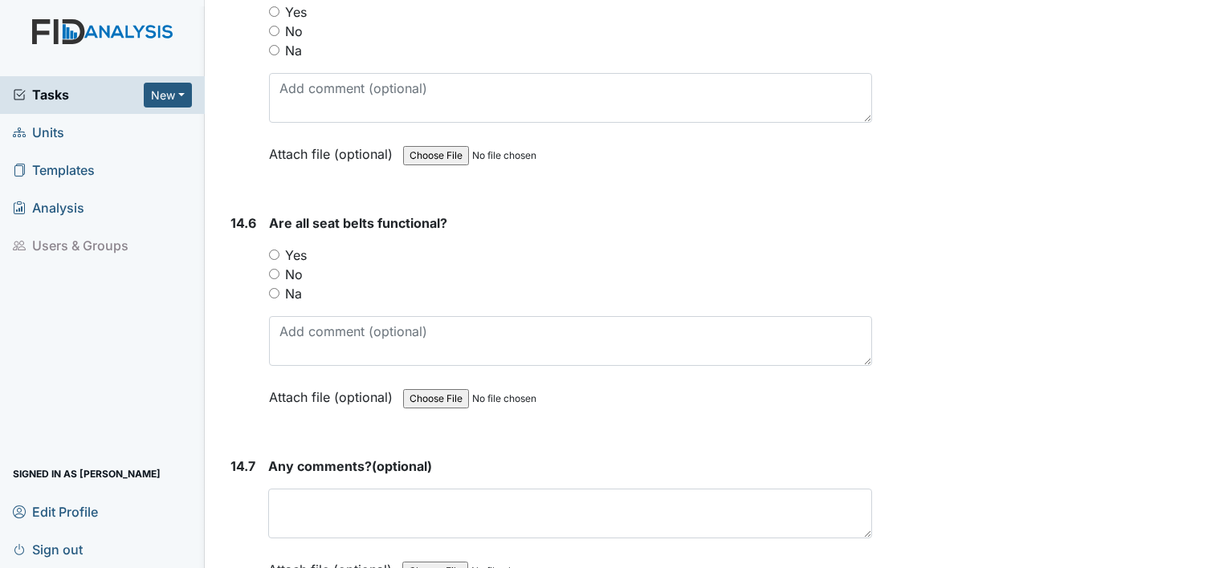
type textarea "consumers took up their plates, placemats, one consumer wiped table down"
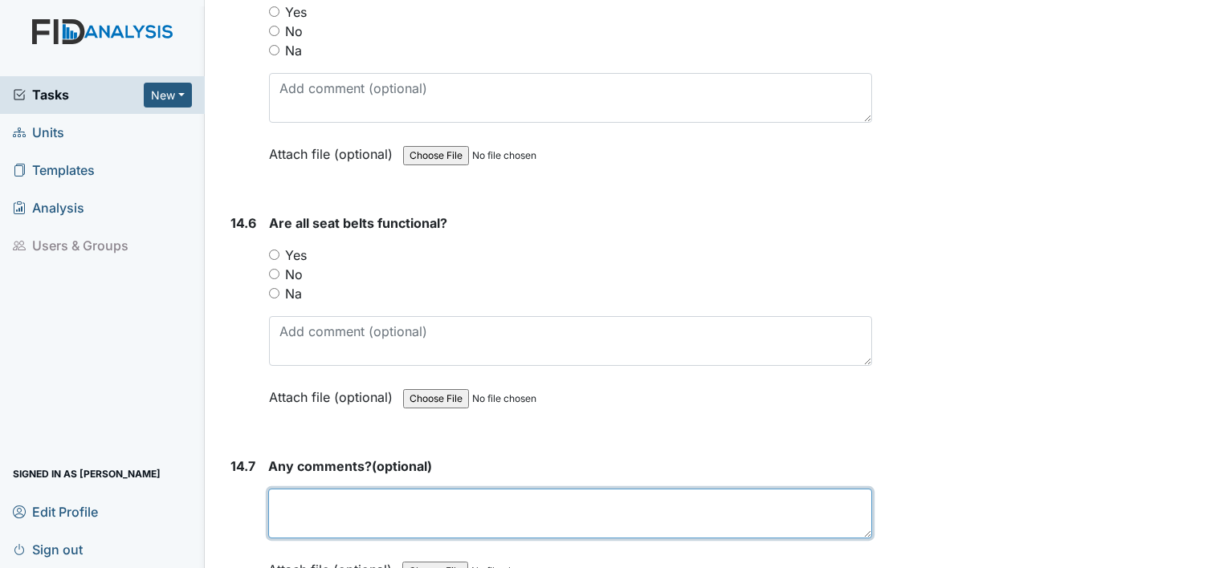
click at [294, 489] on textarea at bounding box center [570, 514] width 604 height 50
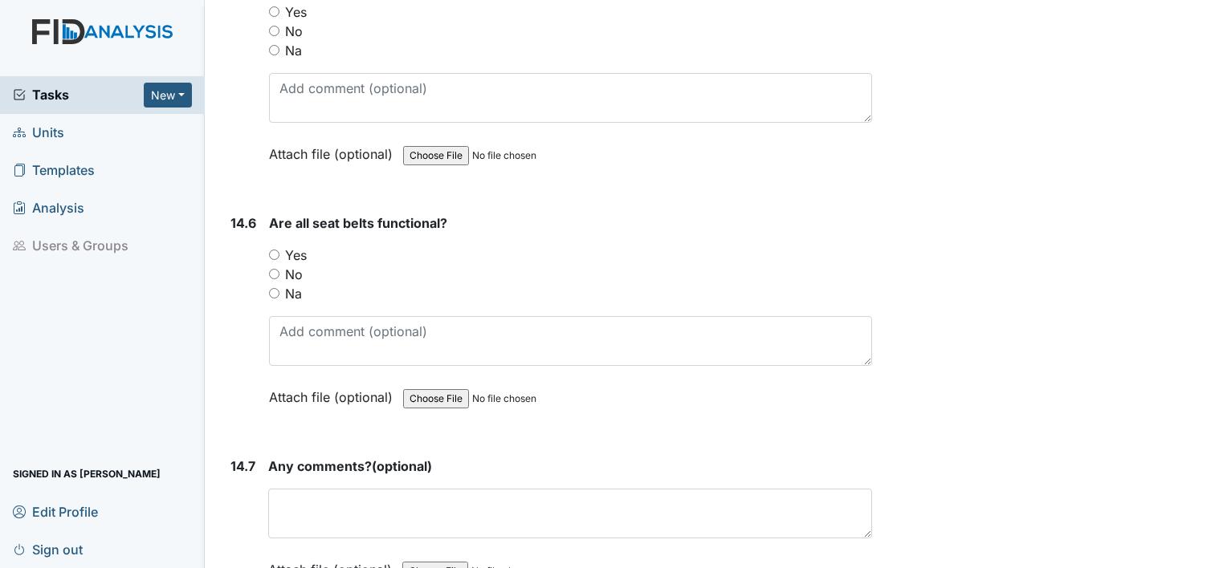
click at [276, 250] on input "Yes" at bounding box center [274, 255] width 10 height 10
radio input "true"
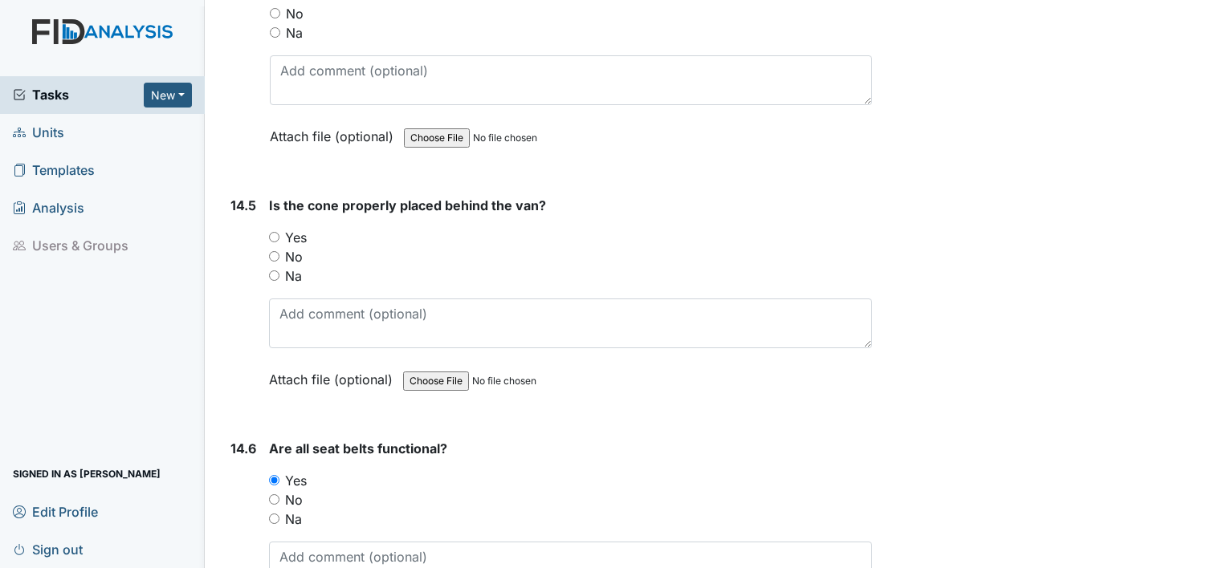
scroll to position [30165, 0]
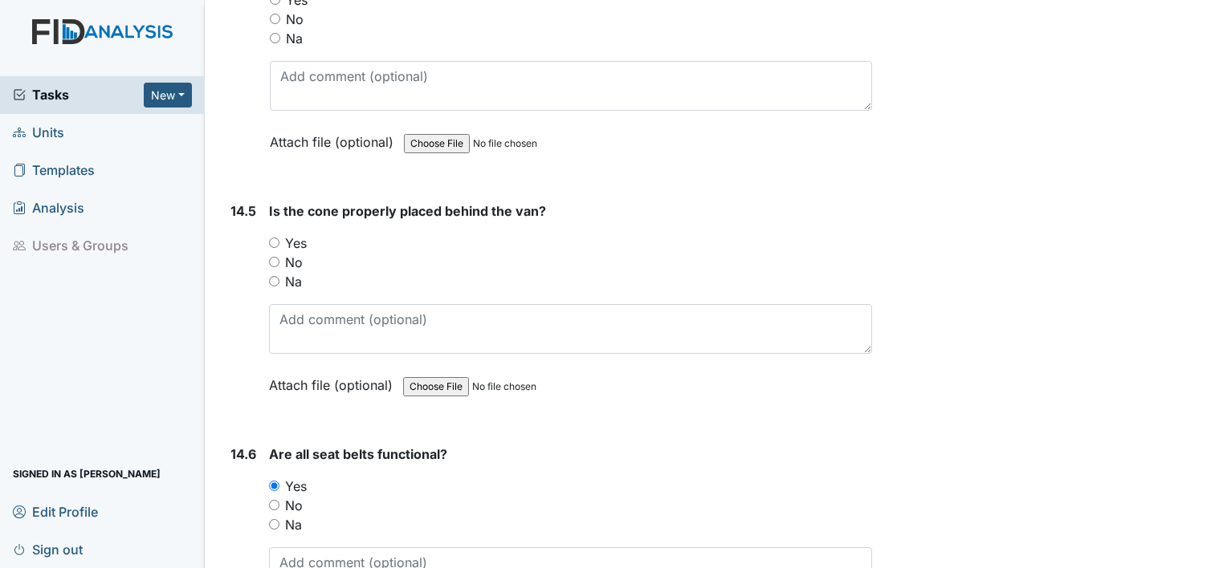
click at [276, 238] on input "Yes" at bounding box center [274, 243] width 10 height 10
radio input "true"
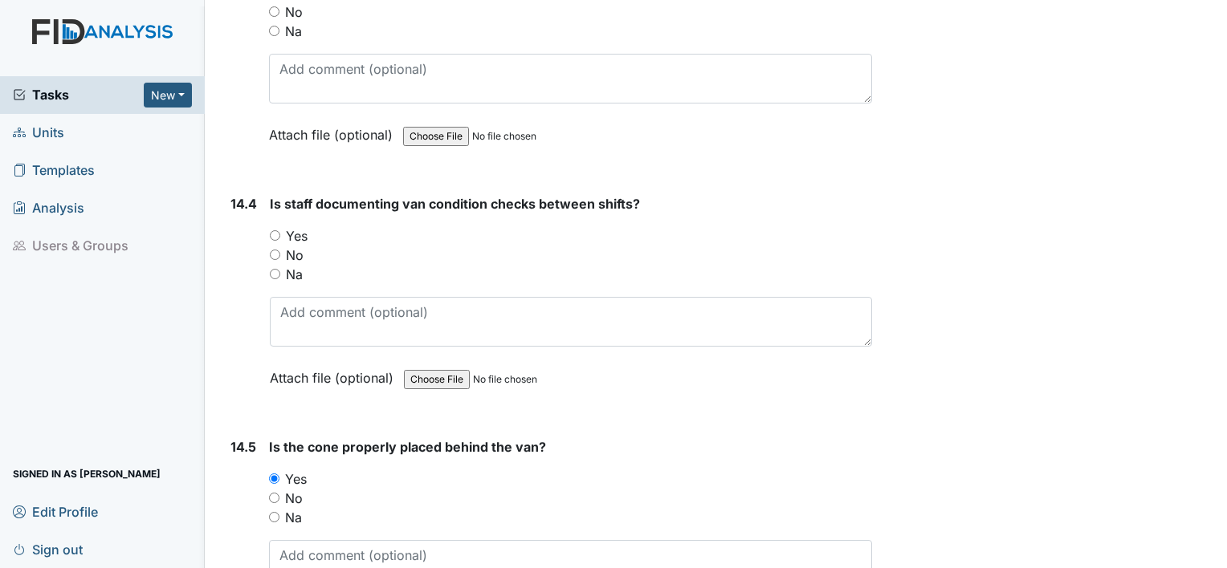
scroll to position [29913, 0]
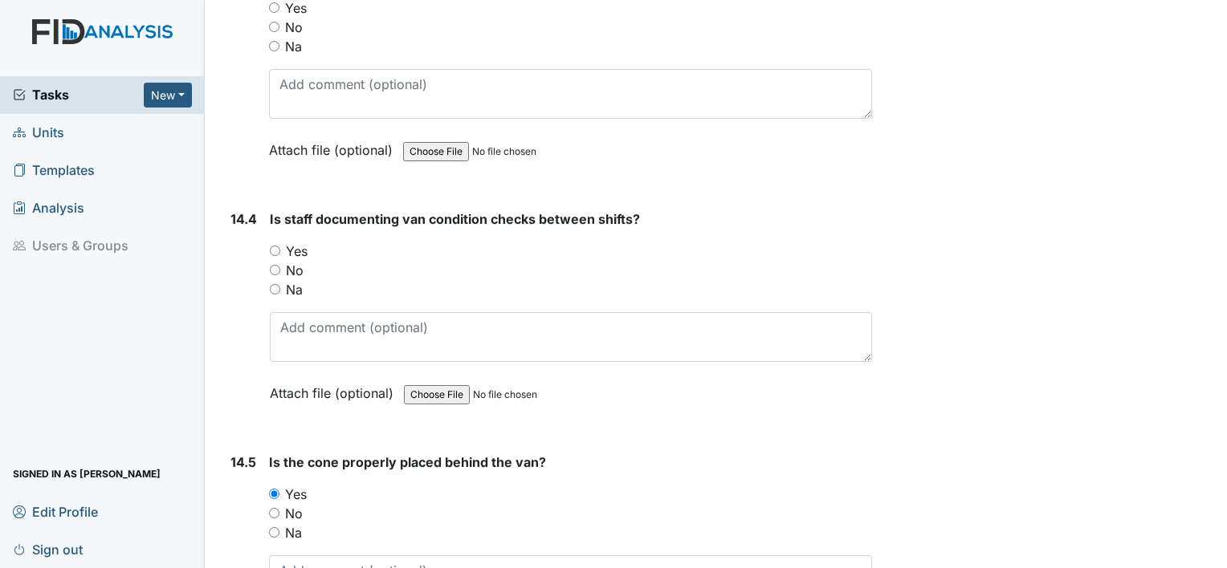
click at [272, 246] on input "Yes" at bounding box center [275, 251] width 10 height 10
radio input "true"
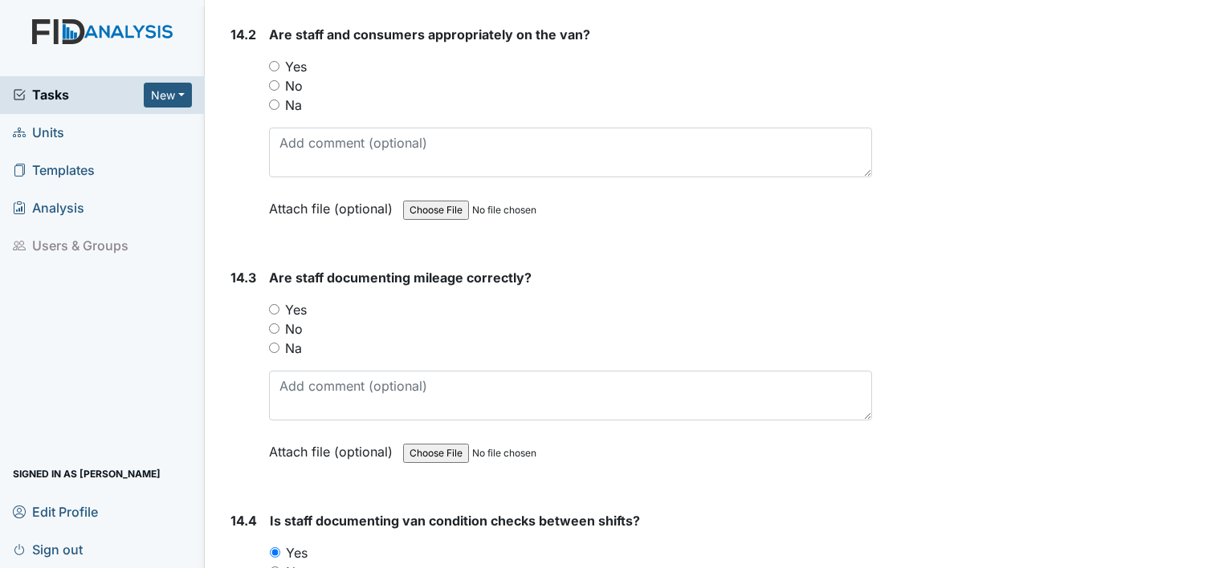
scroll to position [29599, 0]
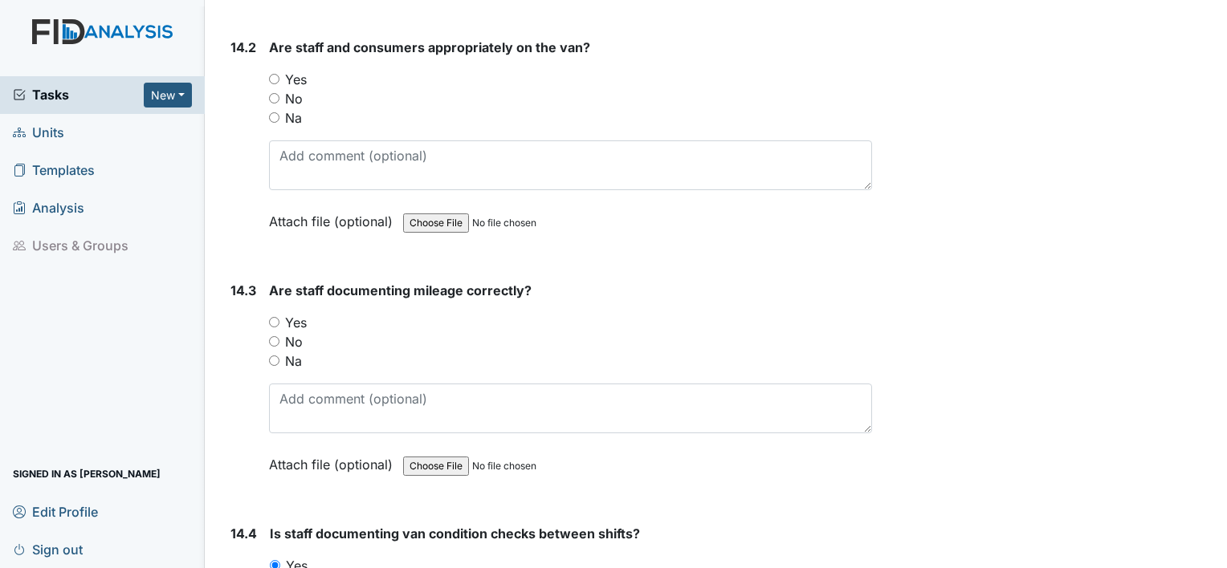
click at [275, 317] on input "Yes" at bounding box center [274, 322] width 10 height 10
radio input "true"
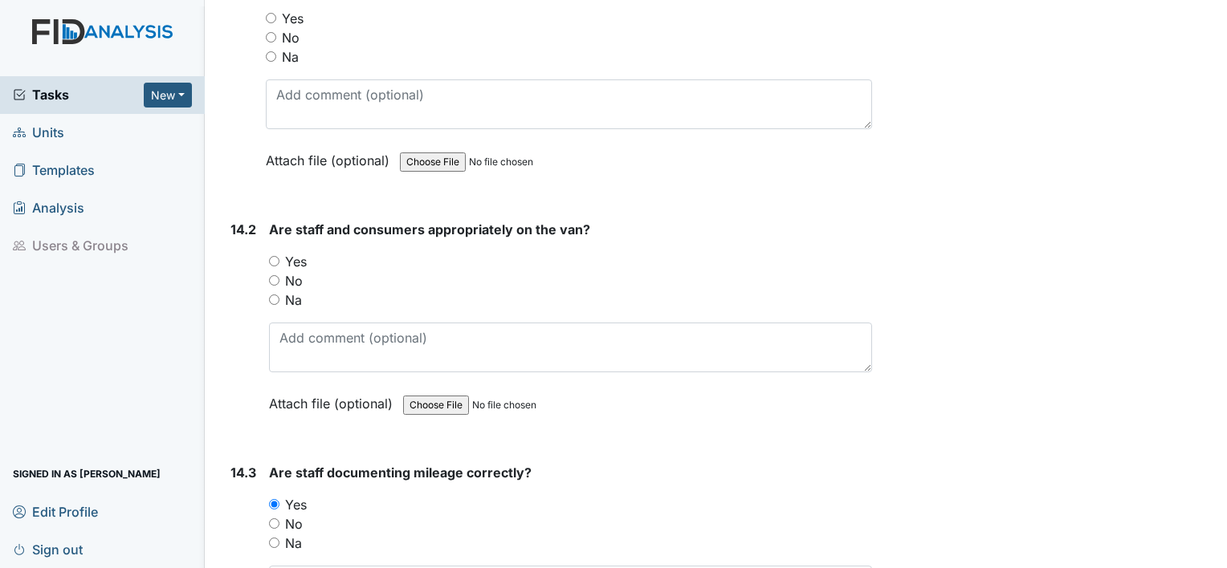
scroll to position [29406, 0]
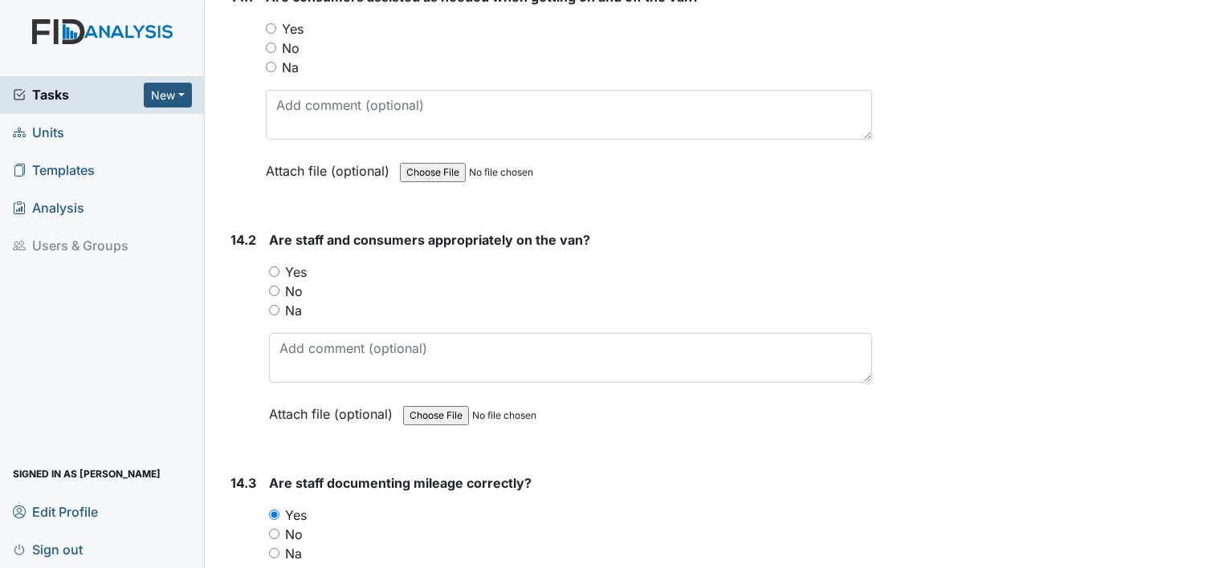
click at [273, 267] on input "Yes" at bounding box center [274, 272] width 10 height 10
radio input "true"
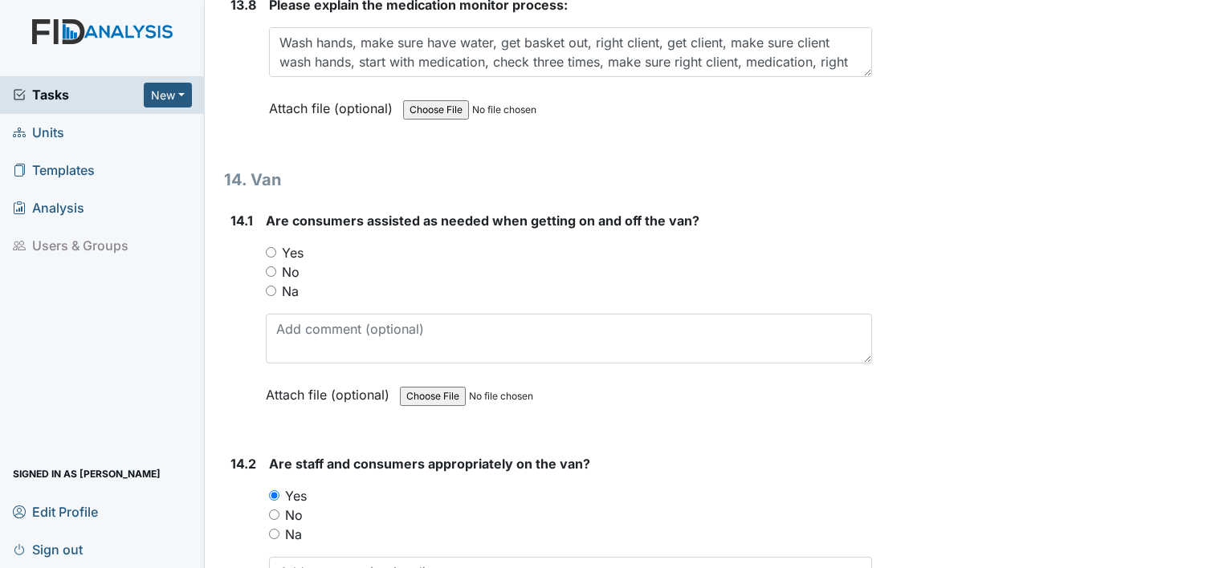
scroll to position [29179, 0]
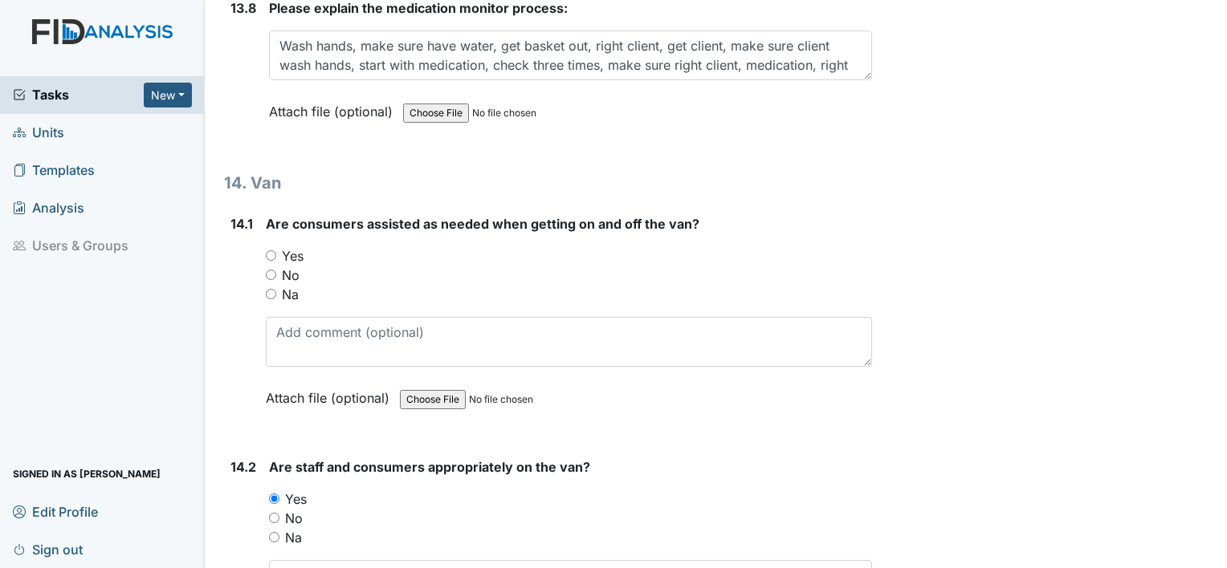
click at [270, 250] on input "Yes" at bounding box center [271, 255] width 10 height 10
radio input "true"
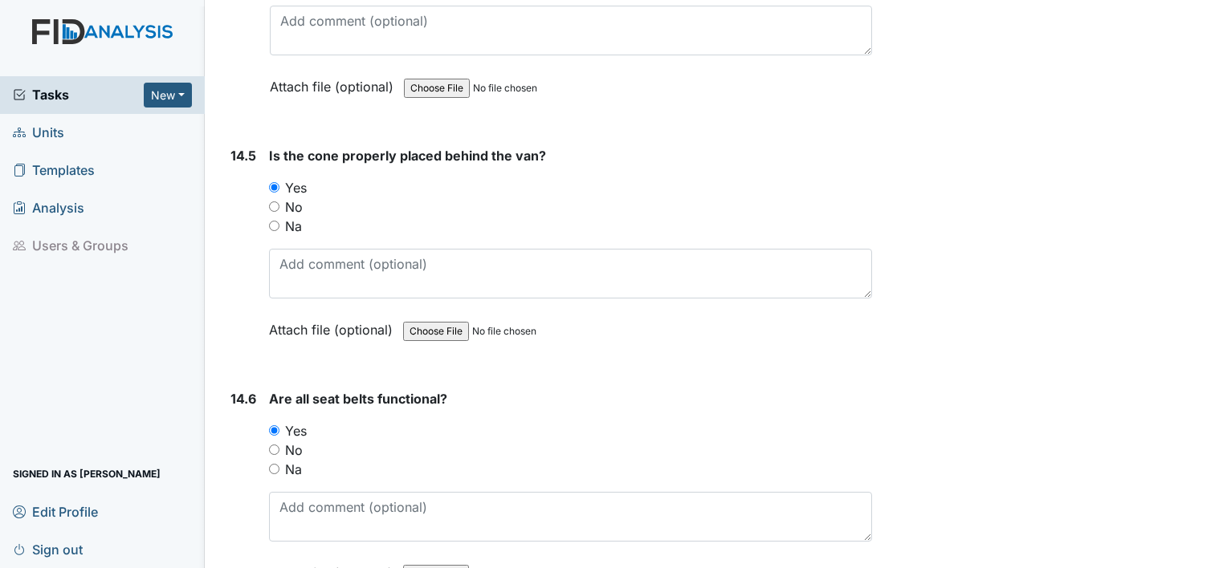
scroll to position [30396, 0]
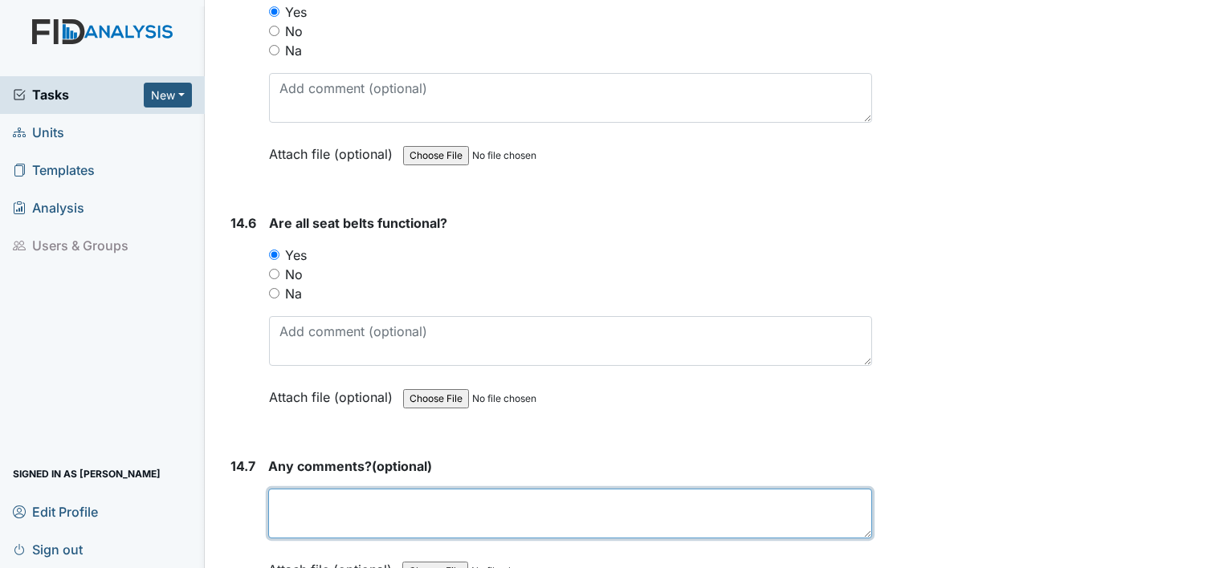
click at [350, 489] on textarea at bounding box center [570, 514] width 604 height 50
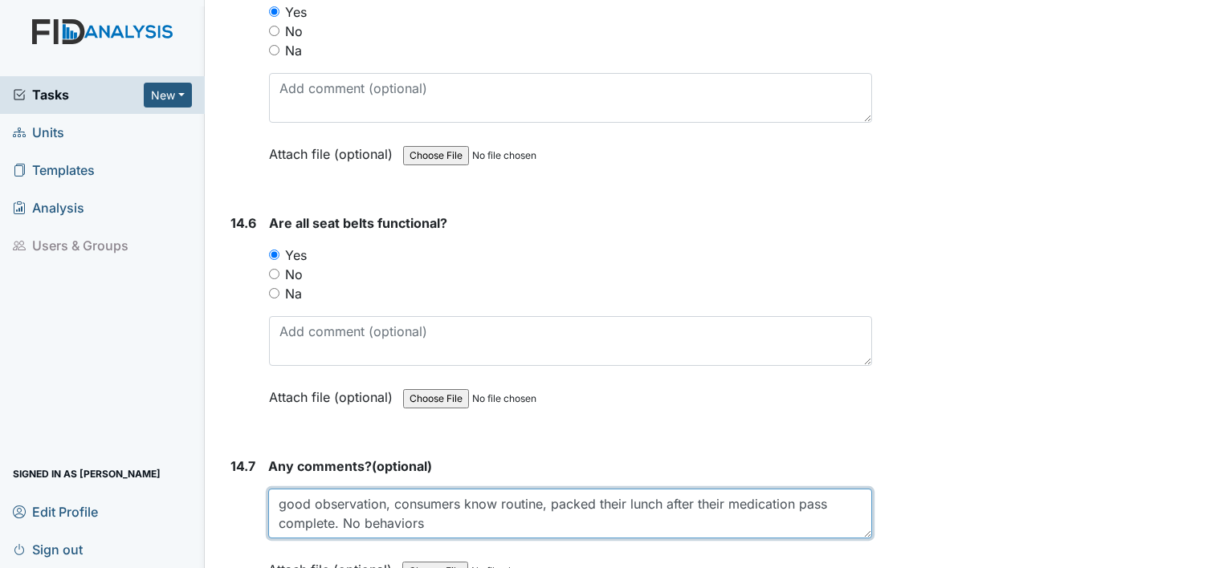
type textarea "good observation, consumers know routine, packed their lunch after their medica…"
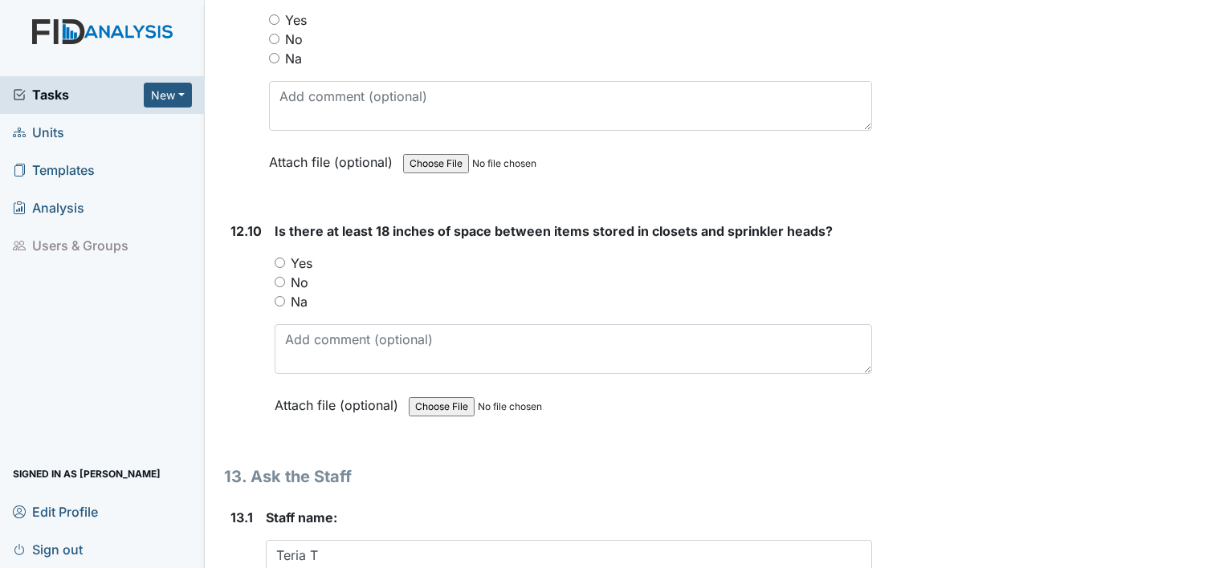
scroll to position [27316, 0]
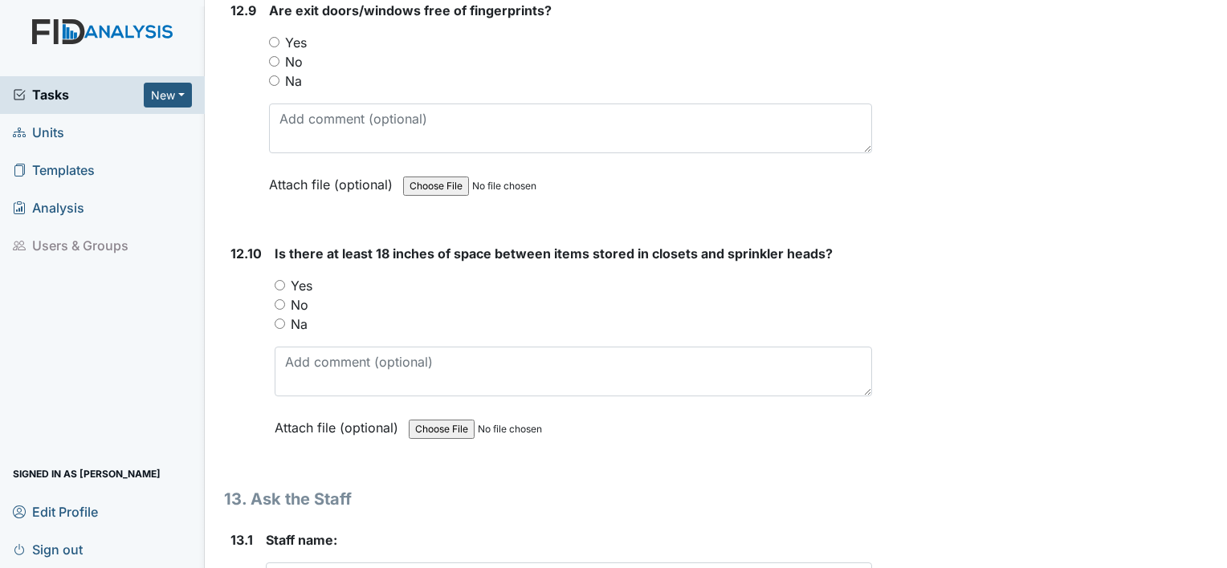
click at [278, 280] on input "Yes" at bounding box center [280, 285] width 10 height 10
radio input "true"
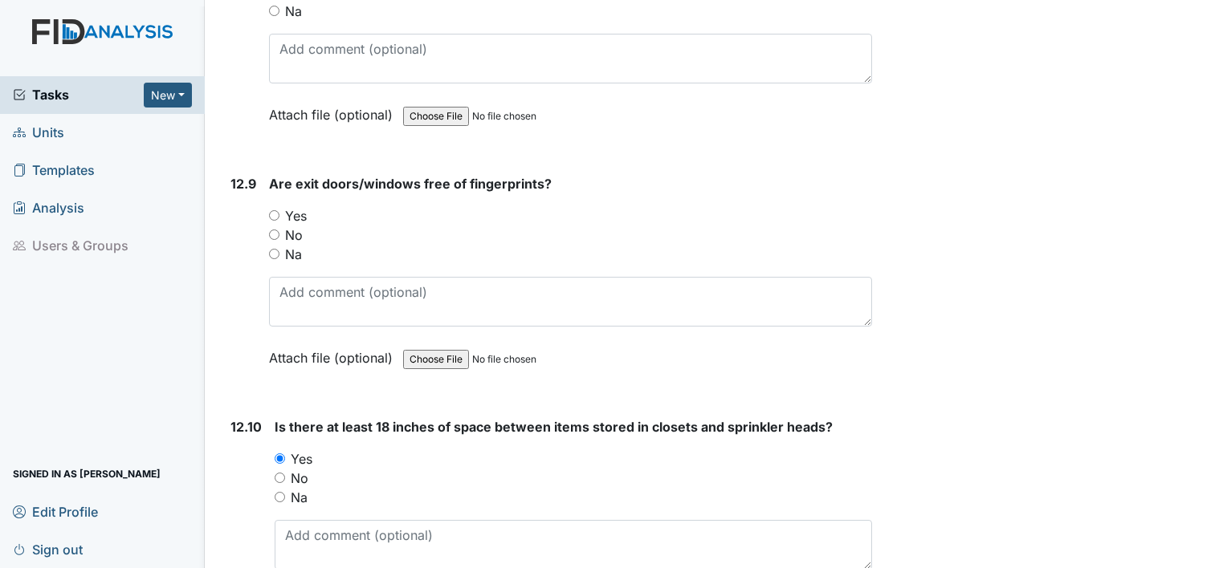
scroll to position [27142, 0]
click at [275, 211] on input "Yes" at bounding box center [274, 216] width 10 height 10
radio input "true"
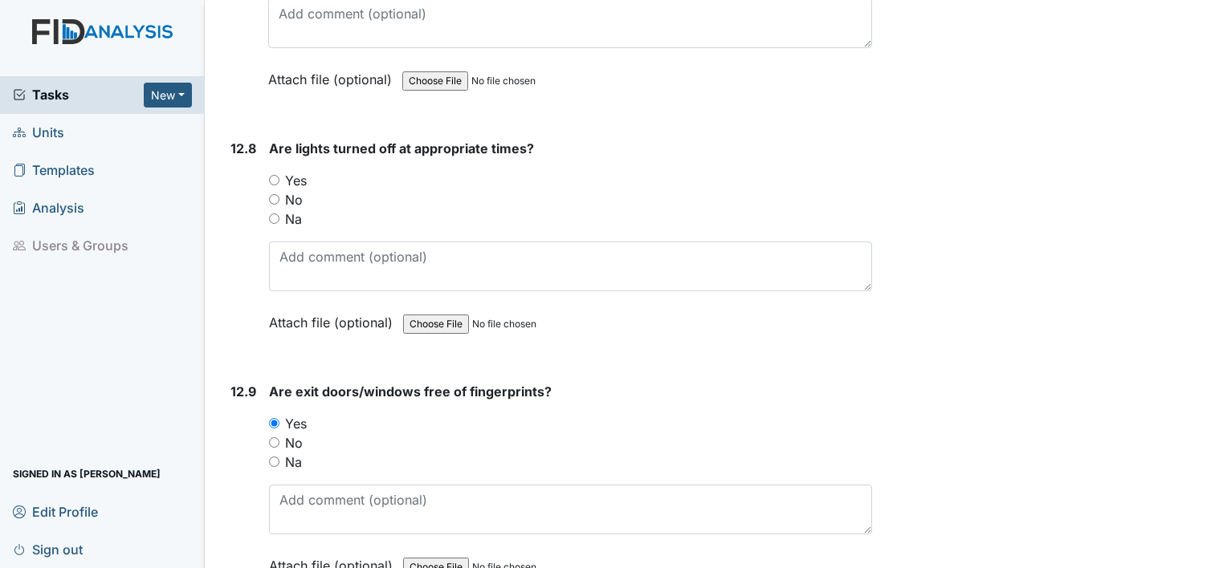
scroll to position [26933, 0]
click at [273, 177] on input "Yes" at bounding box center [274, 182] width 10 height 10
radio input "true"
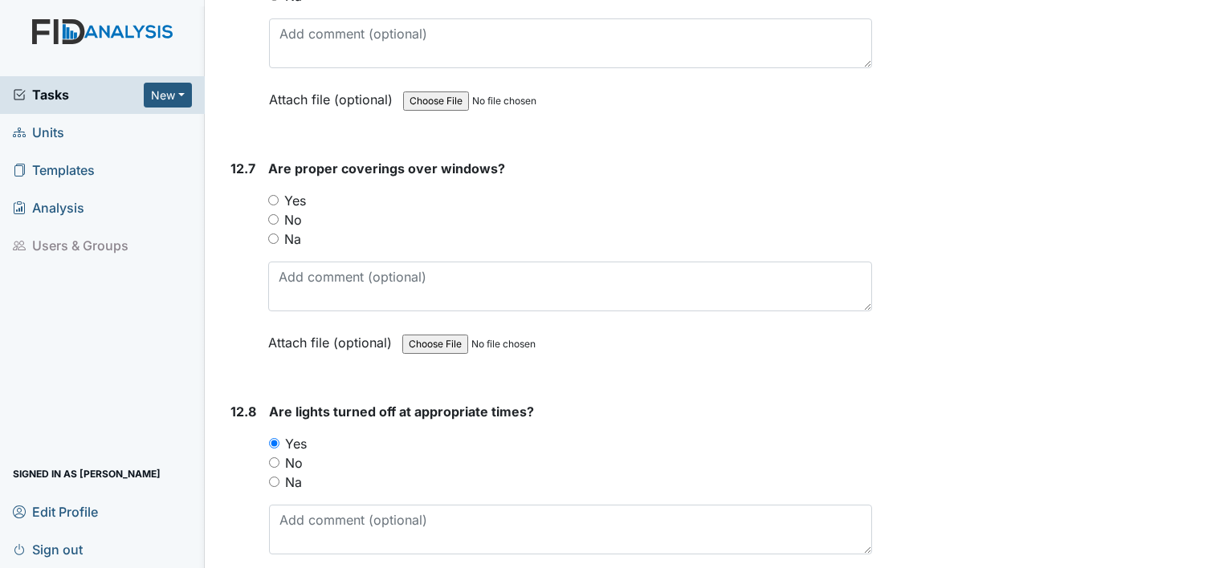
scroll to position [26649, 0]
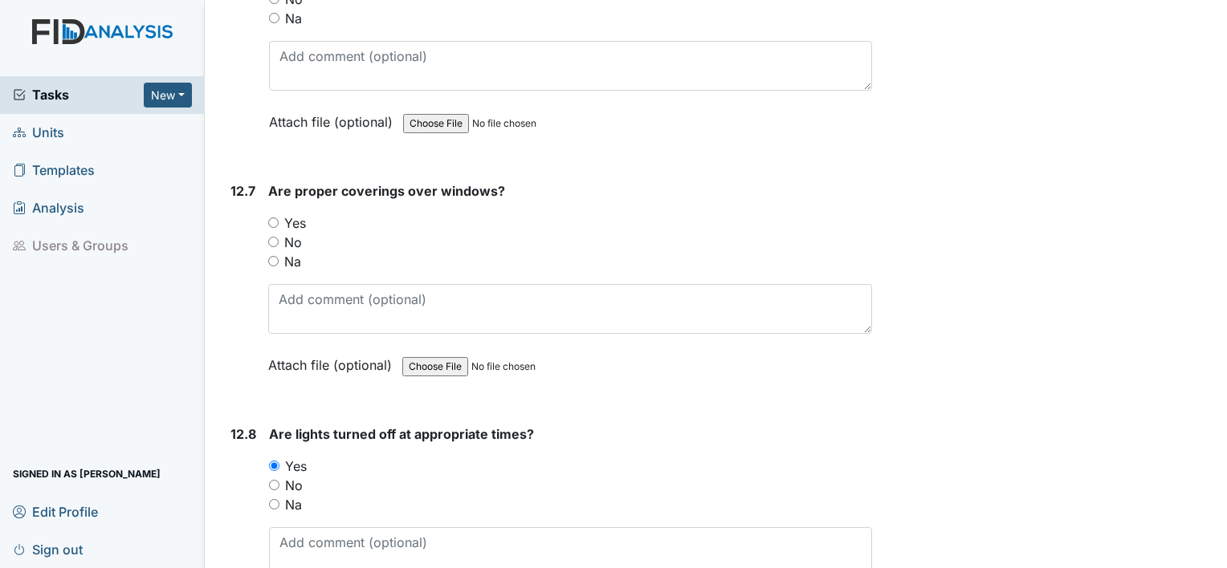
click at [272, 218] on input "Yes" at bounding box center [273, 223] width 10 height 10
radio input "true"
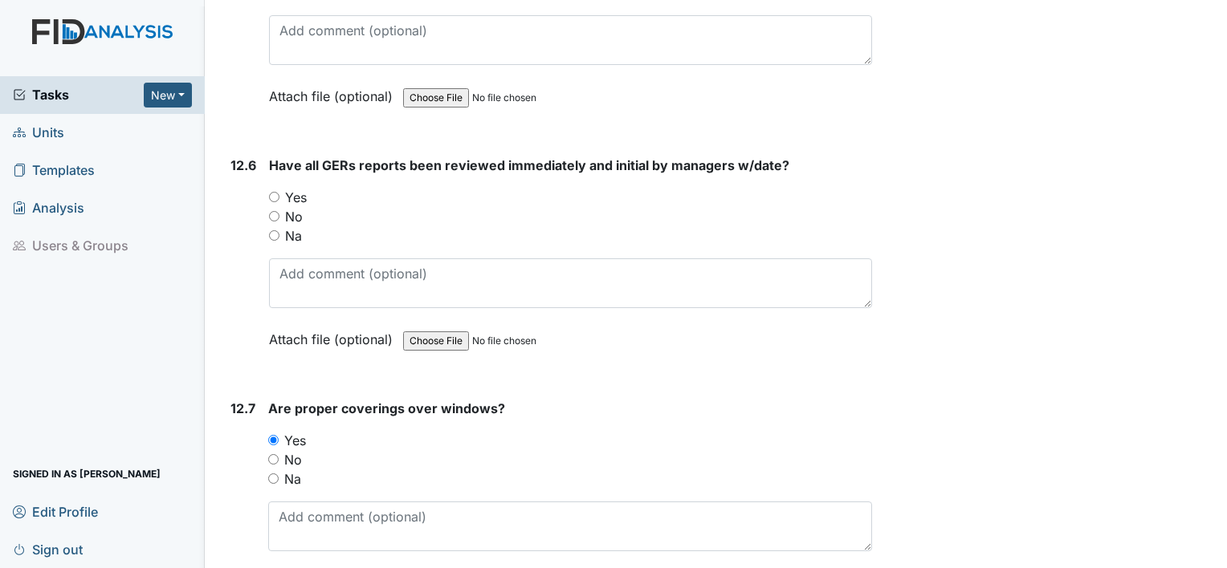
scroll to position [26410, 0]
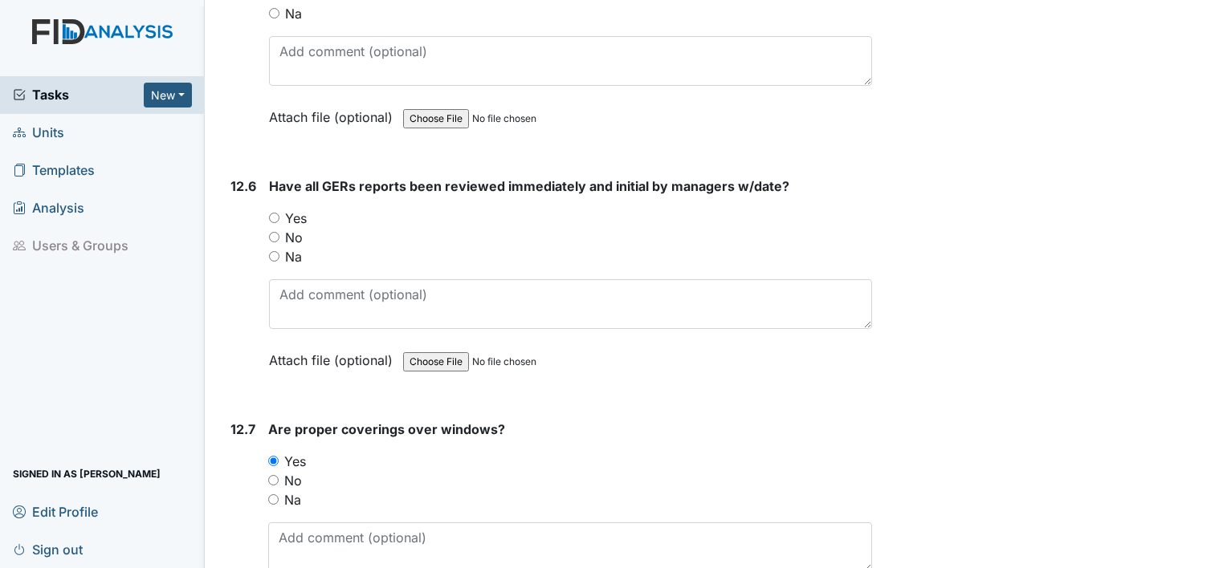
click at [271, 213] on input "Yes" at bounding box center [274, 218] width 10 height 10
radio input "true"
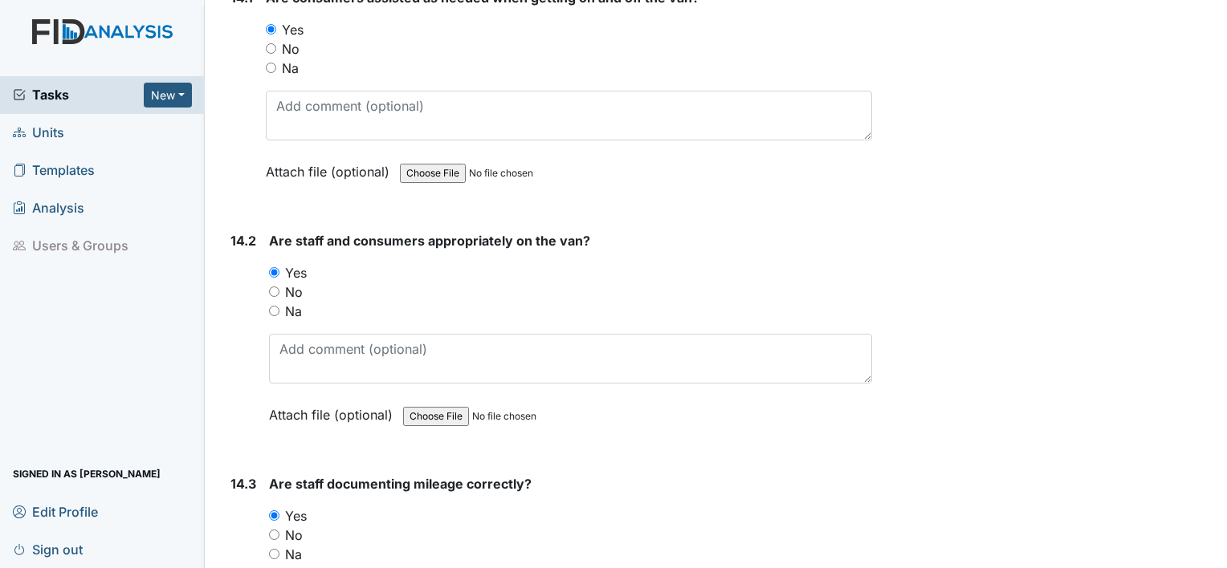
scroll to position [30414, 0]
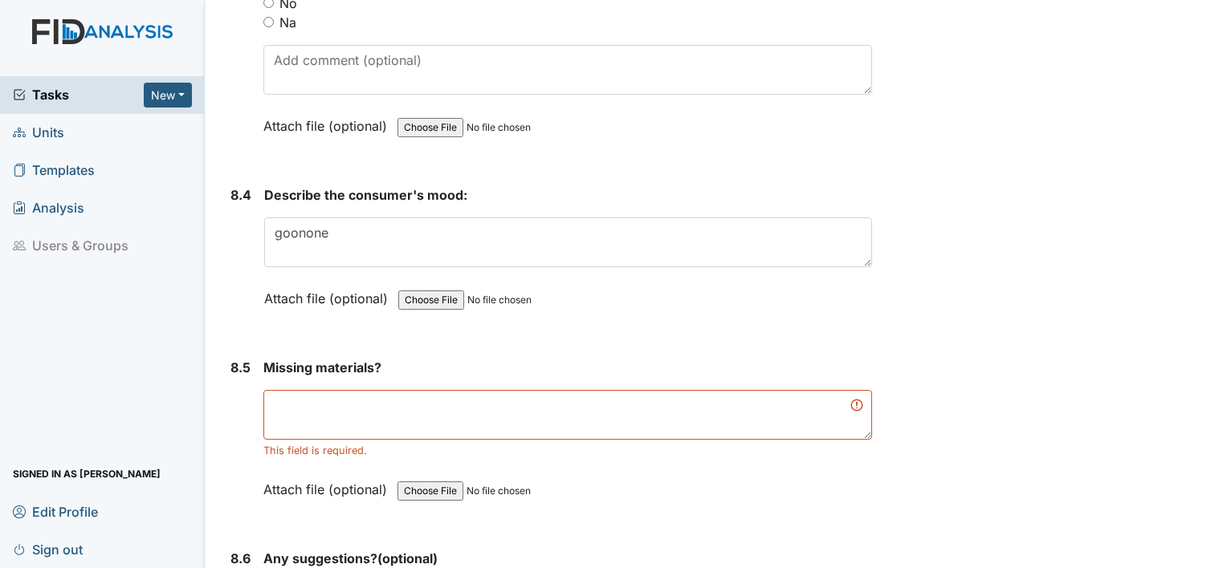
scroll to position [11576, 0]
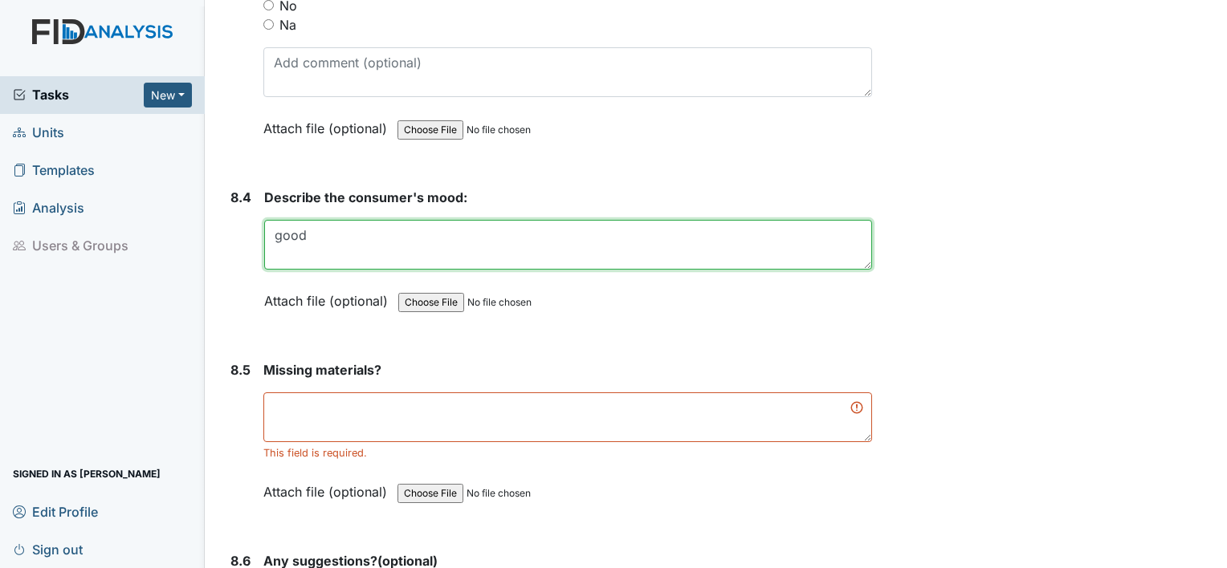
type textarea "good"
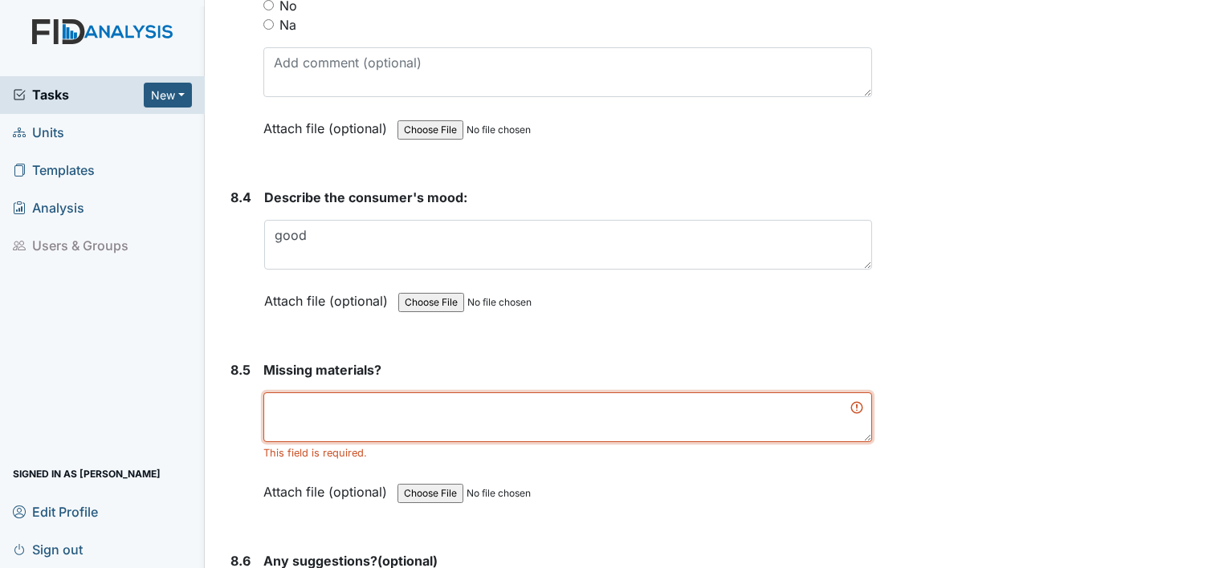
click at [312, 393] on textarea at bounding box center [567, 418] width 608 height 50
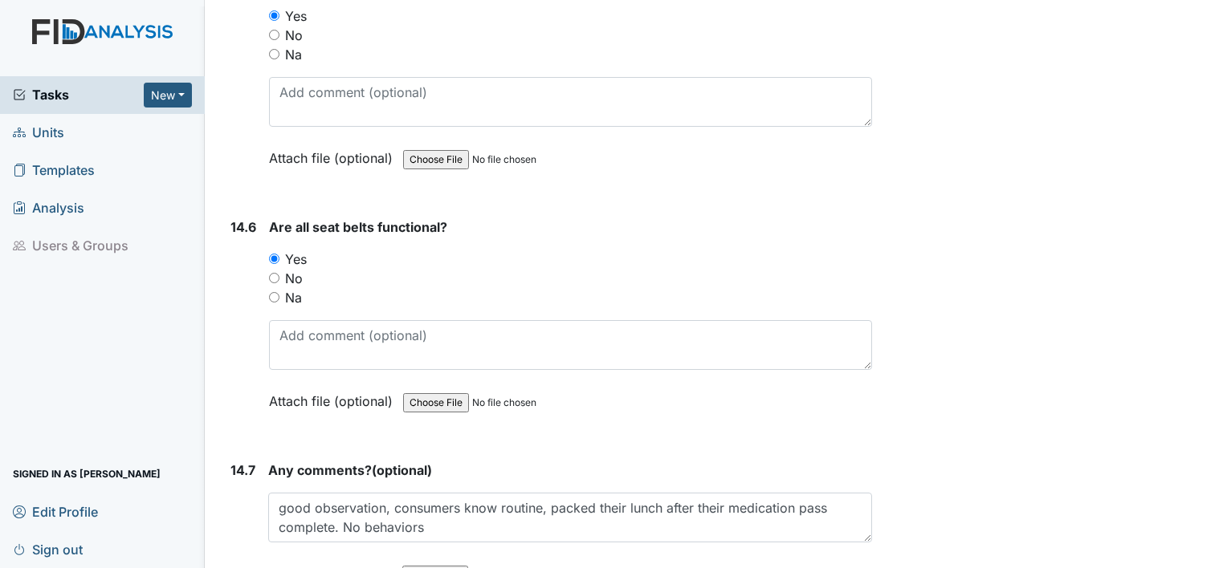
scroll to position [30396, 0]
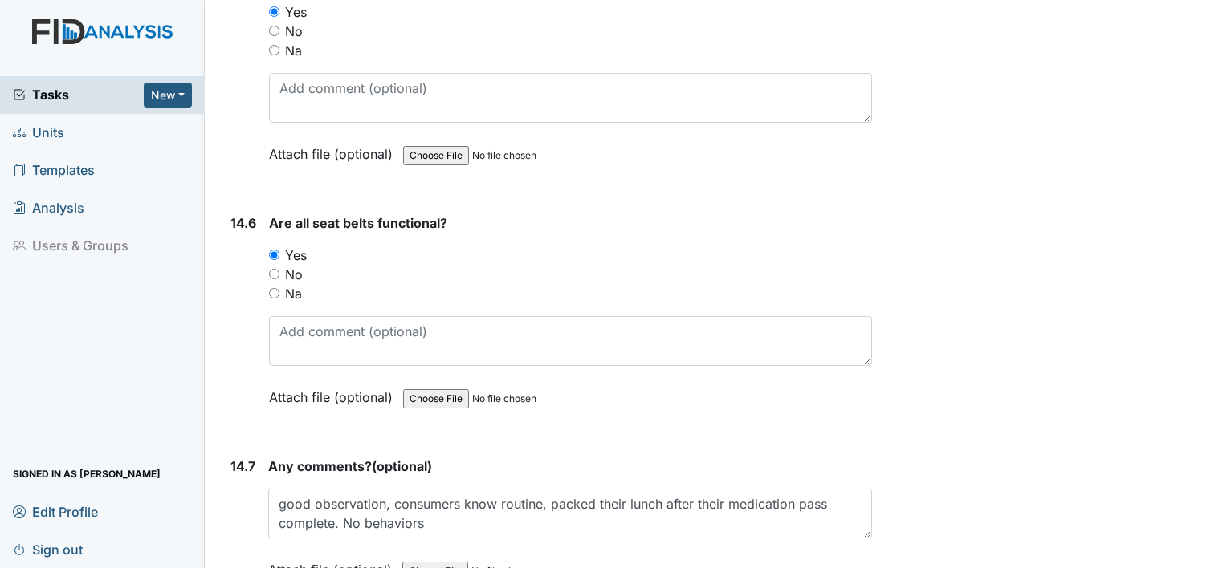
type textarea "none"
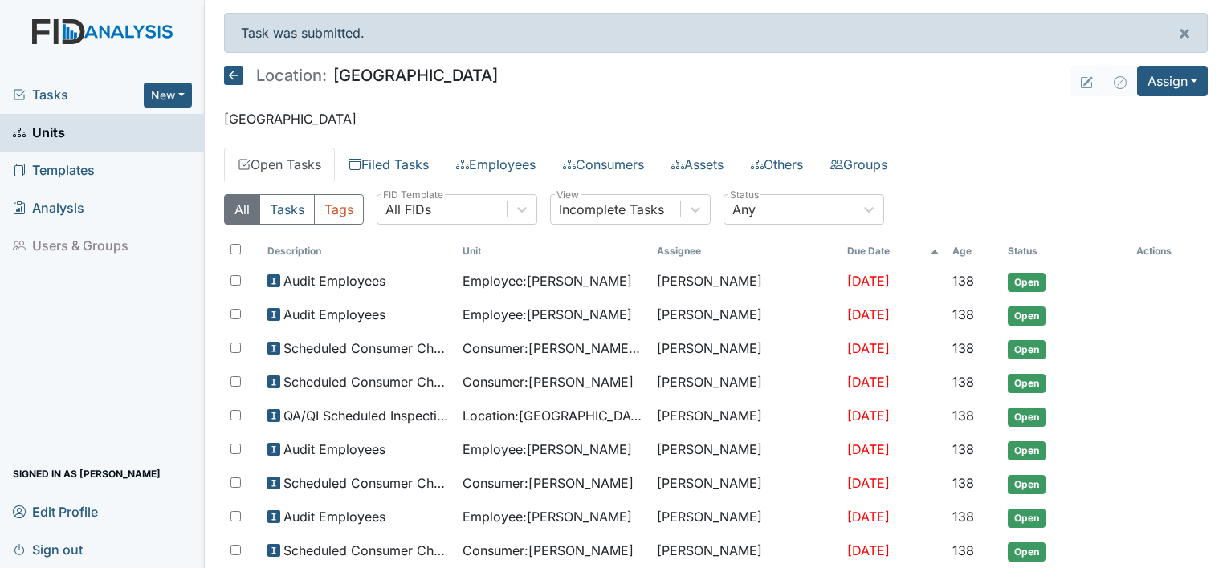
click at [67, 546] on span "Sign out" at bounding box center [48, 549] width 70 height 25
